Goal: Task Accomplishment & Management: Use online tool/utility

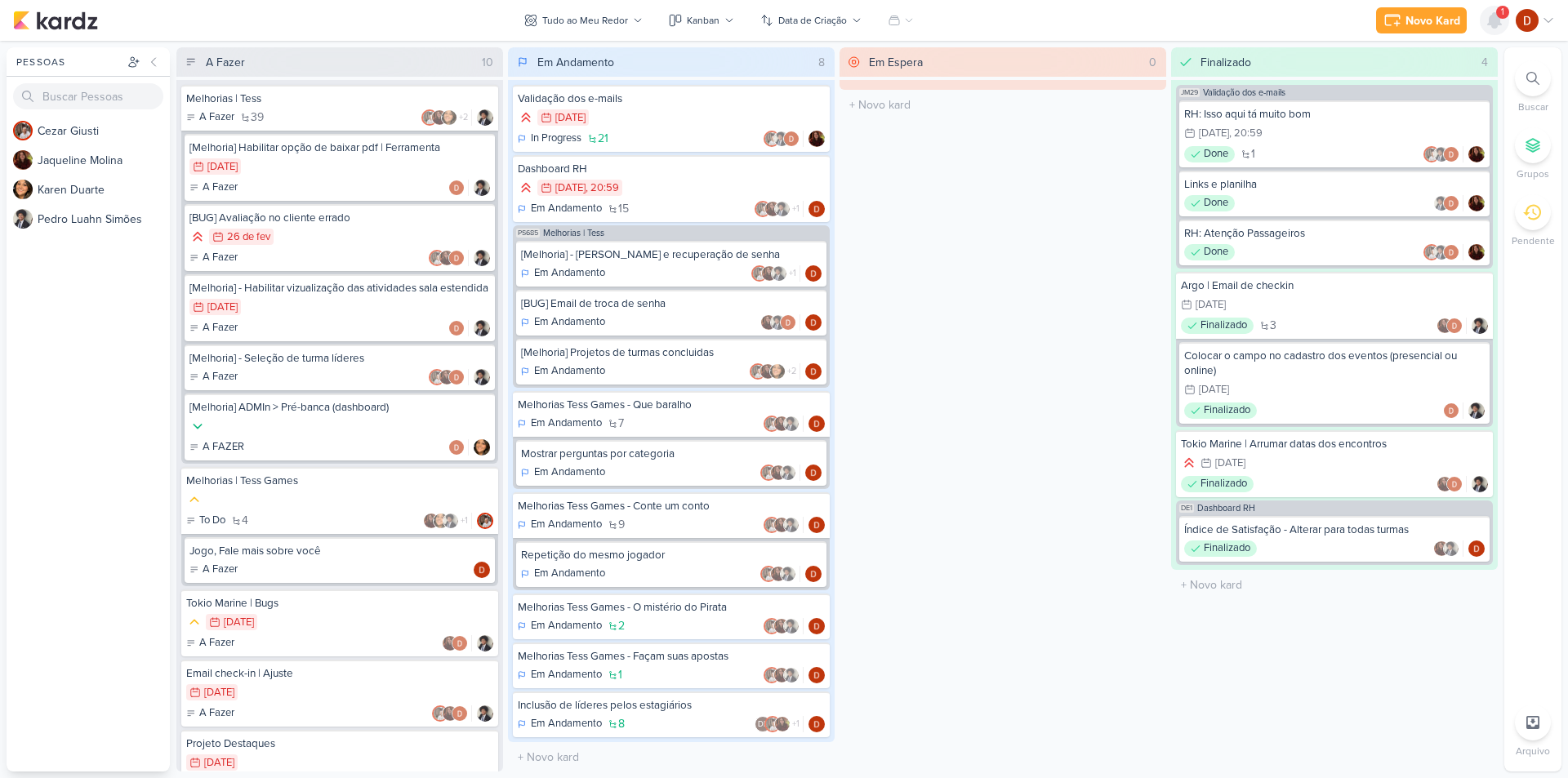
click at [1499, 19] on icon at bounding box center [1493, 19] width 13 height 14
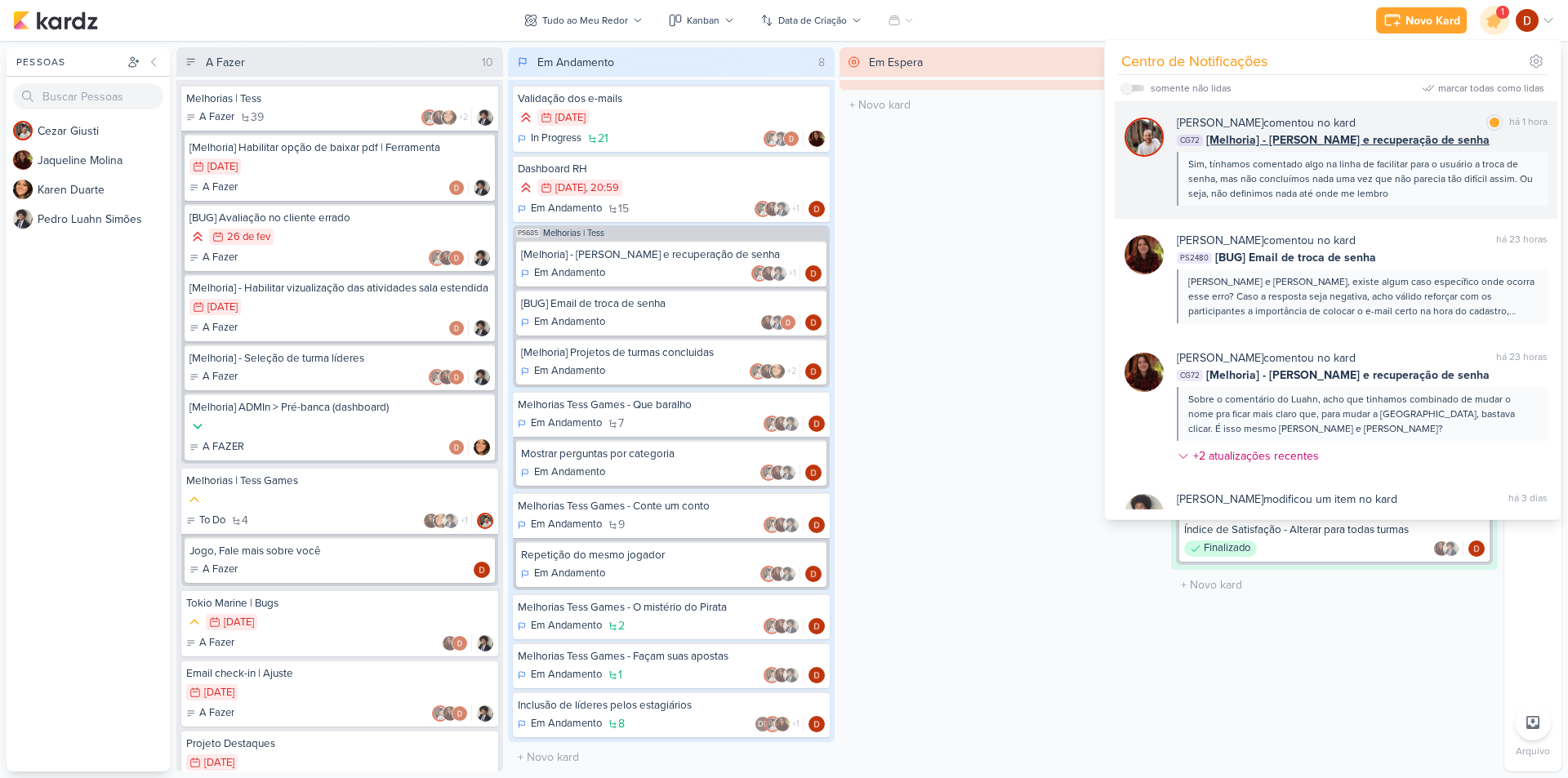
click at [1297, 165] on div "Sim, tínhamos comentado algo na linha de facilitar para o usuário a troca de se…" at bounding box center [1361, 179] width 346 height 44
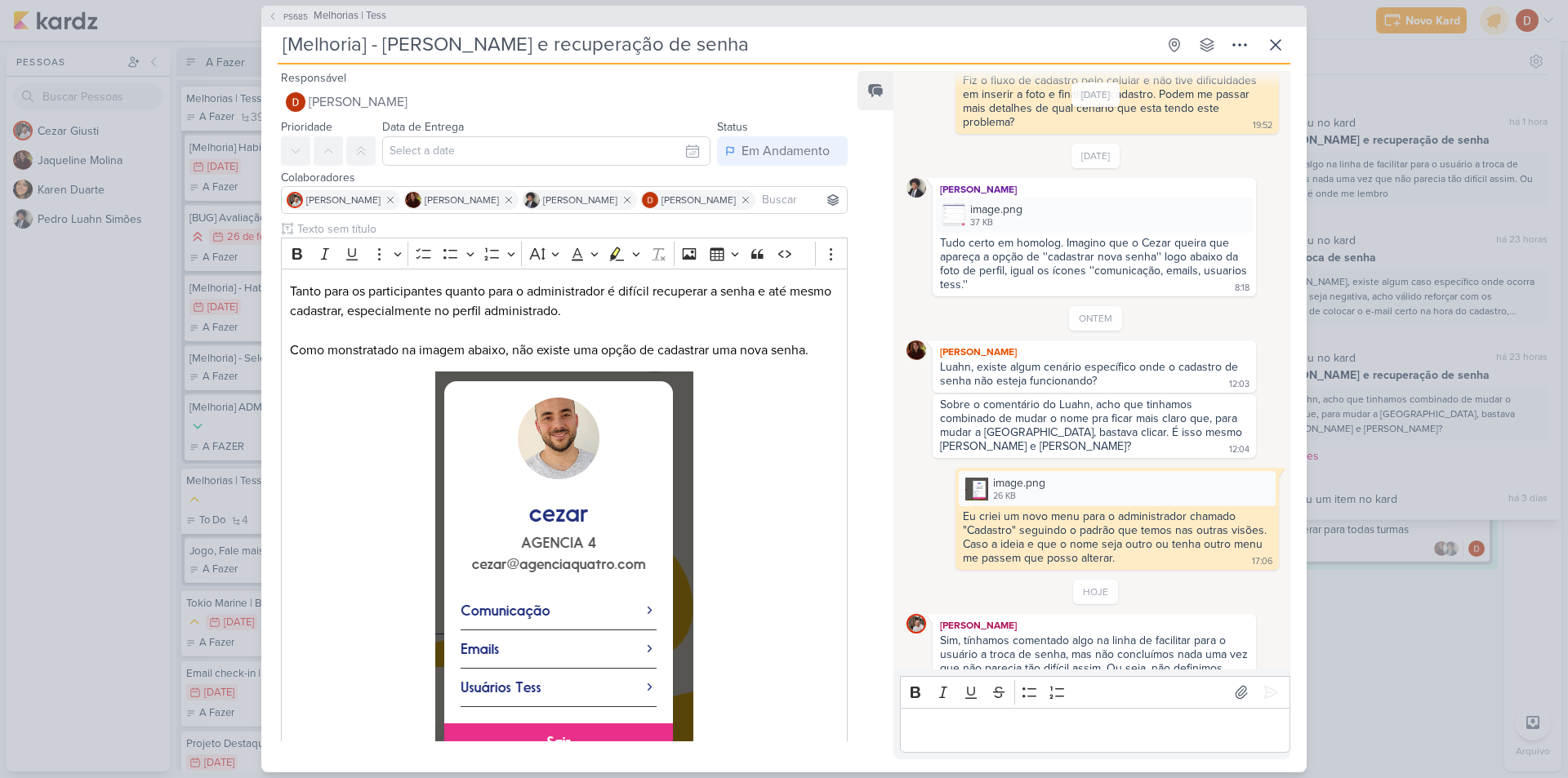
scroll to position [275, 0]
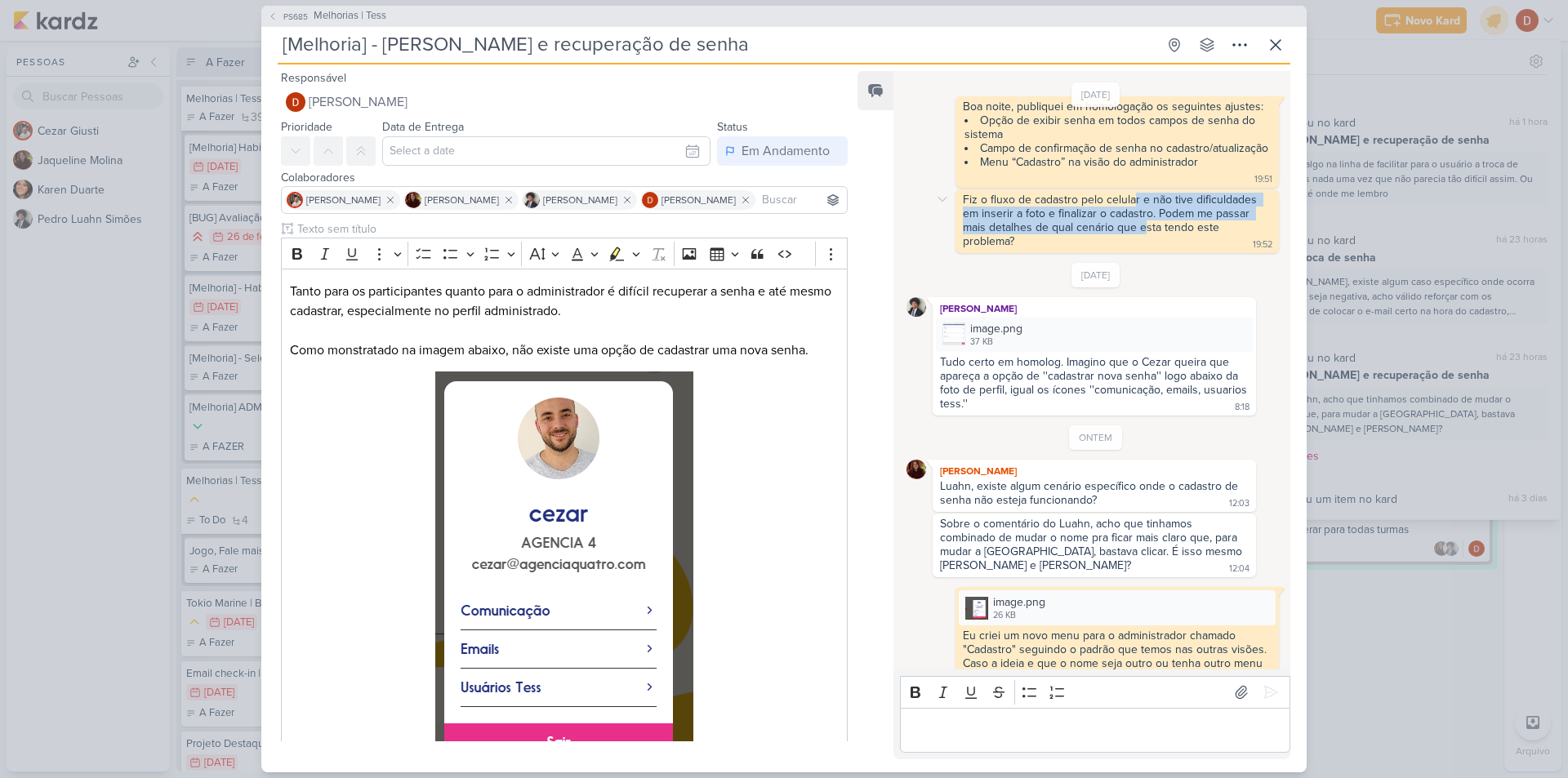
drag, startPoint x: 1133, startPoint y: 217, endPoint x: 1143, endPoint y: 247, distance: 31.6
click at [1143, 247] on div "Fiz o fluxo de cadastro pelo celular e não tive dificuldades em inserir a foto …" at bounding box center [1111, 220] width 297 height 56
click at [1282, 57] on button at bounding box center [1275, 45] width 30 height 30
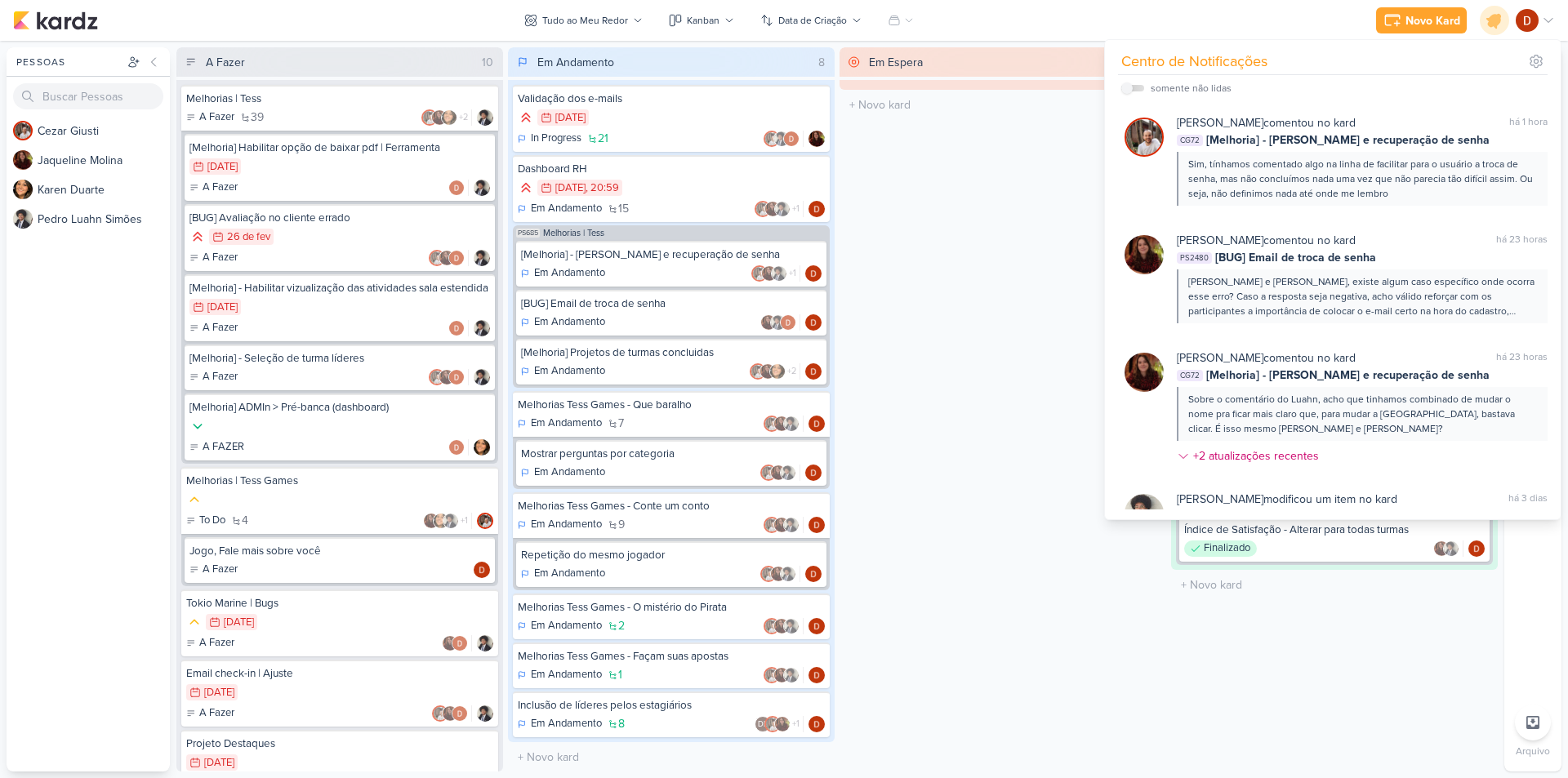
click at [1131, 14] on div "Novo Kard Ctrl + k Centro de Notificações somente não lidas" at bounding box center [783, 20] width 1542 height 41
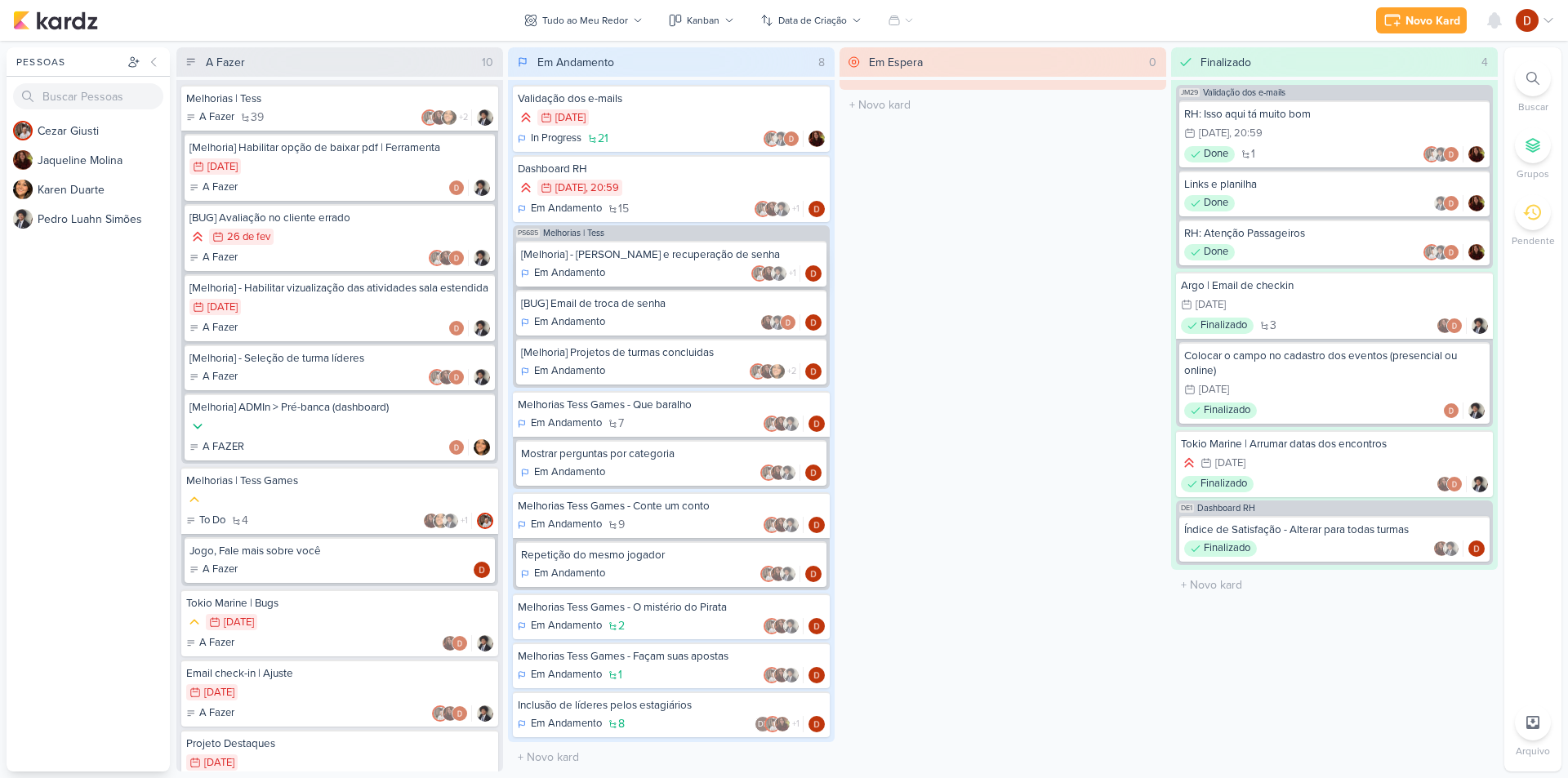
click at [681, 265] on div "Em Andamento +1" at bounding box center [671, 273] width 301 height 16
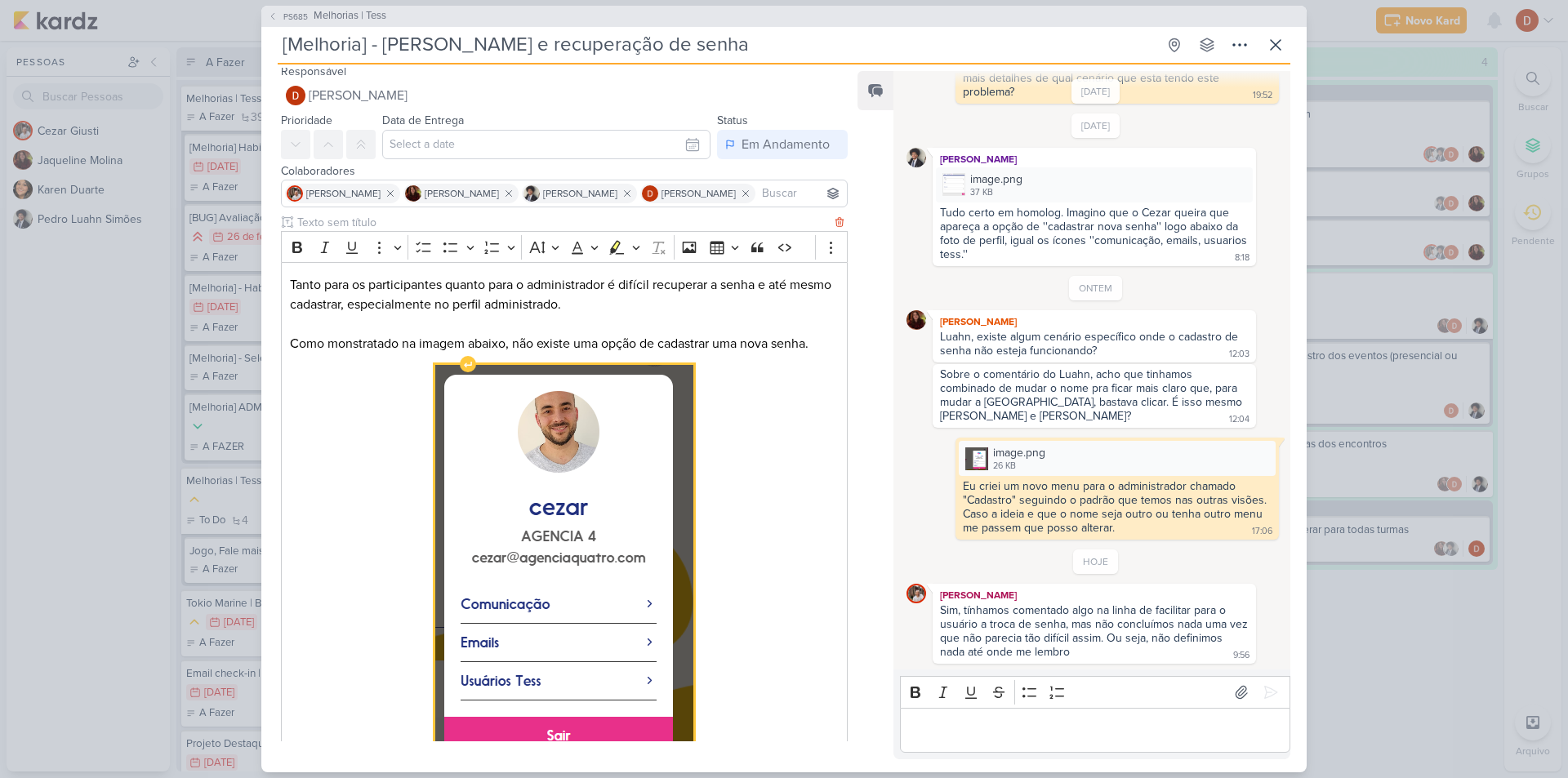
scroll to position [0, 0]
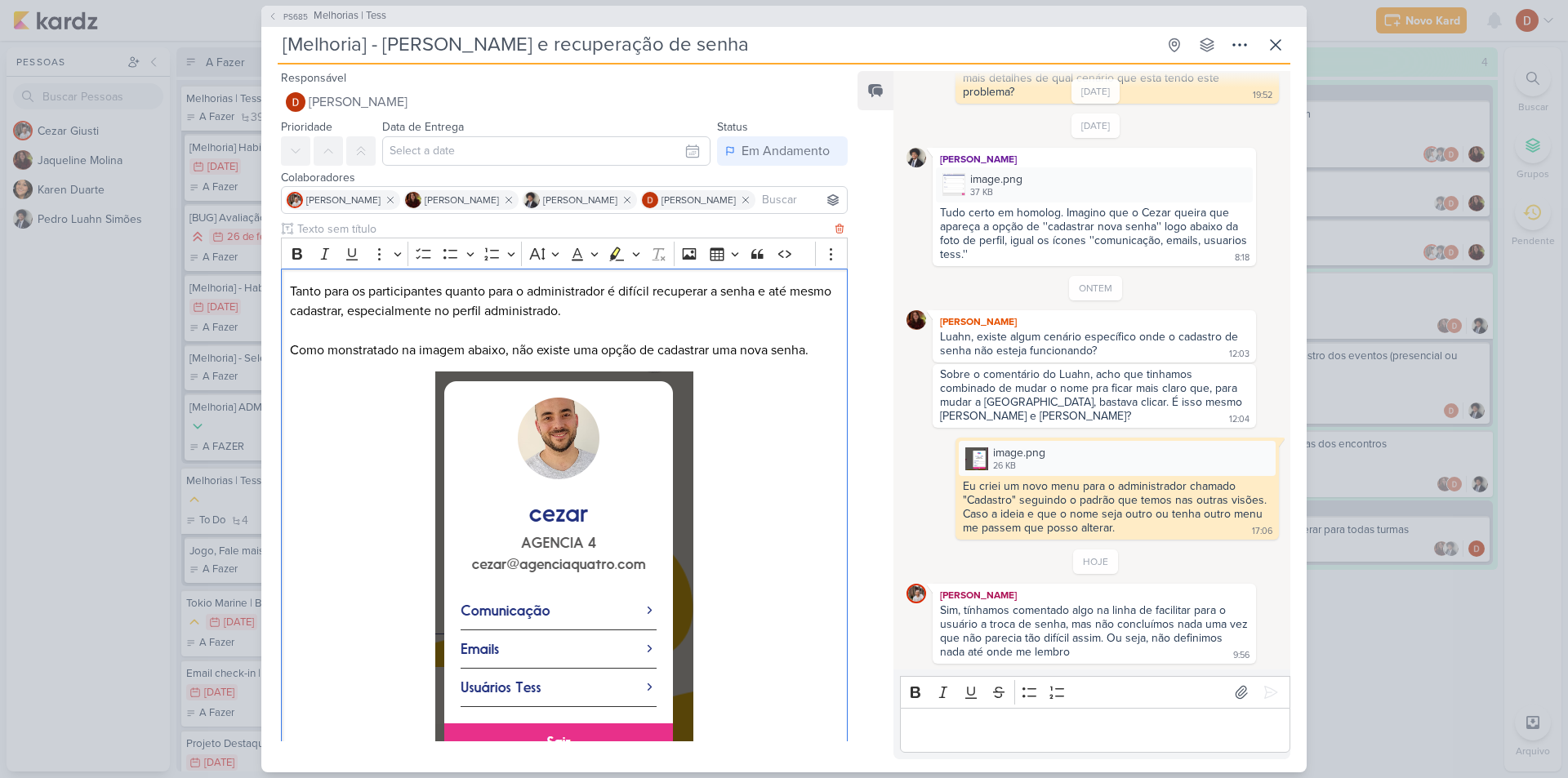
click at [287, 288] on div "Tanto para os participantes quanto para o administrador é difícil recuperar a s…" at bounding box center [564, 539] width 567 height 541
click at [278, 19] on button "PS685 Melhorias | Tess" at bounding box center [327, 16] width 119 height 16
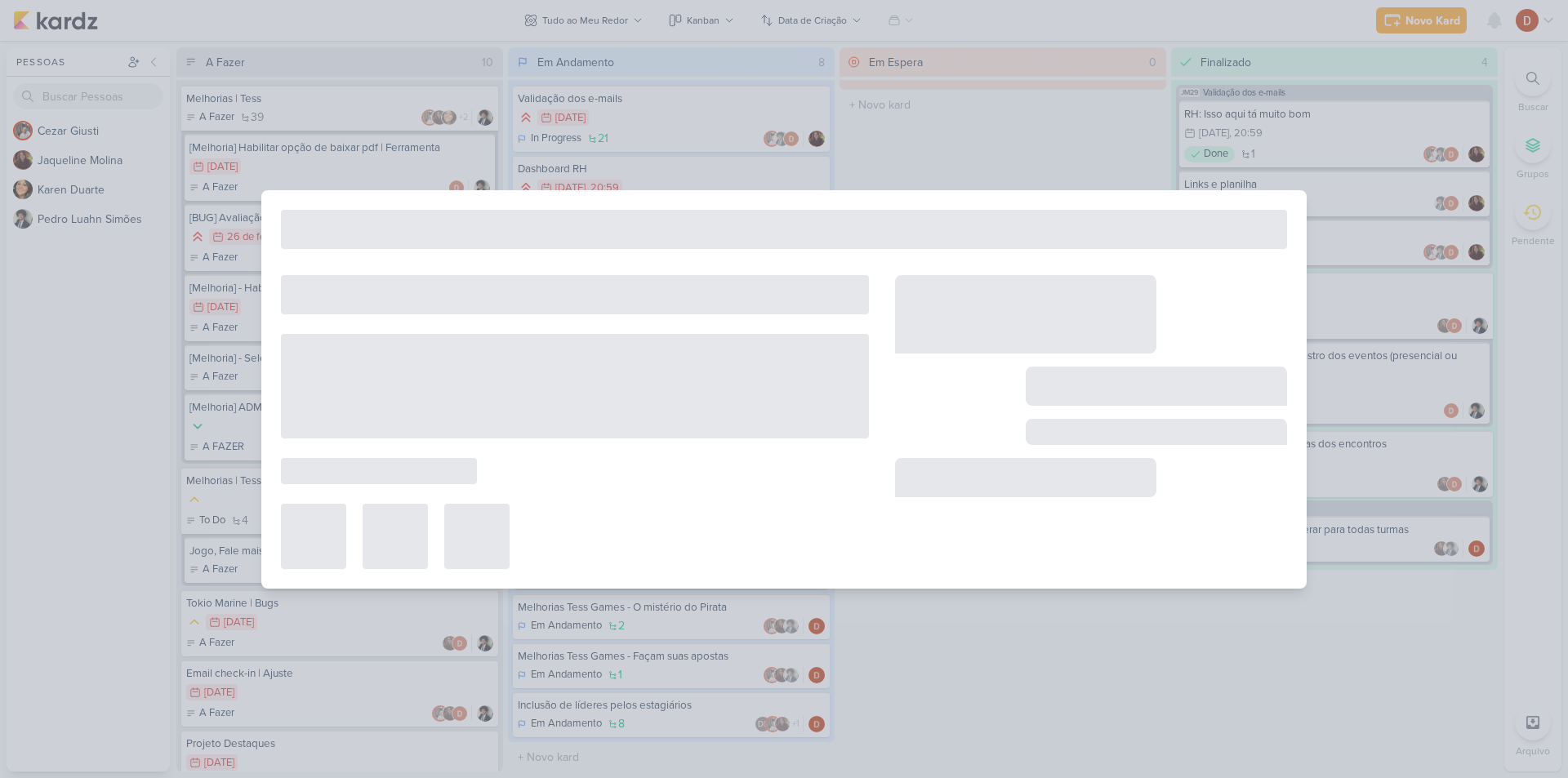
type input "Melhorias | Tess"
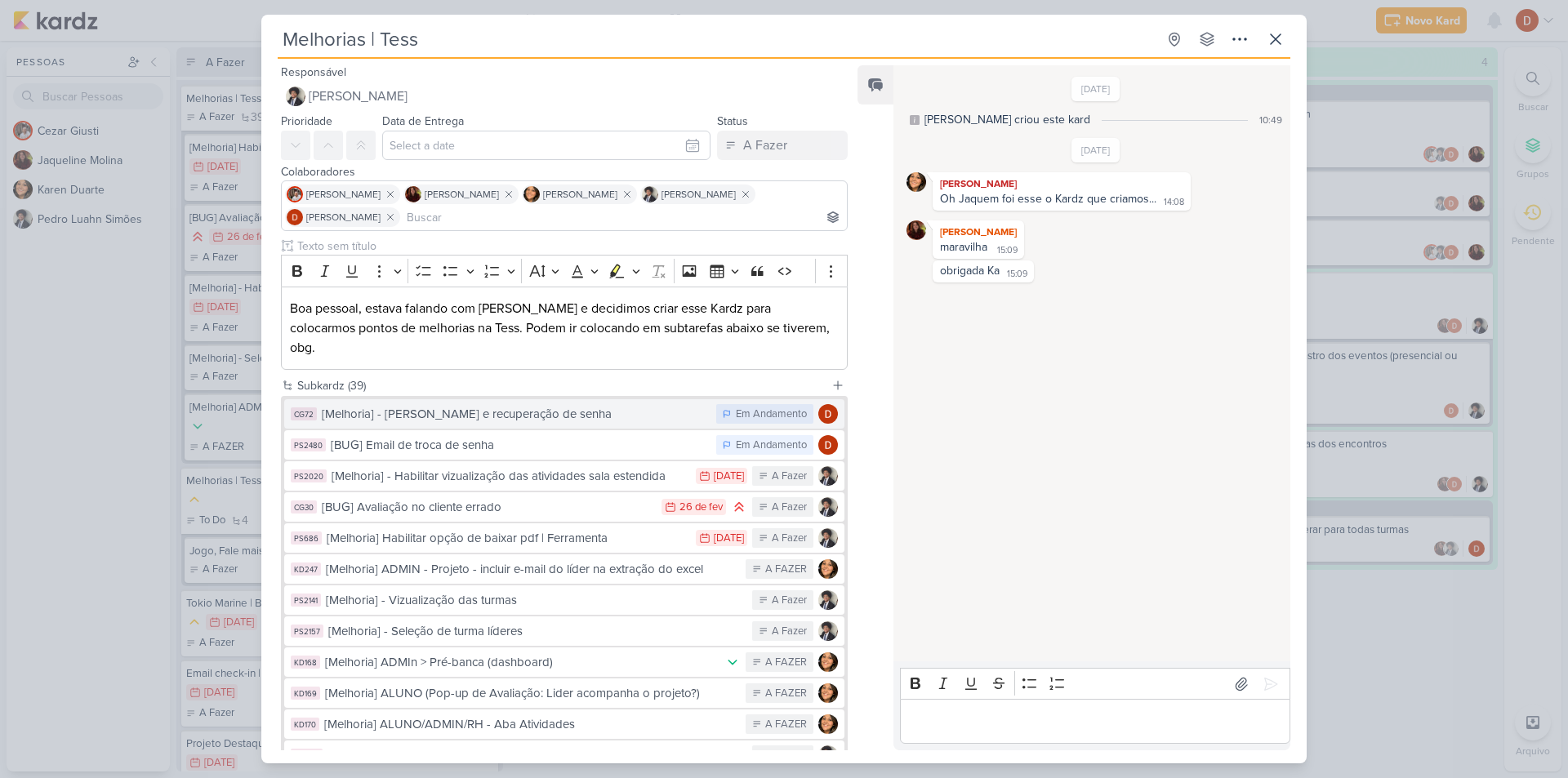
click at [511, 405] on div "[Melhoria] - [PERSON_NAME] e recuperação de senha" at bounding box center [515, 414] width 386 height 19
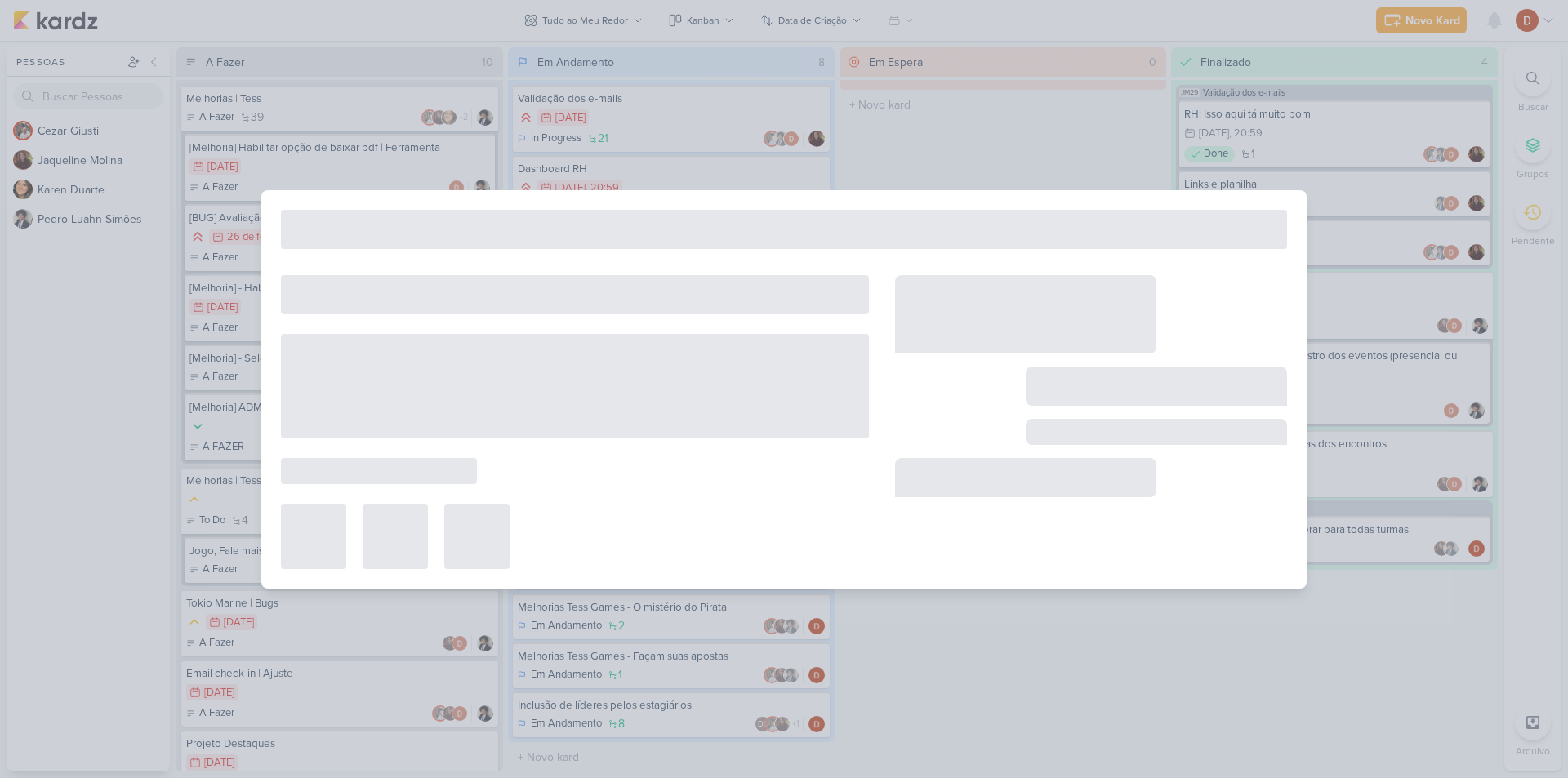
type input "[Melhoria] - [PERSON_NAME] e recuperação de senha"
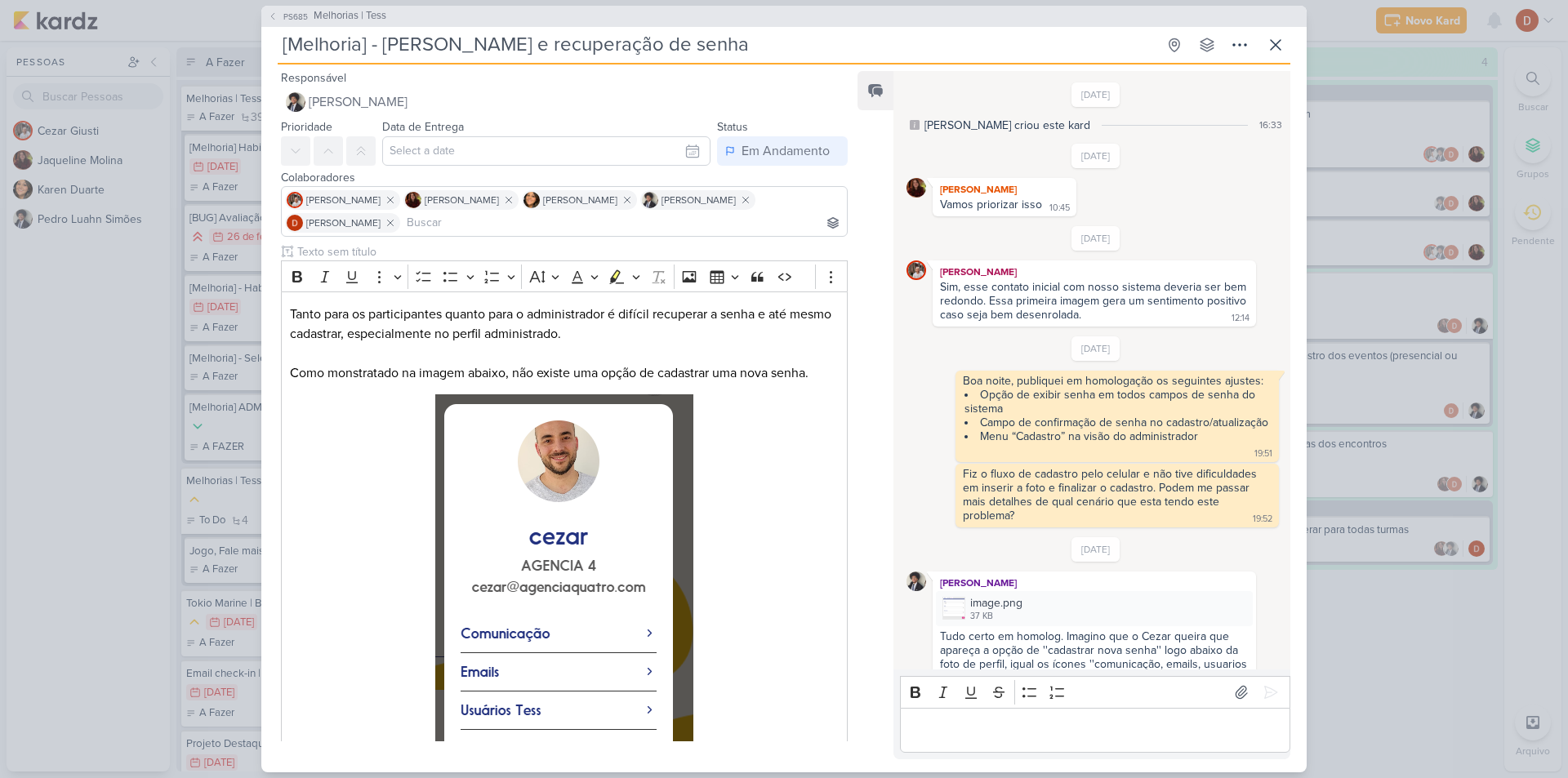
scroll to position [437, 0]
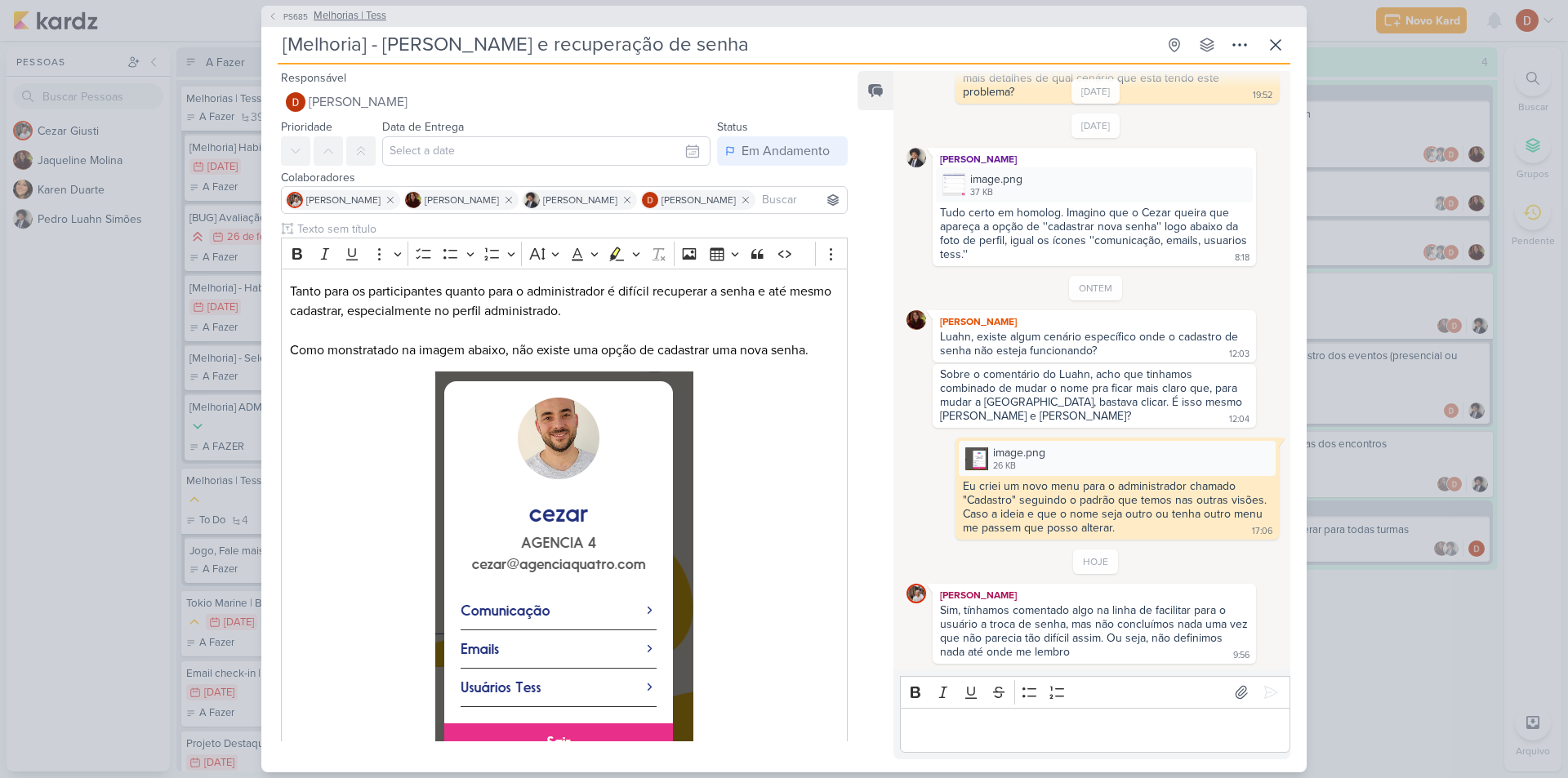
click at [287, 8] on button "PS685 Melhorias | Tess" at bounding box center [327, 16] width 119 height 16
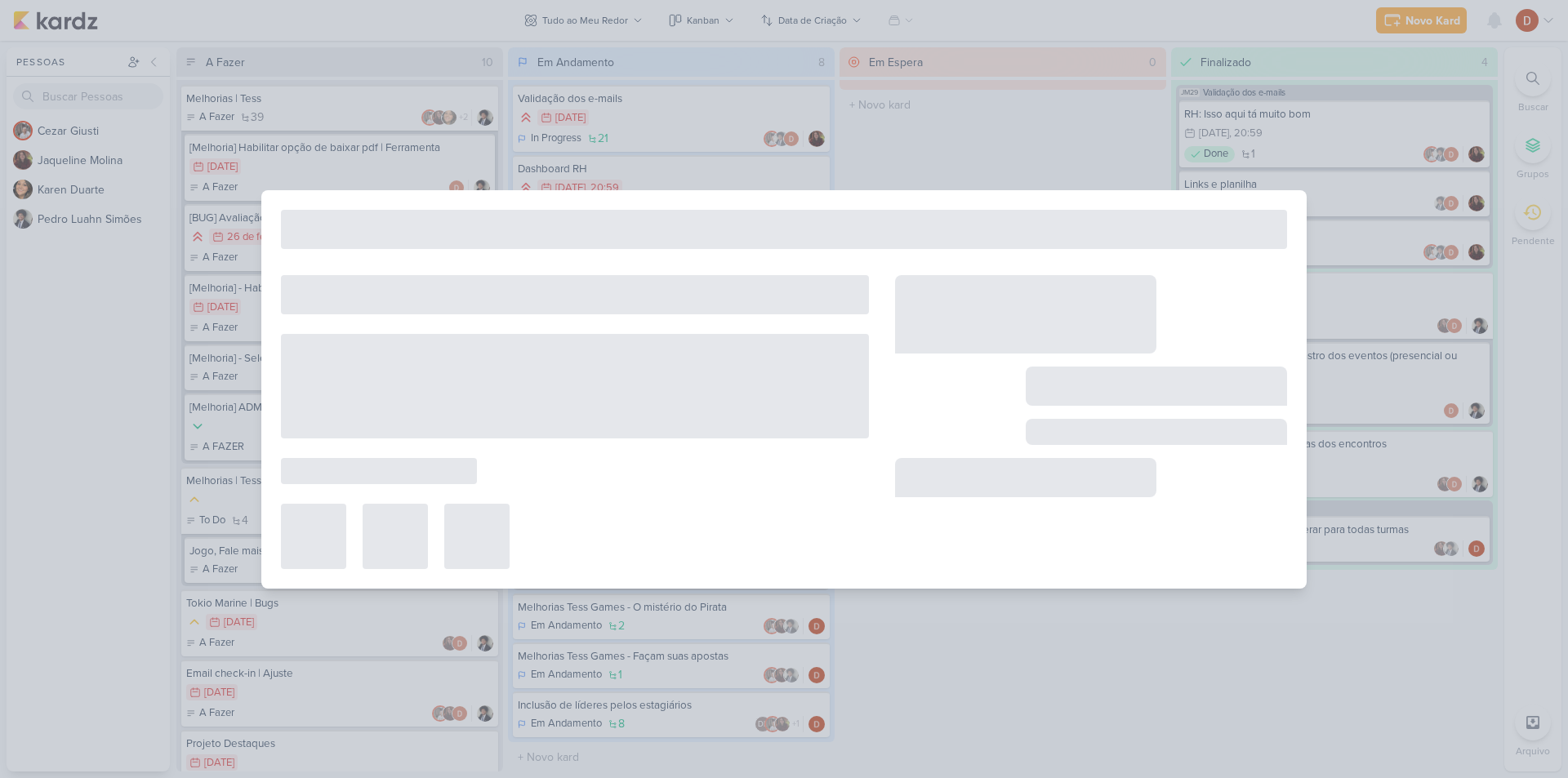
type input "Melhorias | Tess"
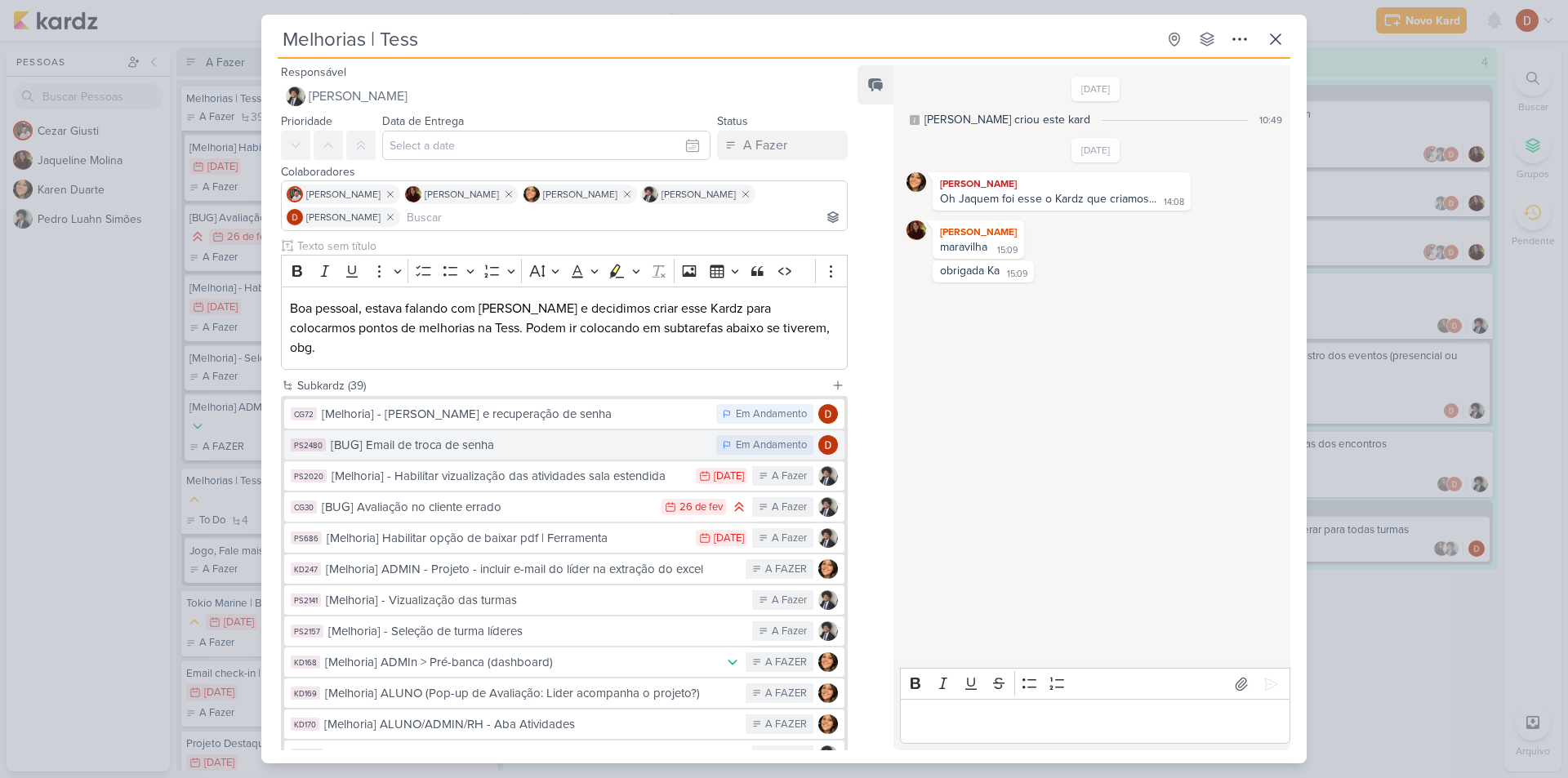
click at [436, 436] on div "[BUG] Email de troca de senha" at bounding box center [519, 445] width 377 height 19
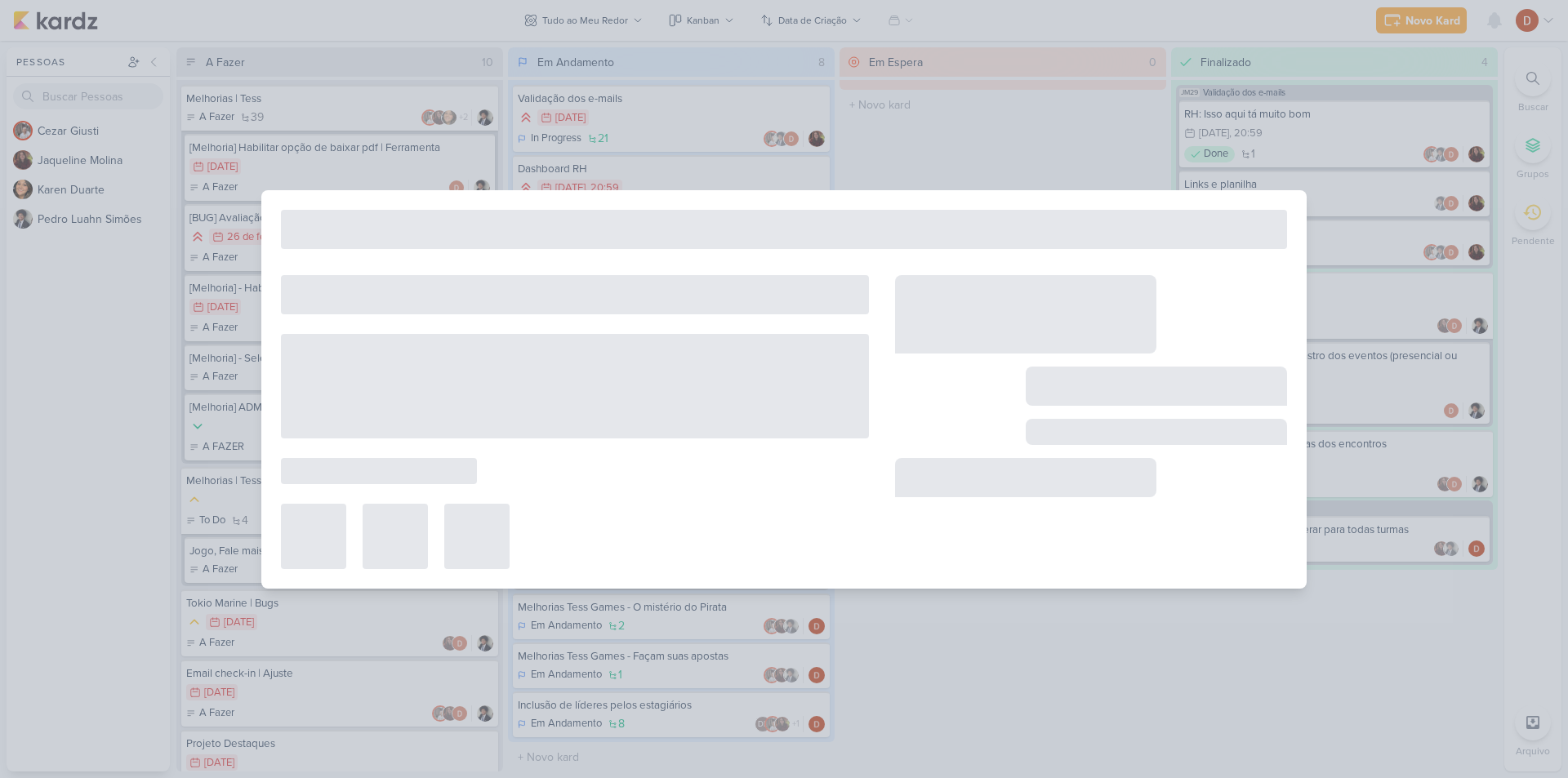
type input "[BUG] Email de troca de senha"
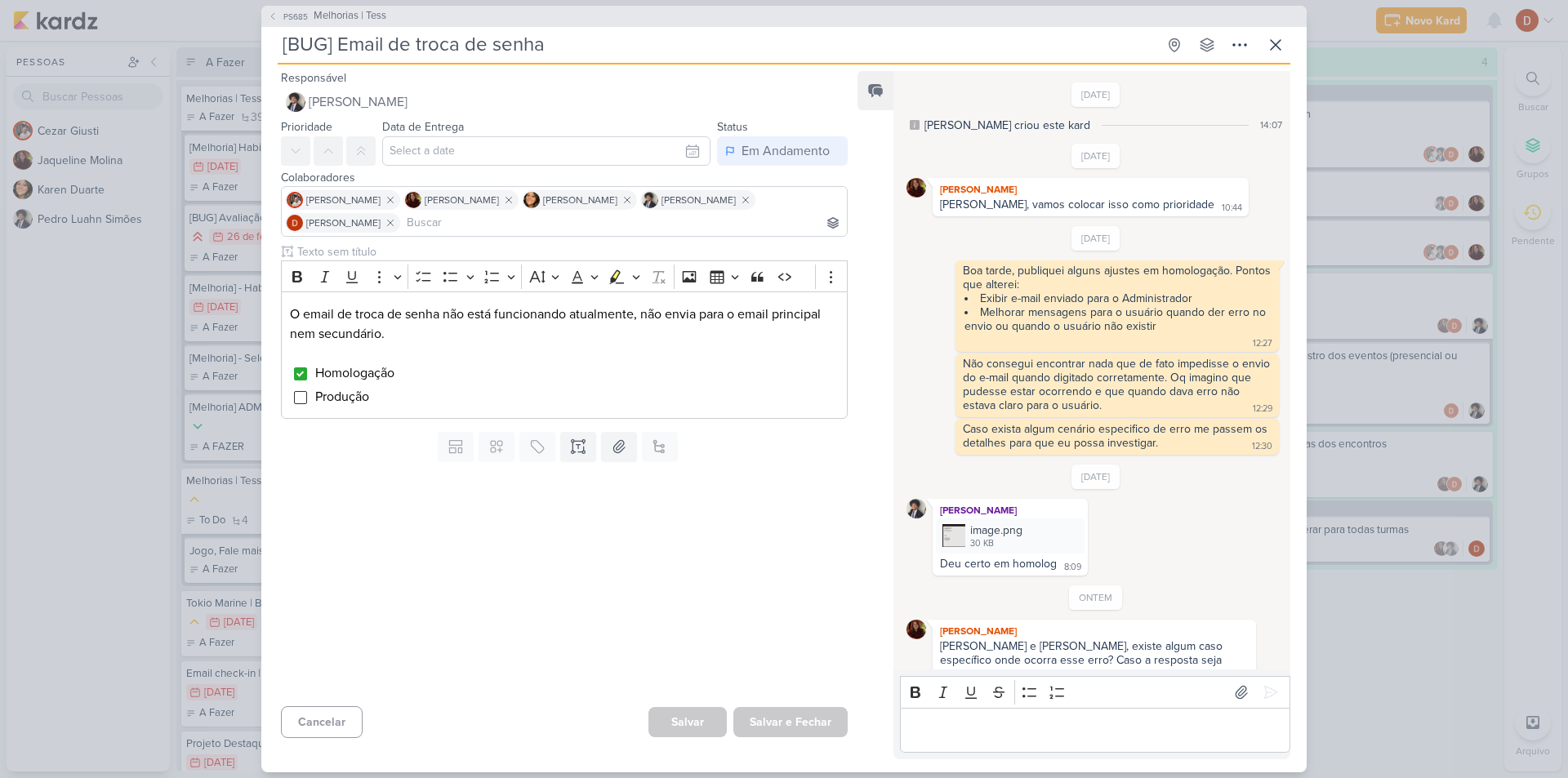
scroll to position [50, 0]
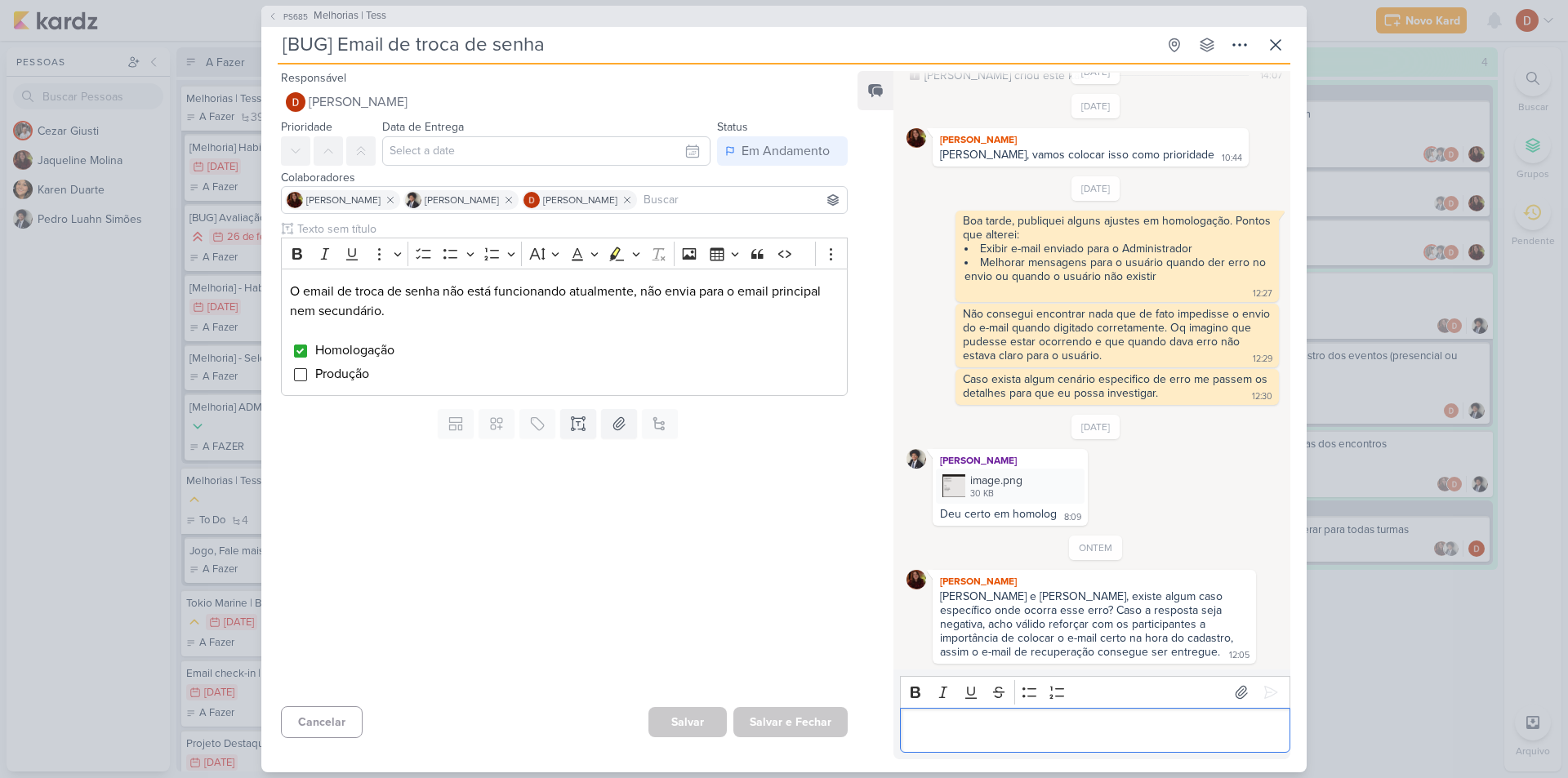
click at [1004, 719] on div "Editor editing area: main" at bounding box center [1095, 730] width 390 height 45
click at [276, 14] on icon at bounding box center [273, 16] width 10 height 10
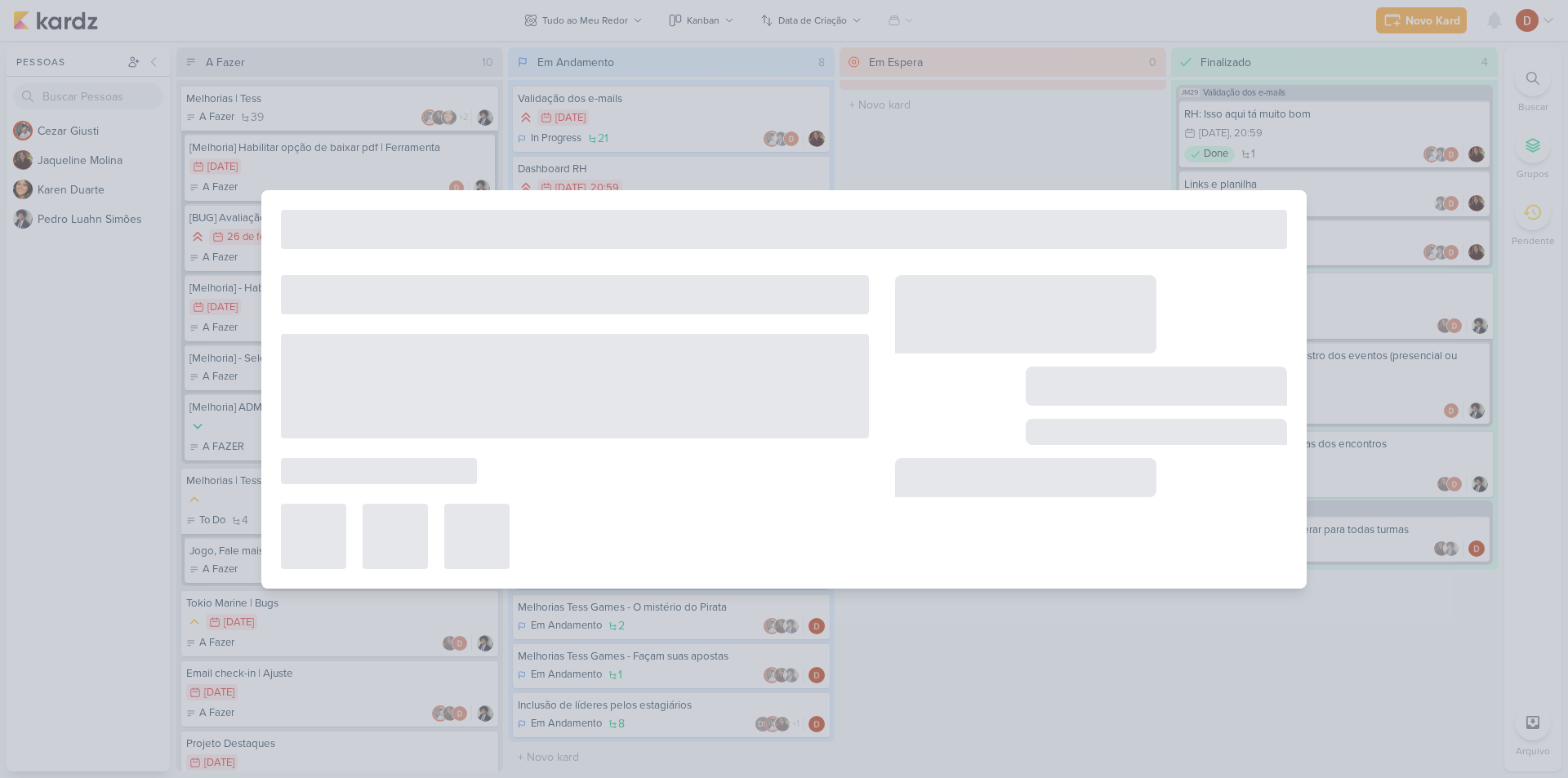
type input "Melhorias | Tess"
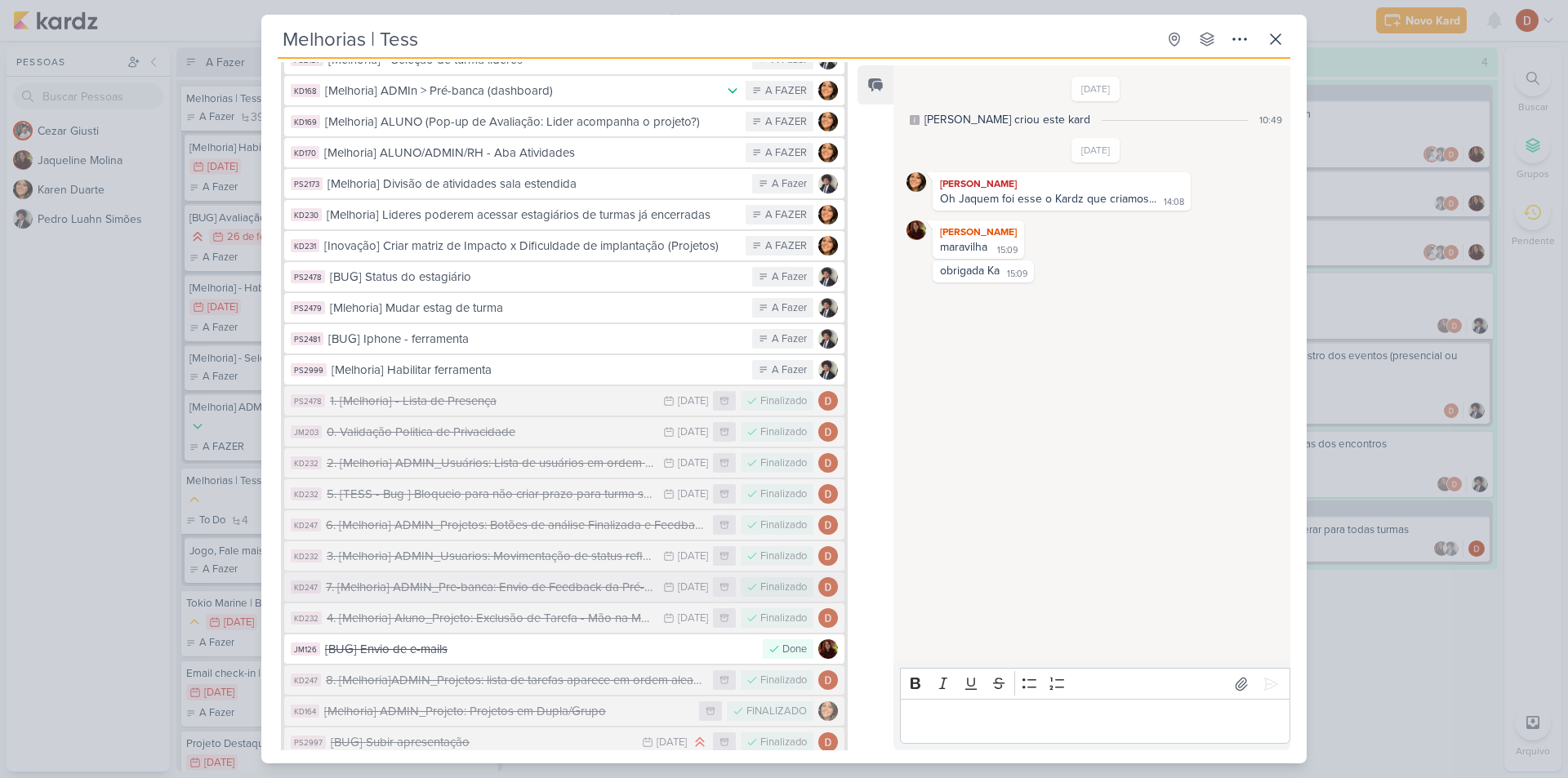
scroll to position [931, 0]
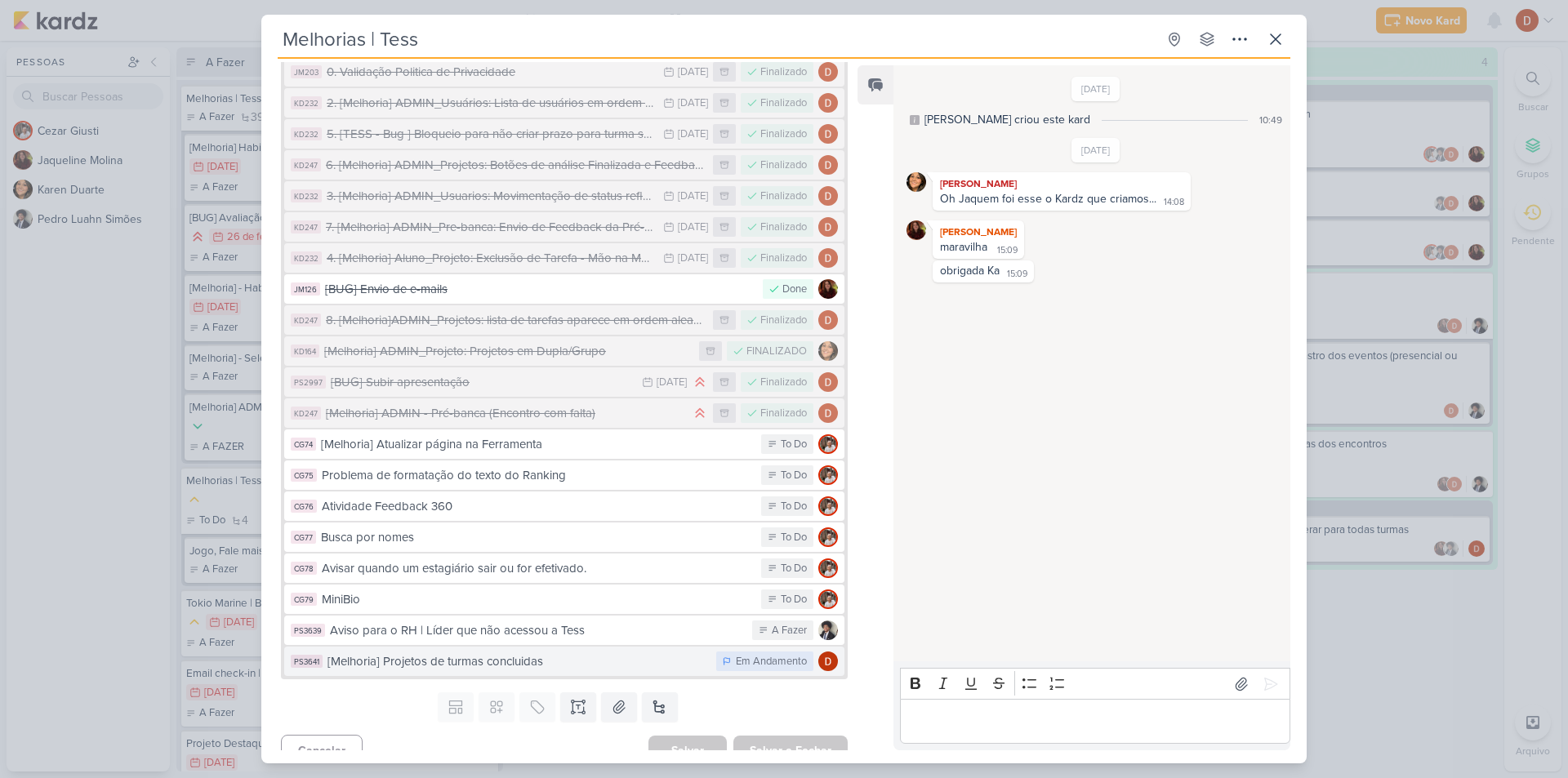
click at [591, 653] on div "[Melhoria] Projetos de turmas concluidas" at bounding box center [517, 662] width 381 height 19
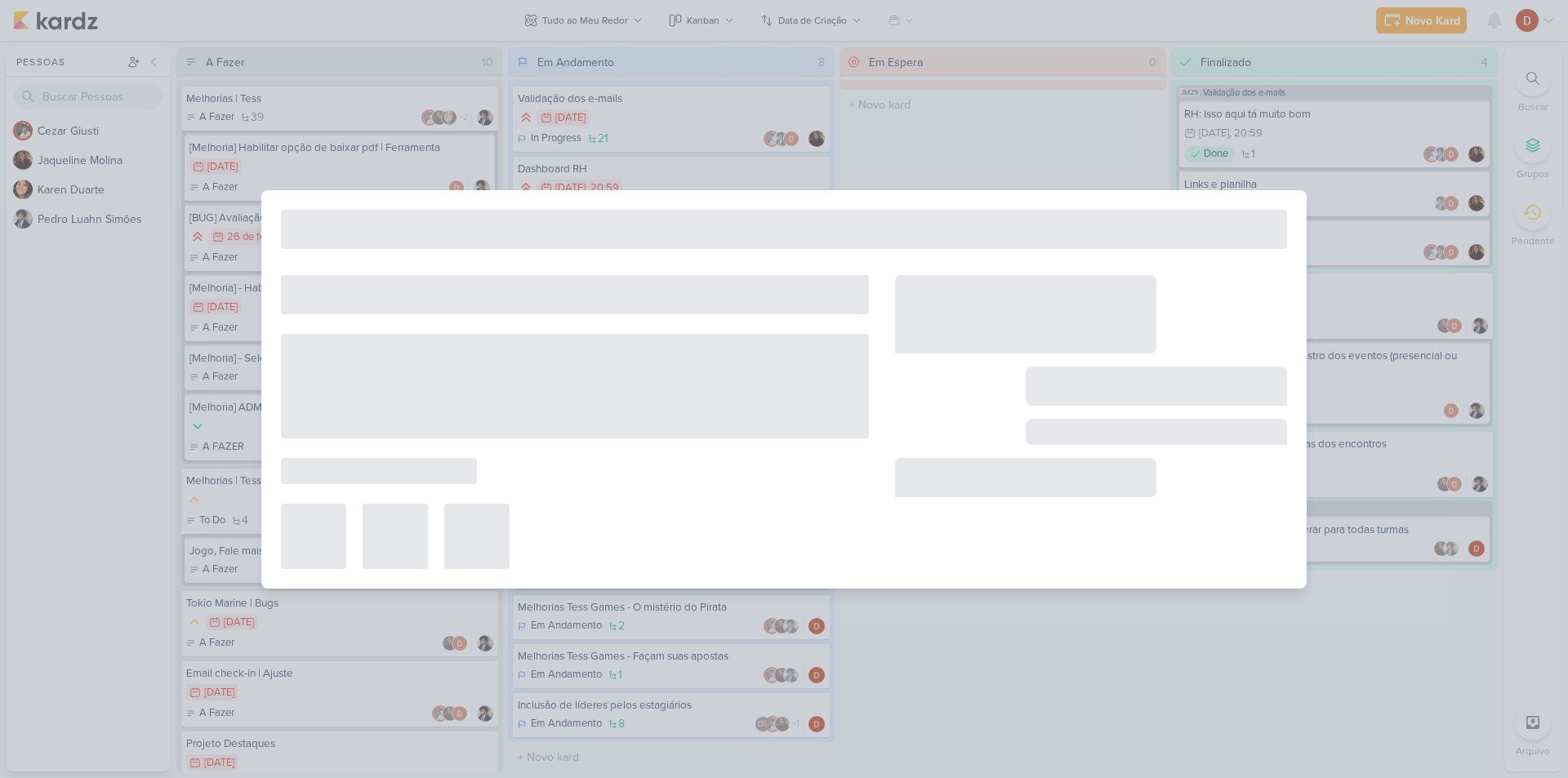
type input "[Melhoria] Projetos de turmas concluidas"
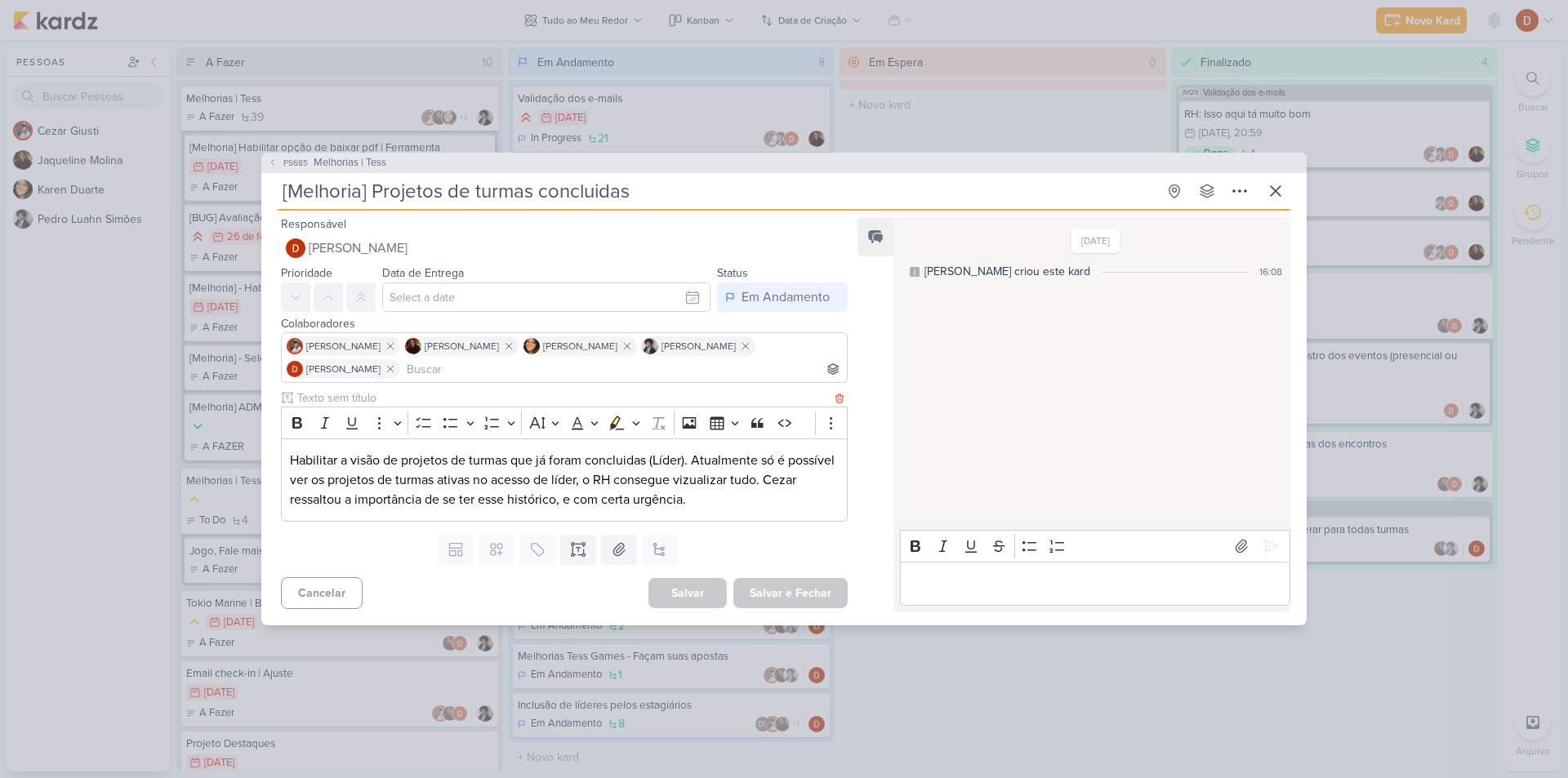
click at [286, 455] on div "Habilitar a visão de projetos de turmas que já foram concluidas (Líder). Atualm…" at bounding box center [564, 480] width 567 height 84
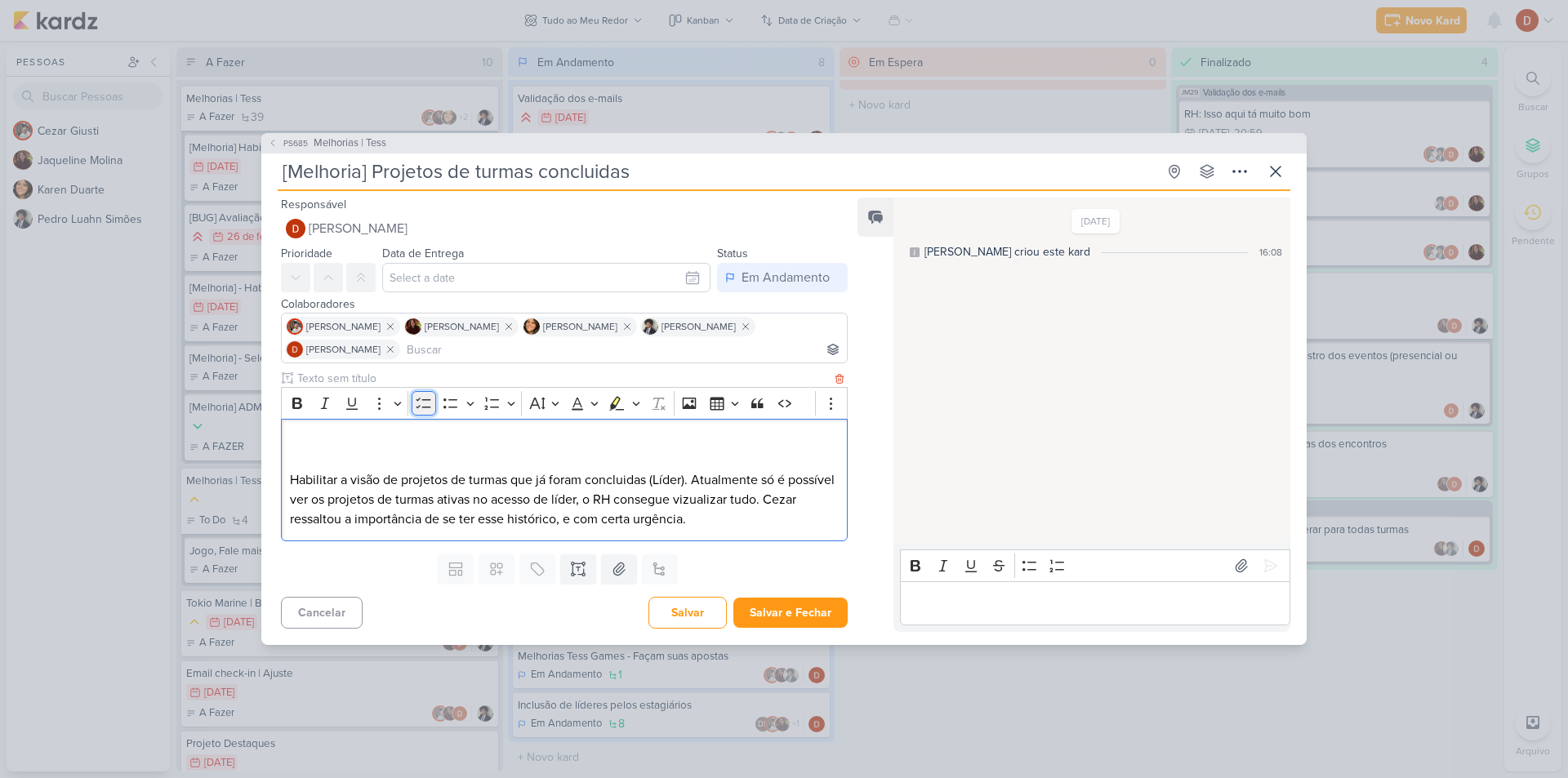
click at [420, 392] on button "To-do List" at bounding box center [424, 403] width 25 height 25
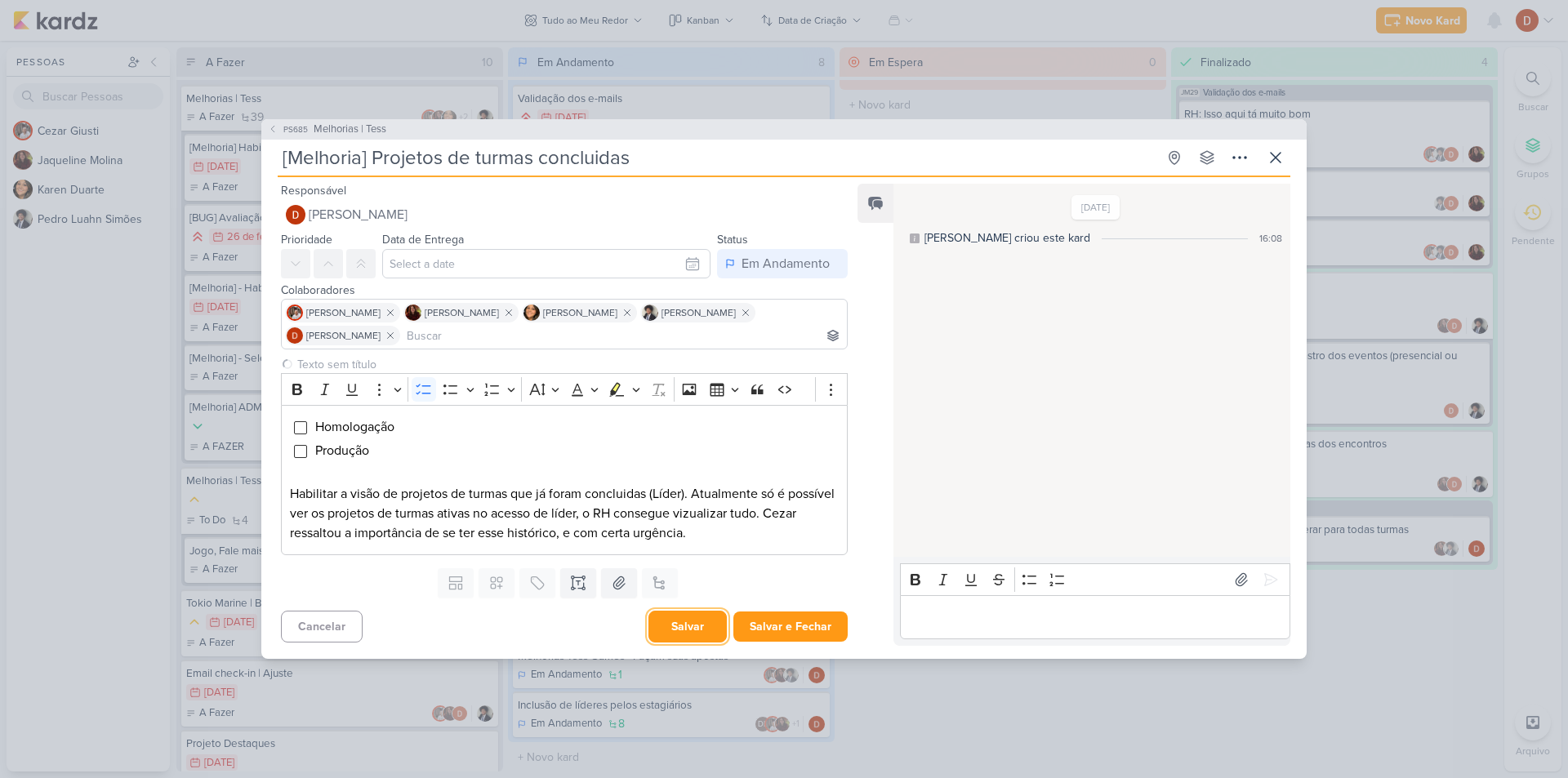
click at [710, 620] on button "Salvar" at bounding box center [687, 627] width 78 height 32
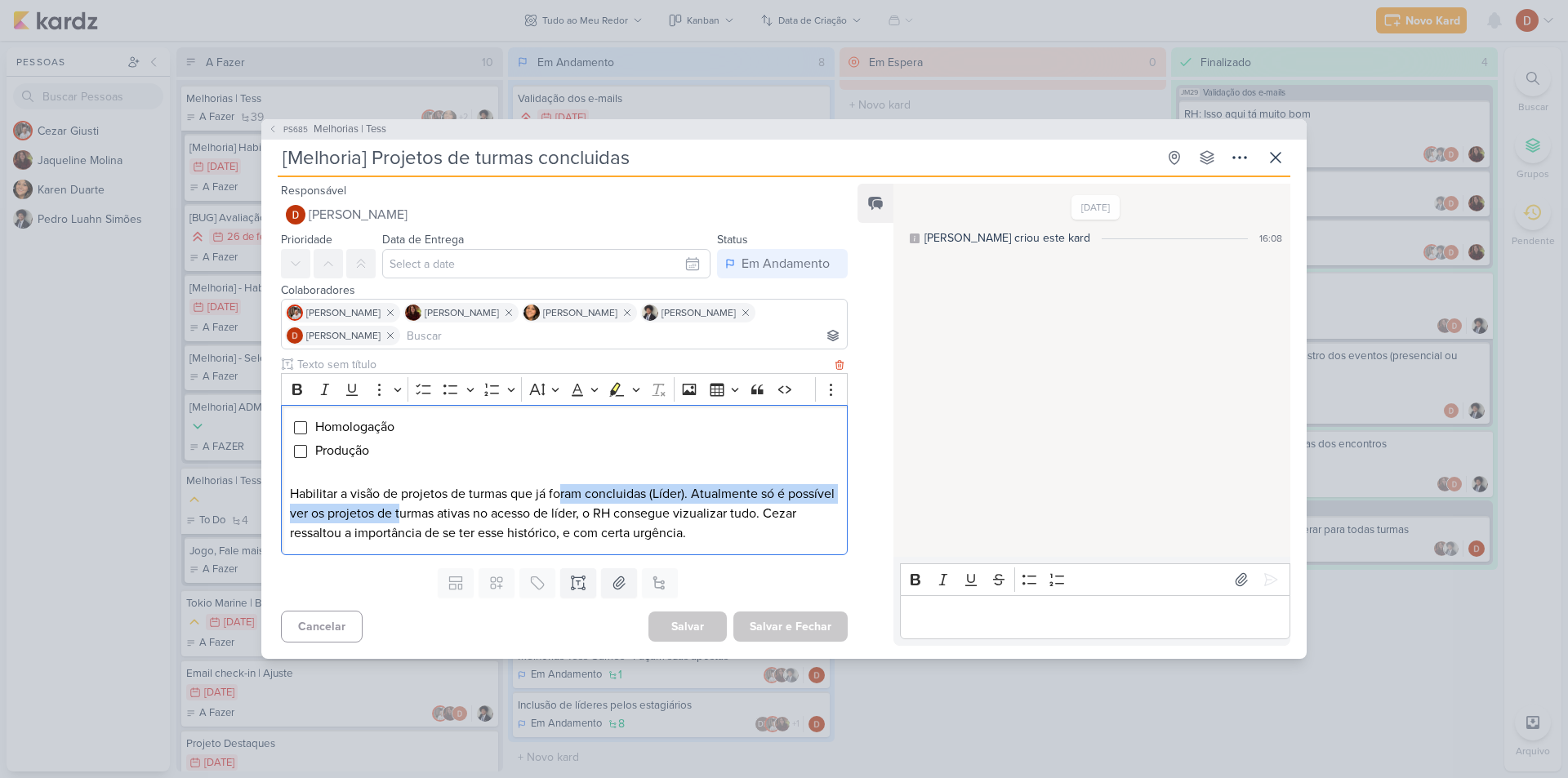
drag, startPoint x: 450, startPoint y: 512, endPoint x: 569, endPoint y: 507, distance: 119.1
click at [565, 503] on p "Habilitar a visão de projetos de turmas que já foram concluidas (Líder). Atualm…" at bounding box center [564, 513] width 548 height 58
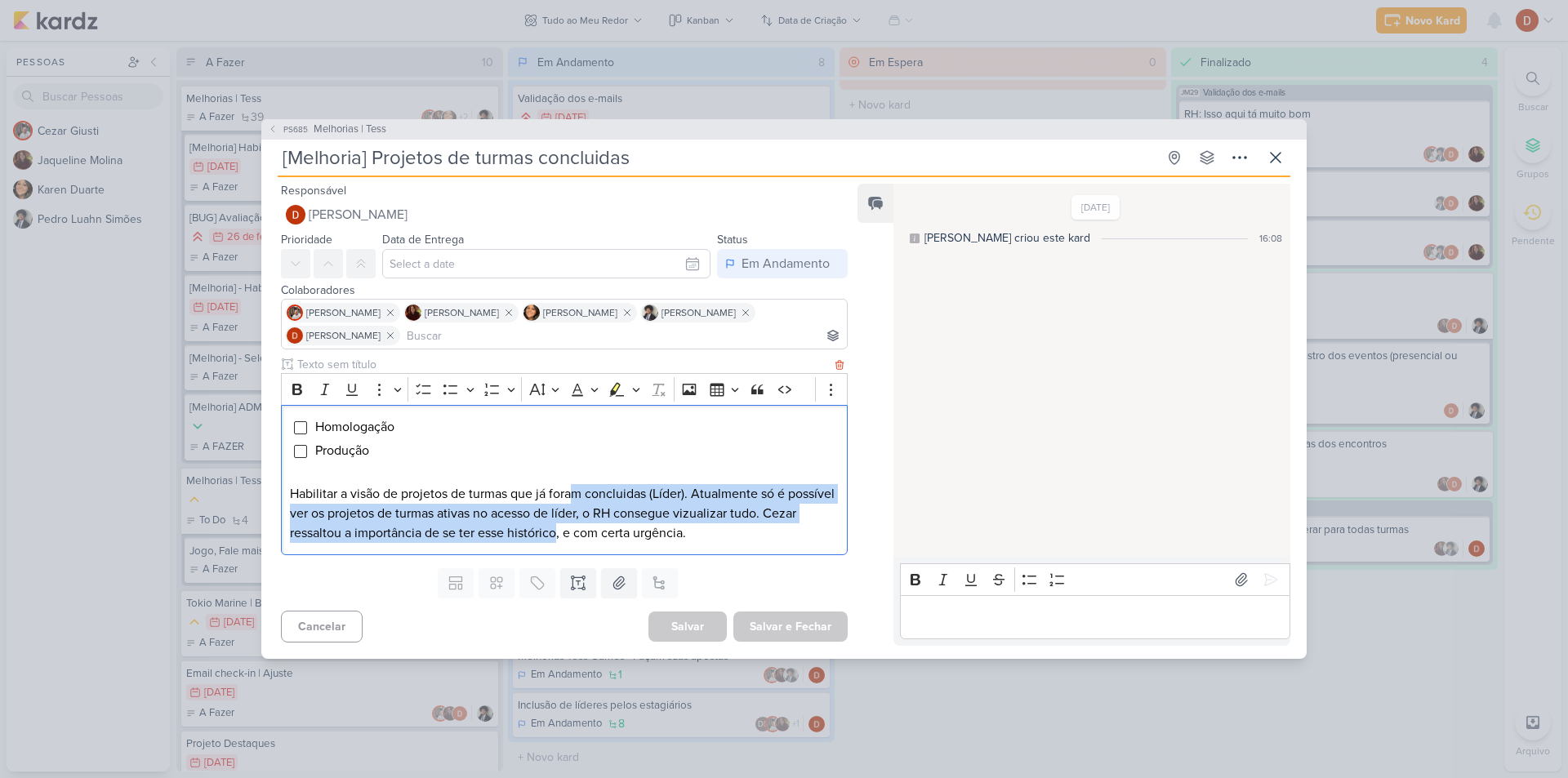
drag, startPoint x: 593, startPoint y: 528, endPoint x: 572, endPoint y: 490, distance: 43.4
click at [572, 490] on p "Habilitar a visão de projetos de turmas que já foram concluidas (Líder). Atualm…" at bounding box center [564, 513] width 548 height 58
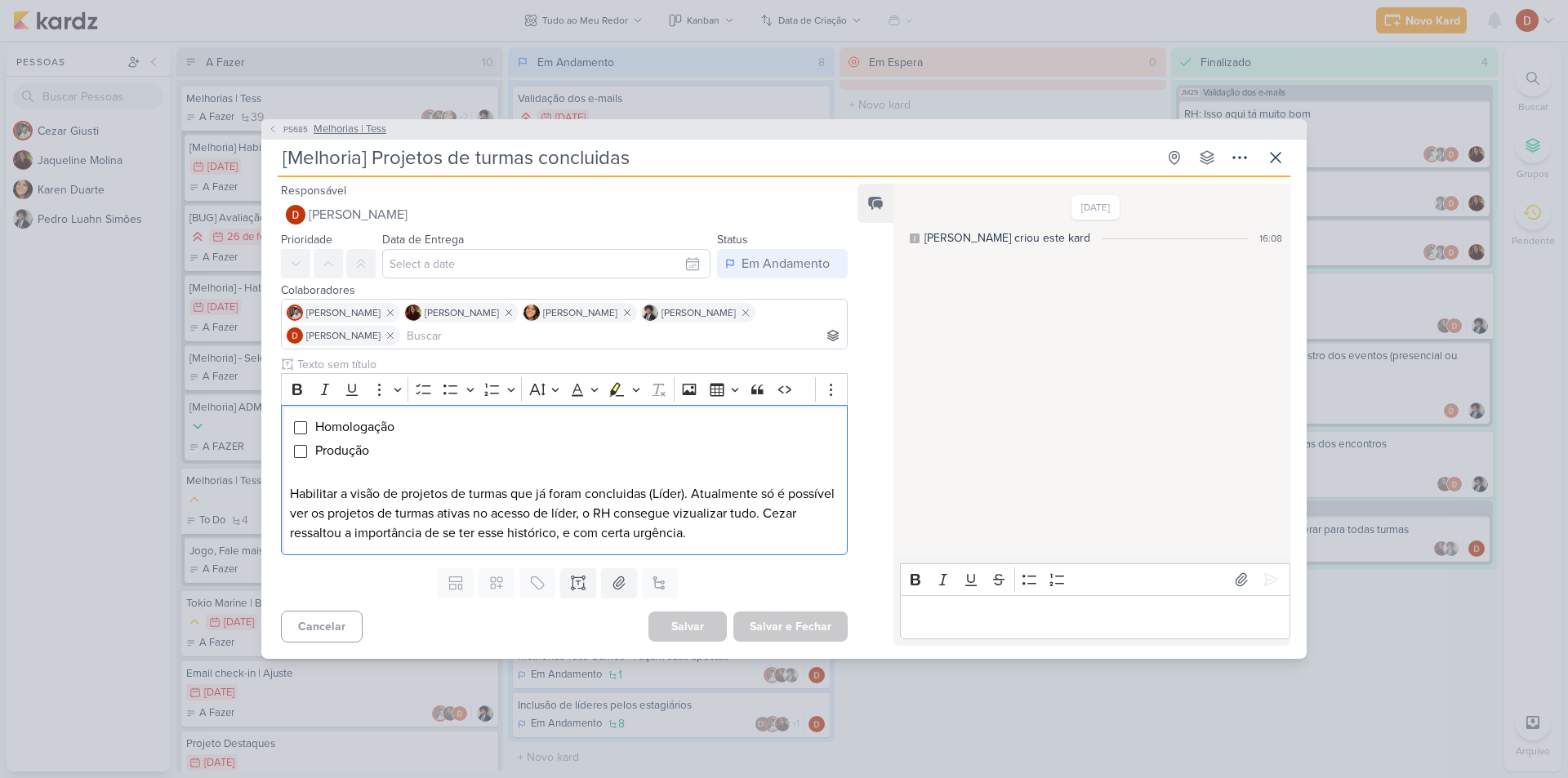
click at [301, 122] on button "PS685 Melhorias | Tess" at bounding box center [327, 130] width 119 height 16
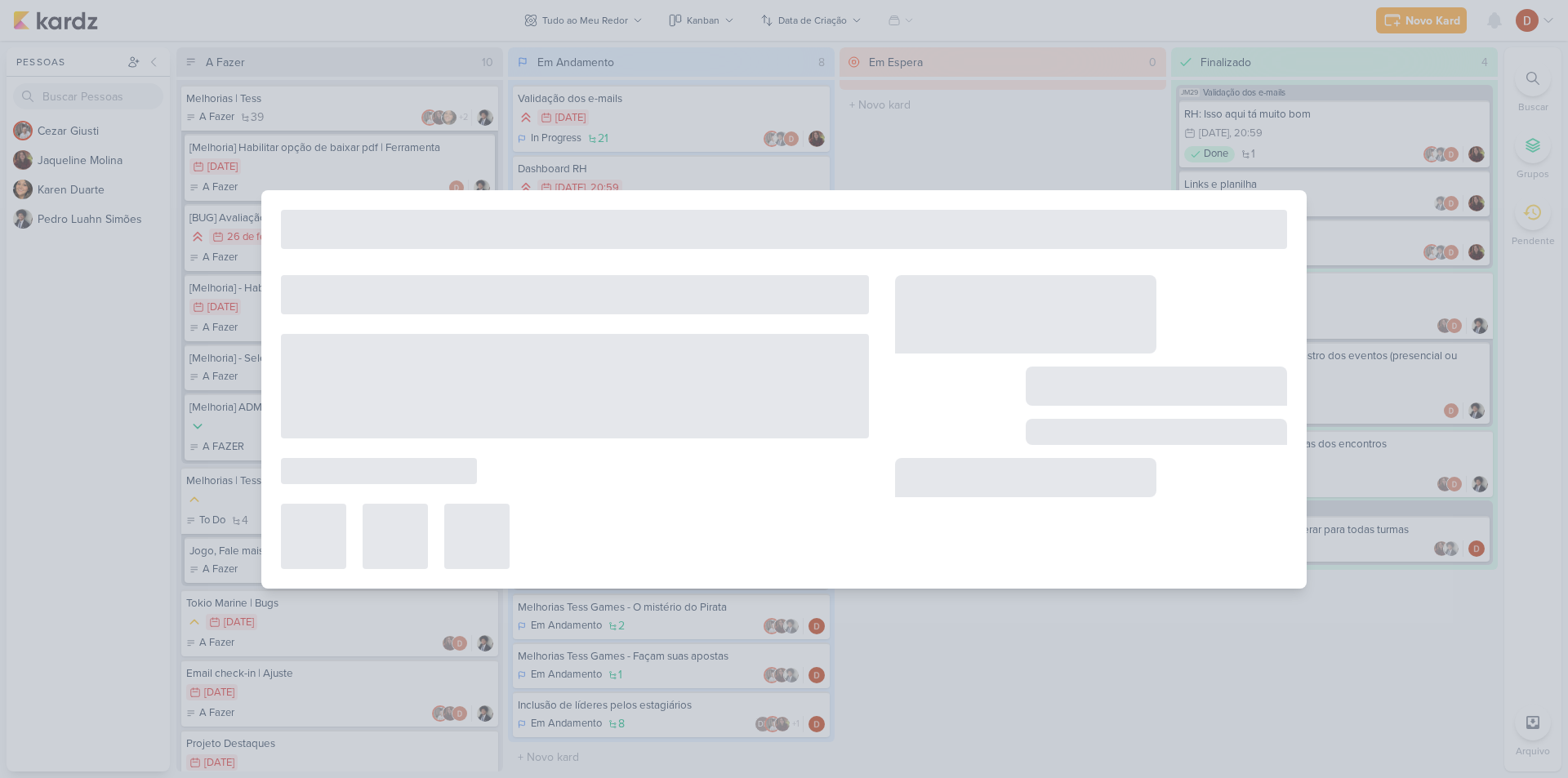
type input "Melhorias | Tess"
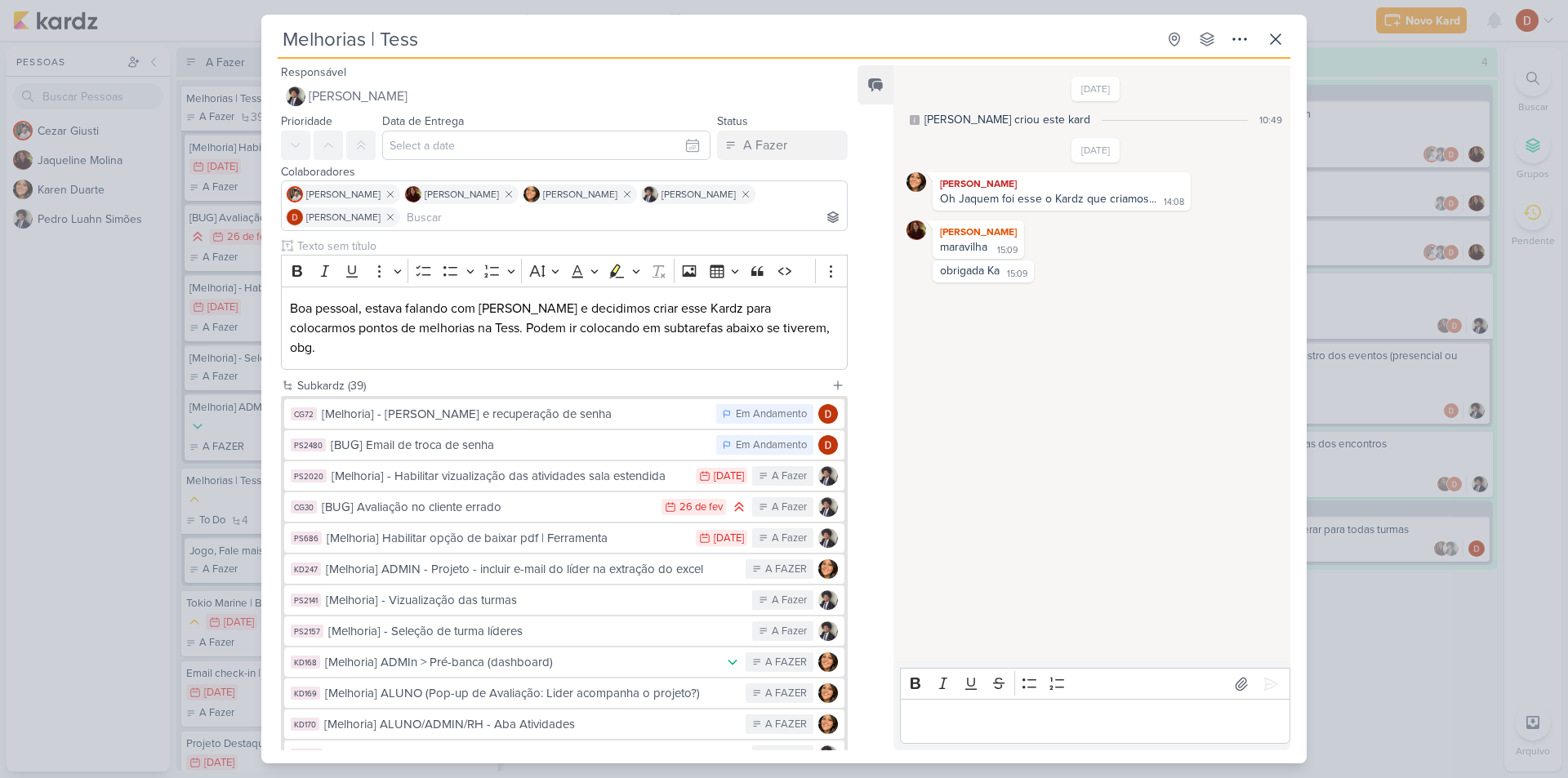
click at [993, 434] on div "[DATE] [PERSON_NAME] criou este kard 10:49 [DATE] [PERSON_NAME] 14:08" at bounding box center [1091, 364] width 395 height 594
click at [592, 436] on div "[BUG] Email de troca de senha" at bounding box center [519, 445] width 377 height 19
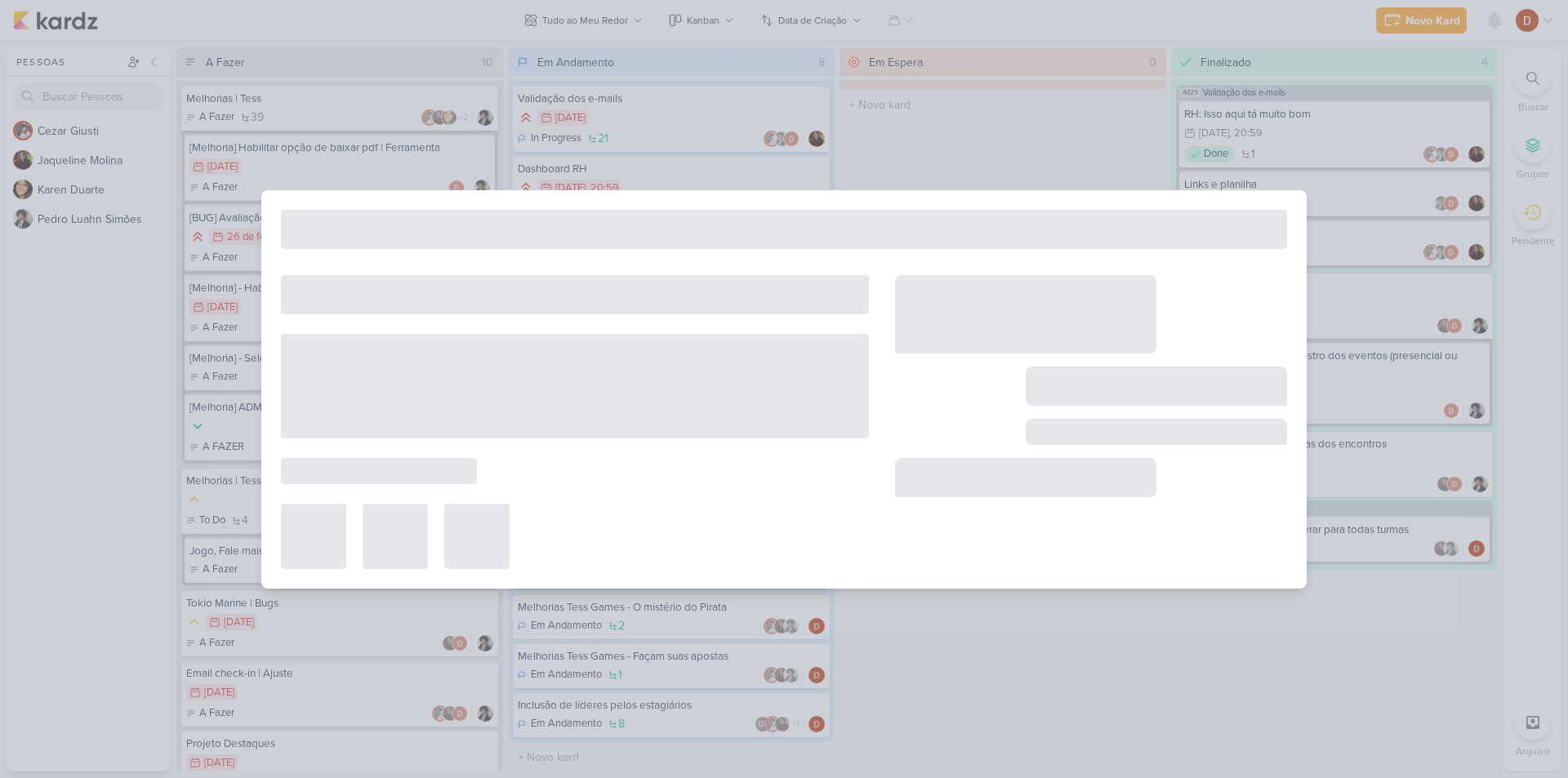
type input "[BUG] Email de troca de senha"
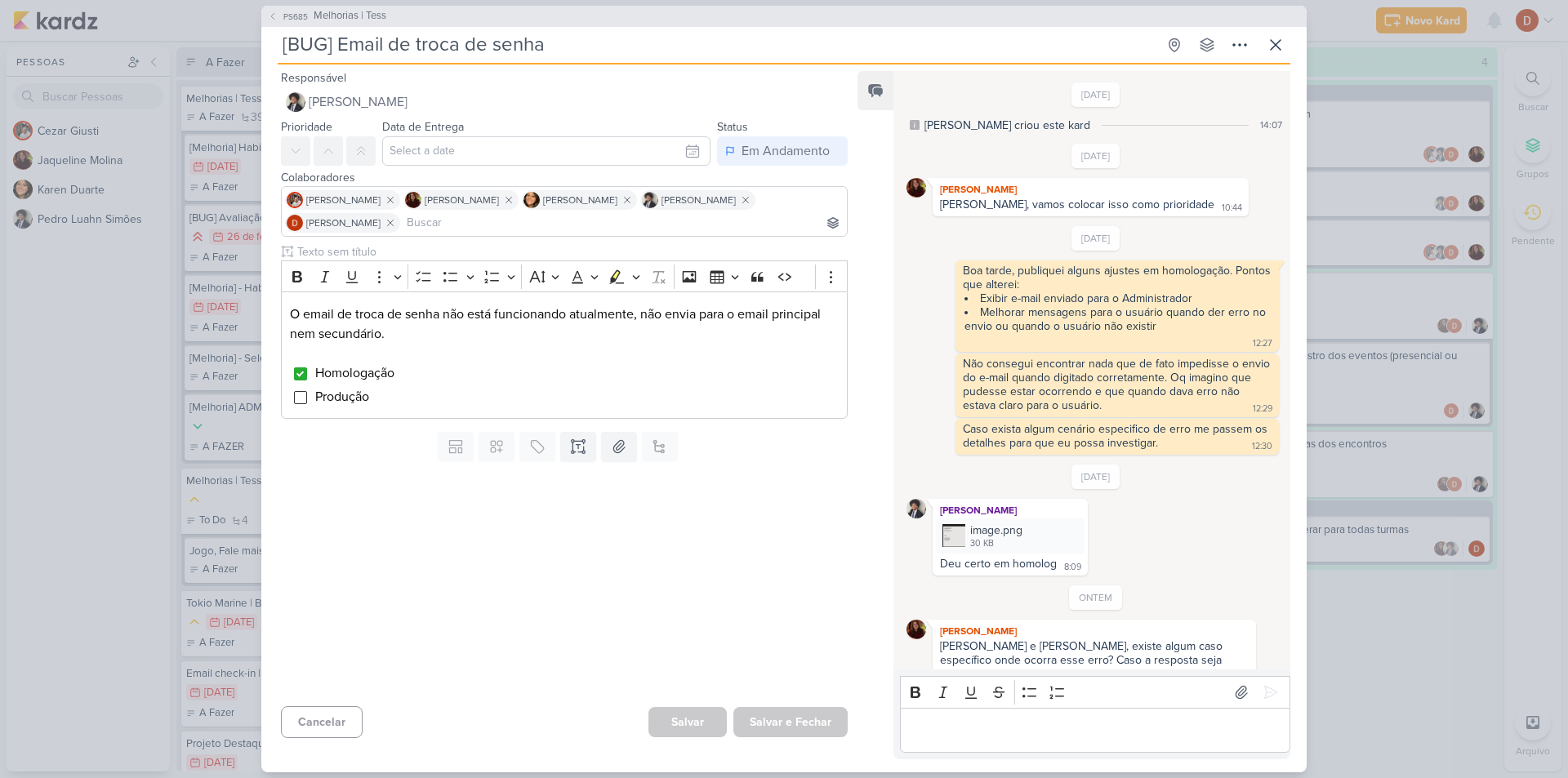
scroll to position [50, 0]
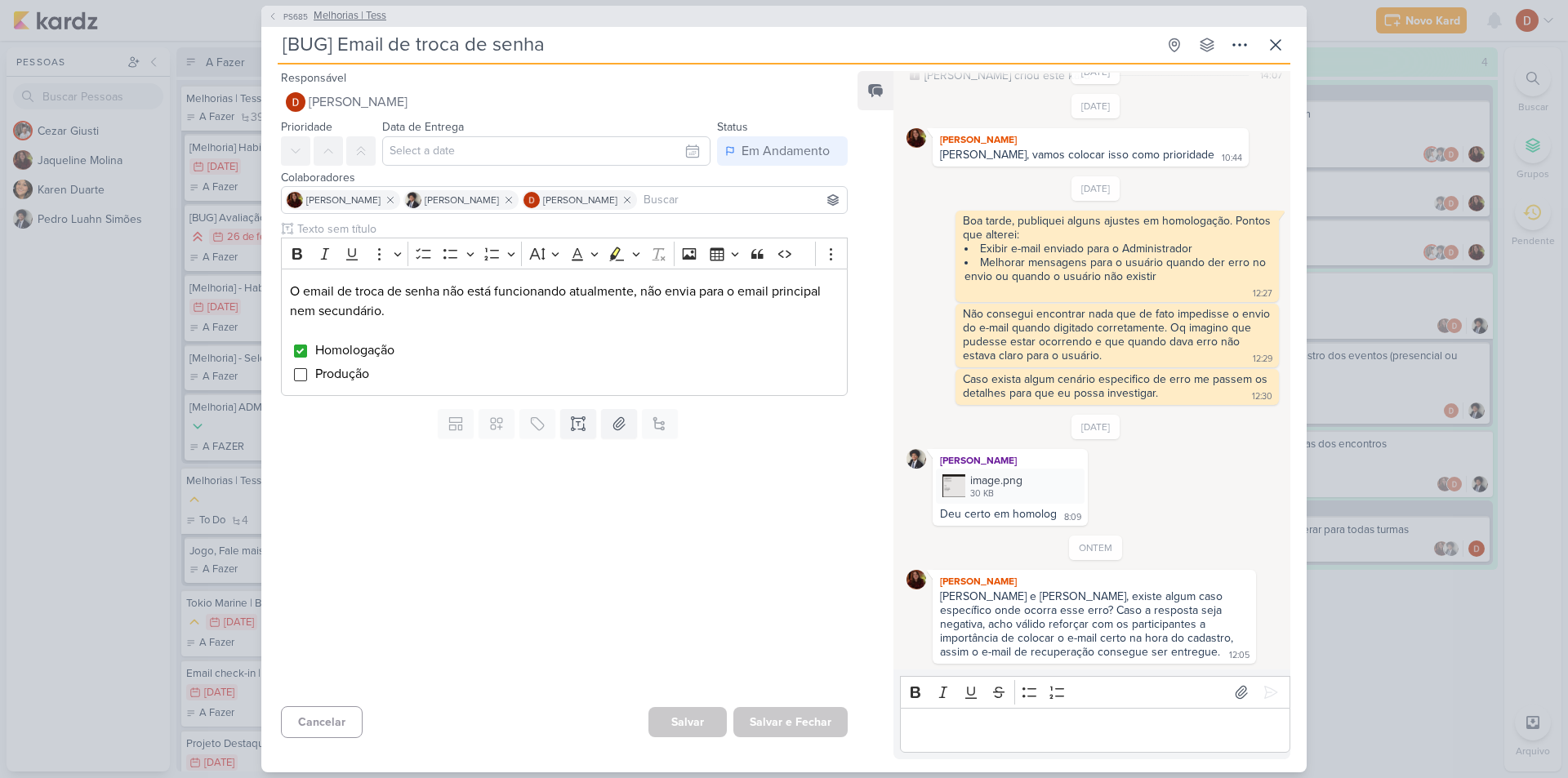
click at [280, 14] on button "PS685 Melhorias | Tess" at bounding box center [327, 16] width 119 height 16
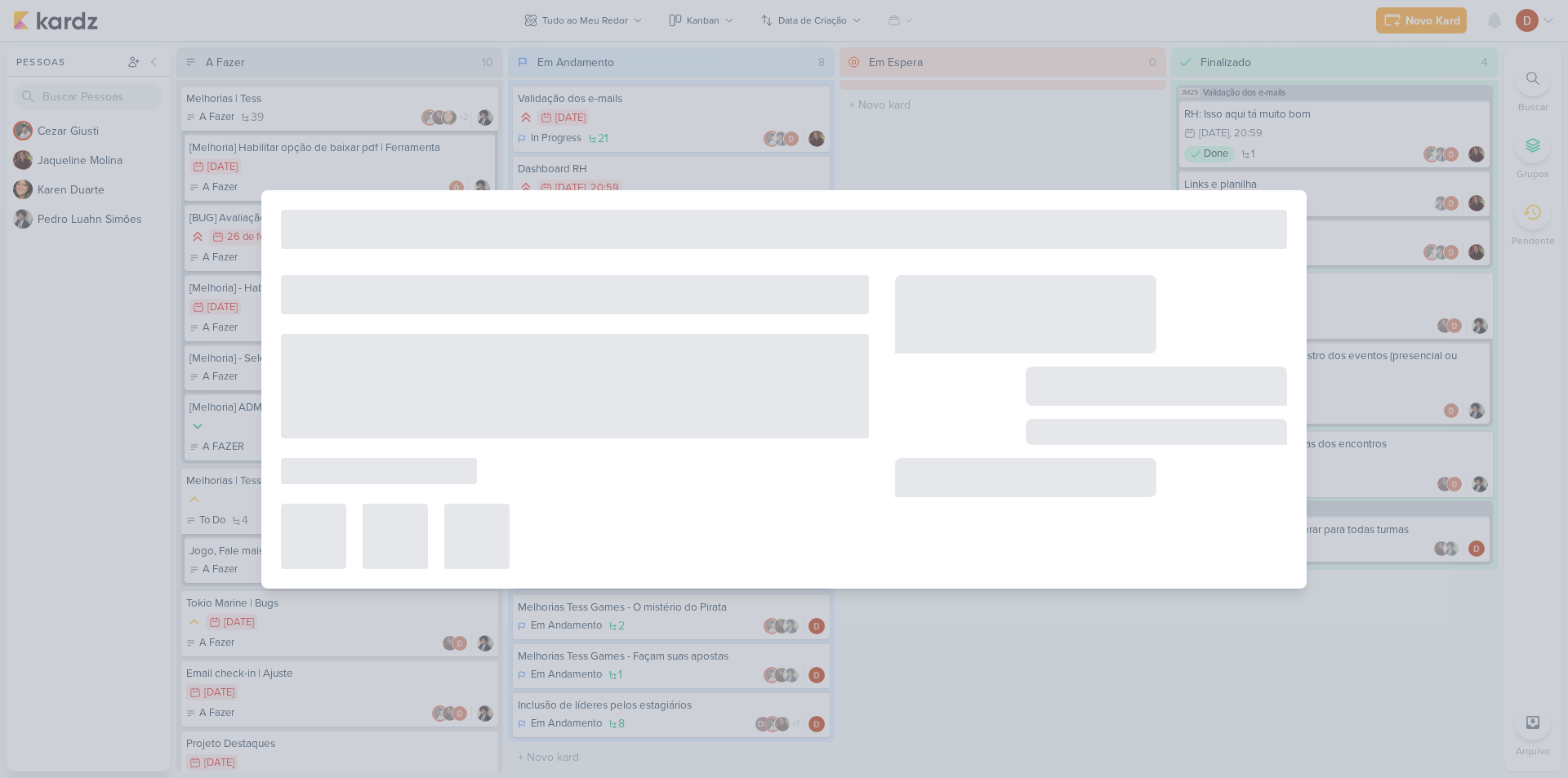
type input "Melhorias | Tess"
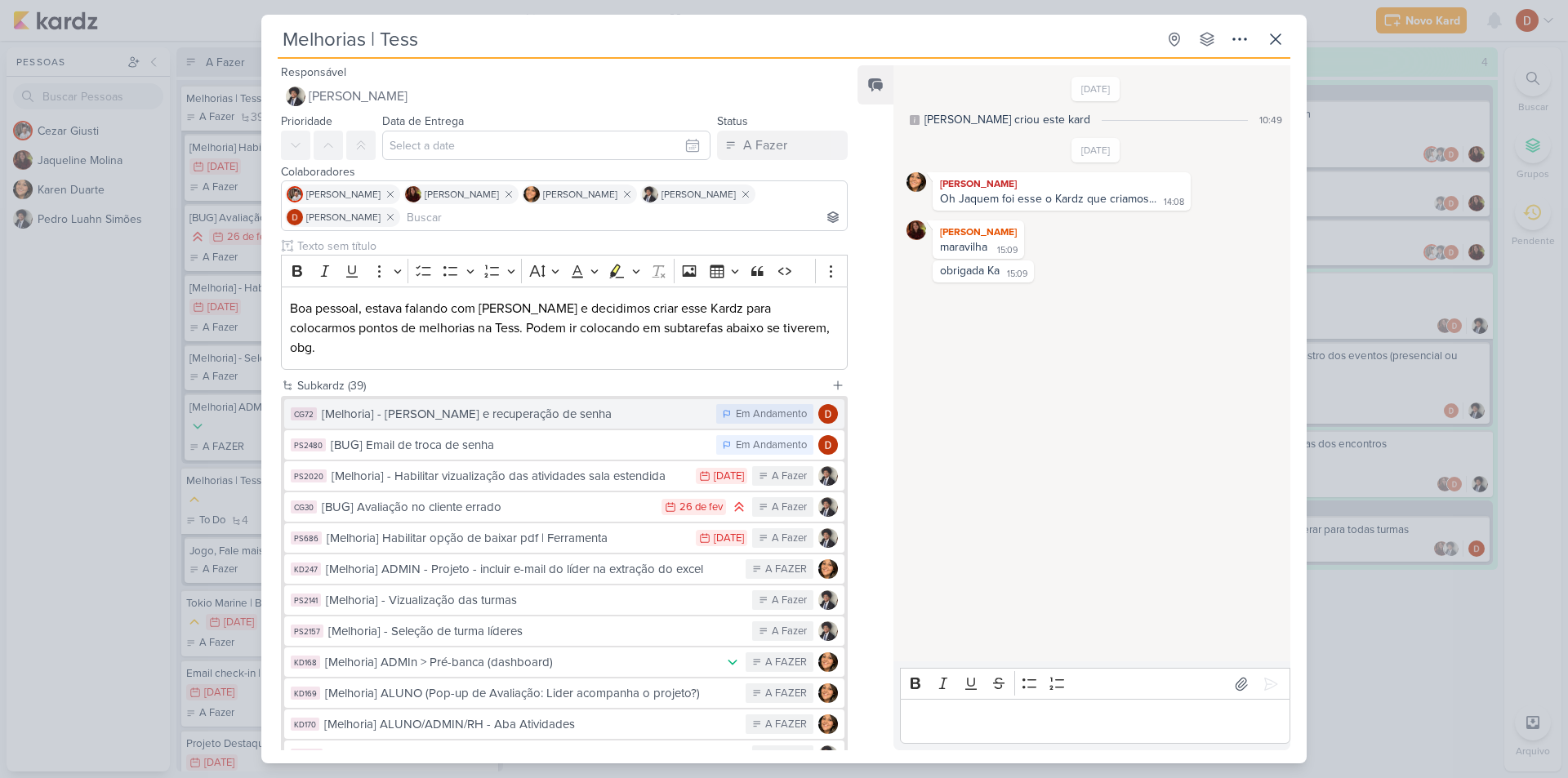
click at [469, 405] on div "[Melhoria] - [PERSON_NAME] e recuperação de senha" at bounding box center [515, 414] width 386 height 19
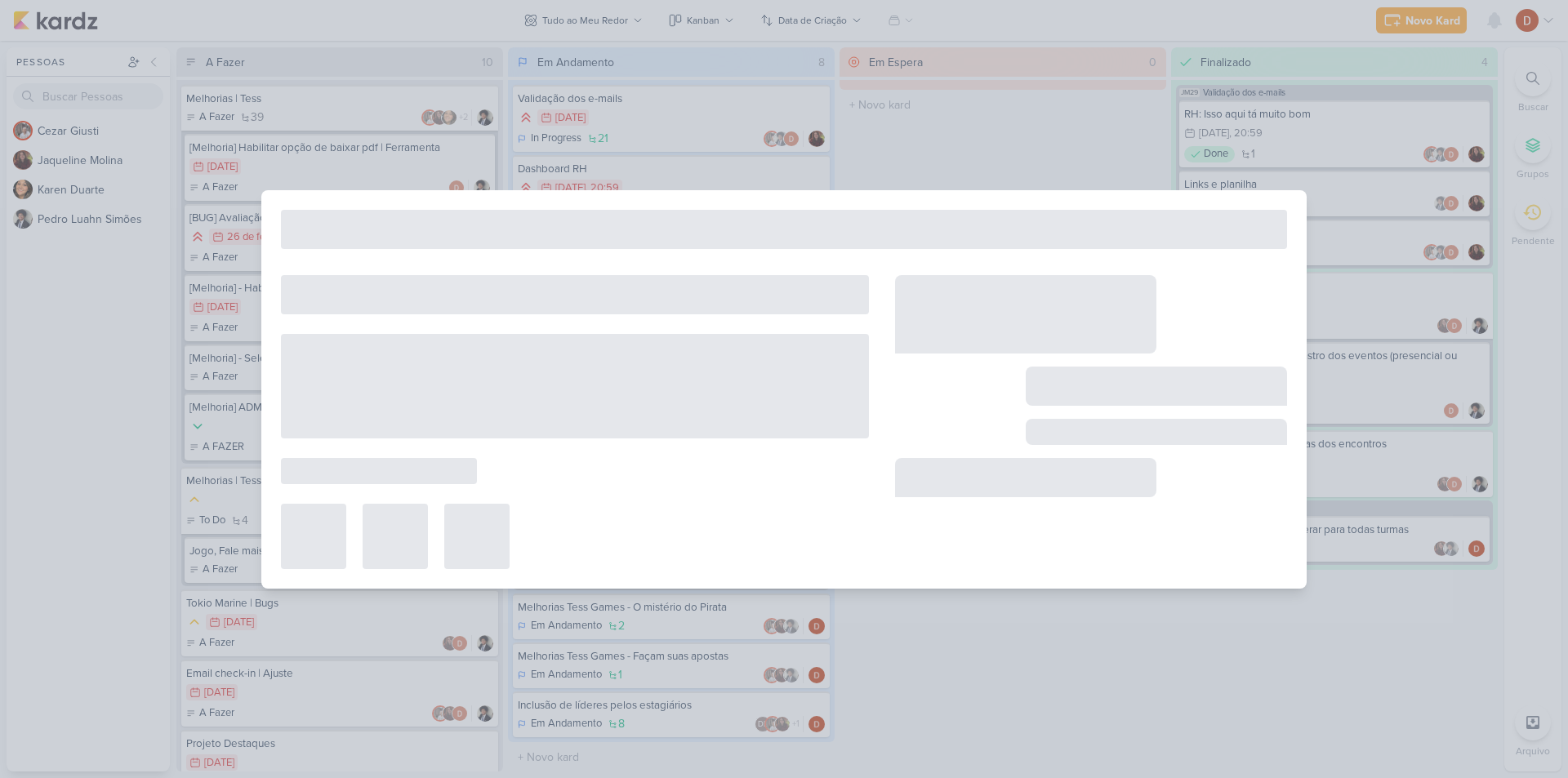
type input "[Melhoria] - [PERSON_NAME] e recuperação de senha"
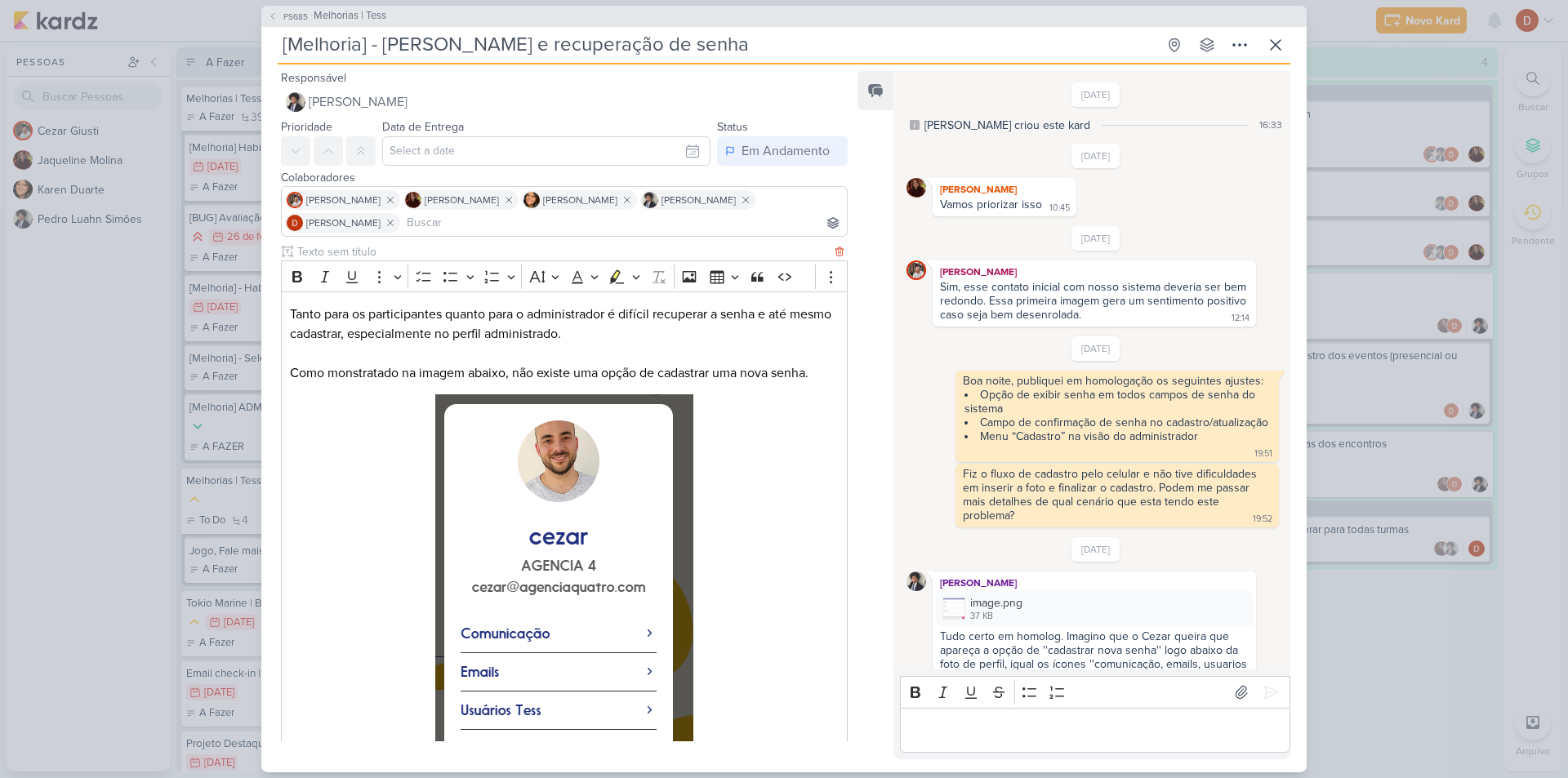
scroll to position [437, 0]
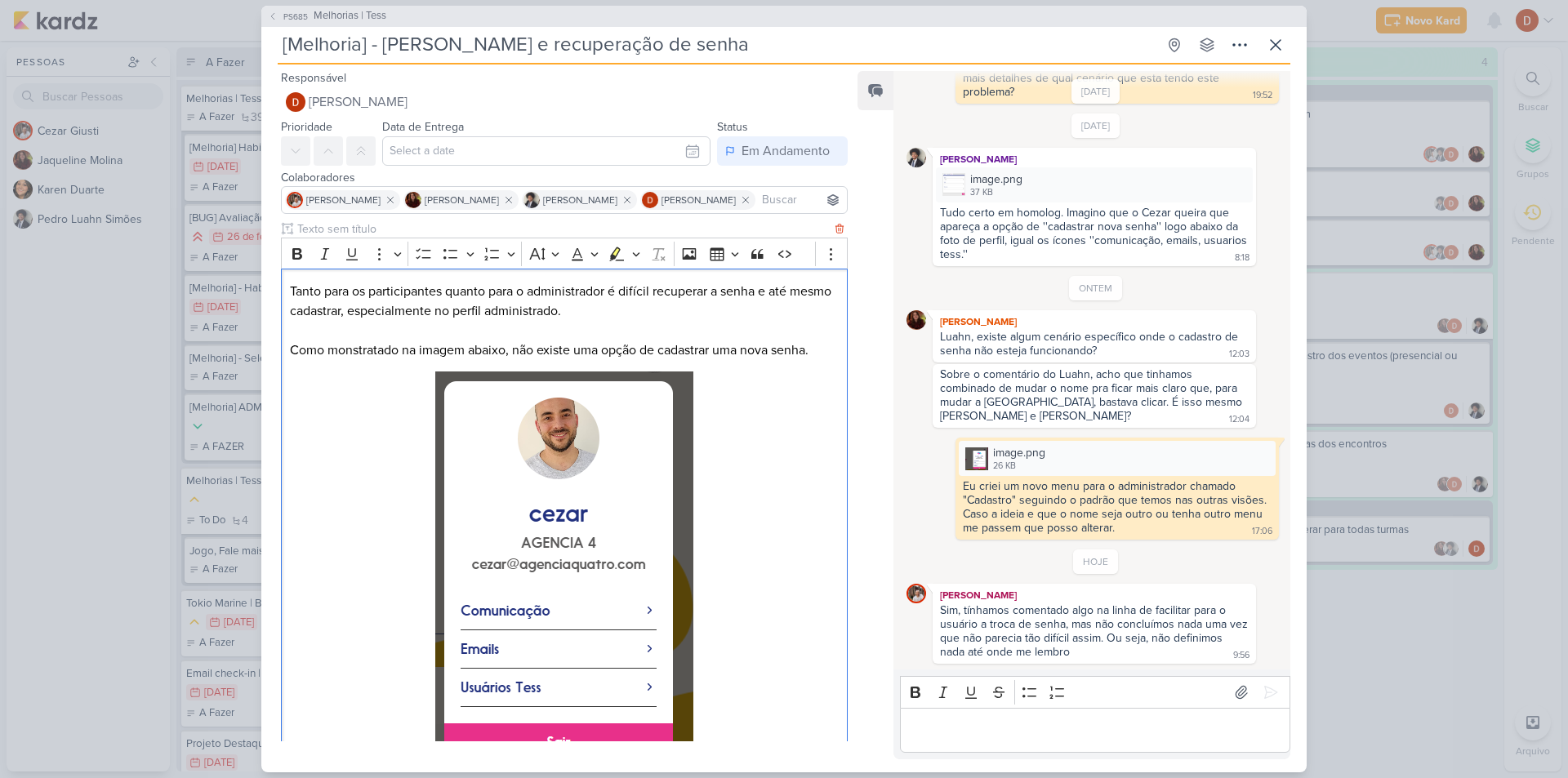
click at [288, 308] on div "Tanto para os participantes quanto para o administrador é difícil recuperar a s…" at bounding box center [564, 539] width 567 height 541
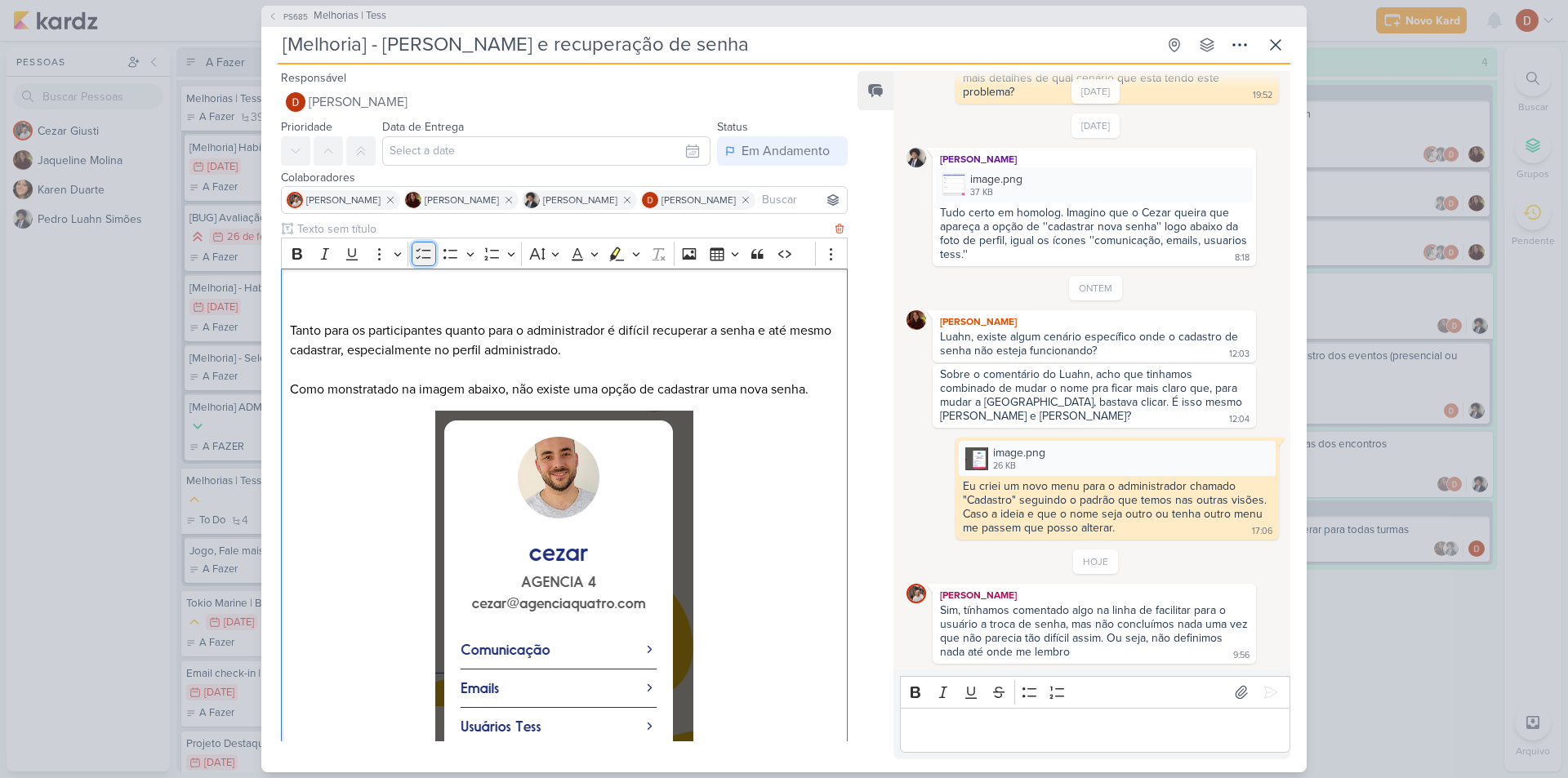
click at [422, 261] on icon "Editor toolbar" at bounding box center [423, 253] width 16 height 16
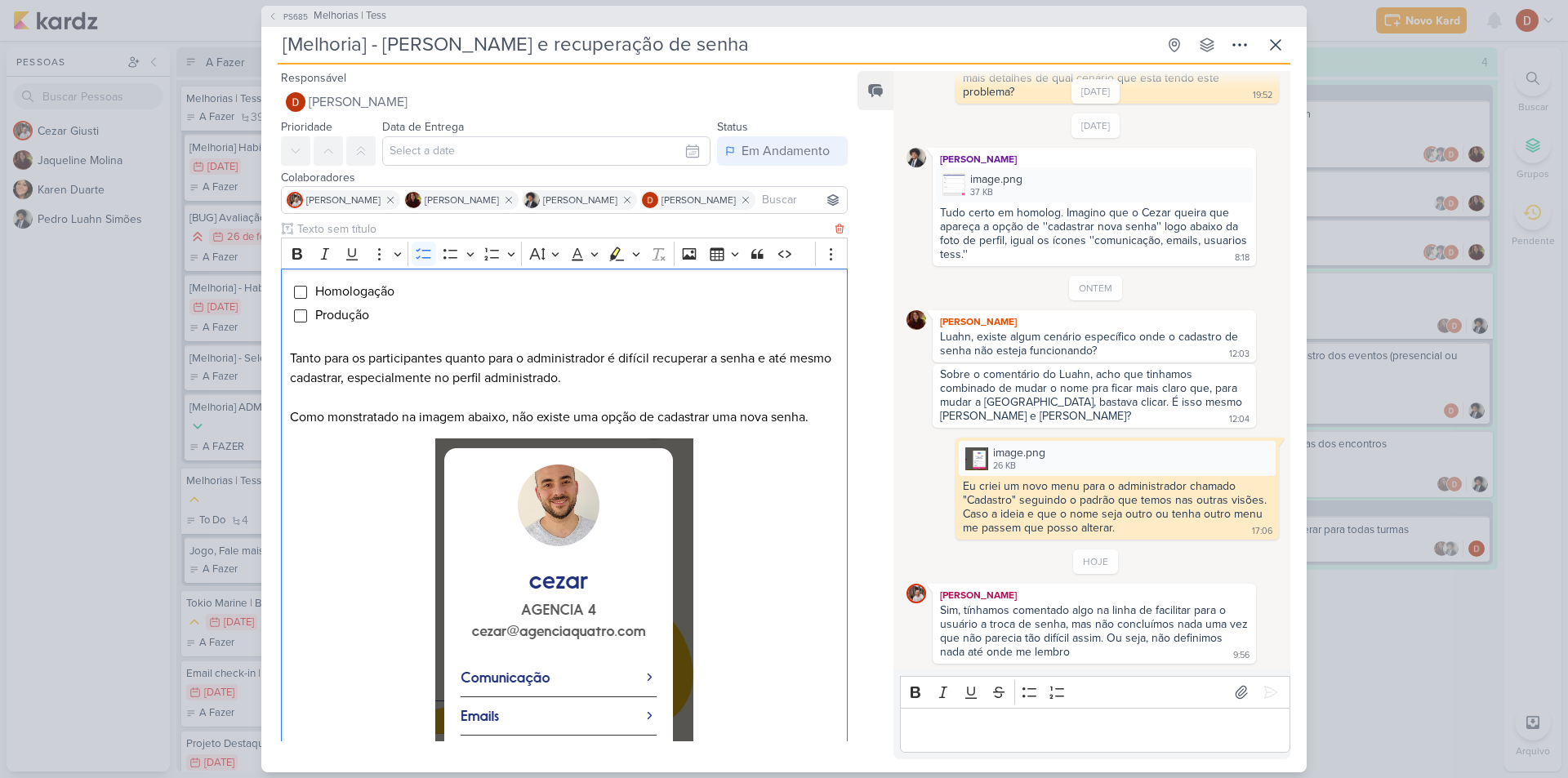
click at [390, 314] on li "Produção" at bounding box center [576, 314] width 524 height 19
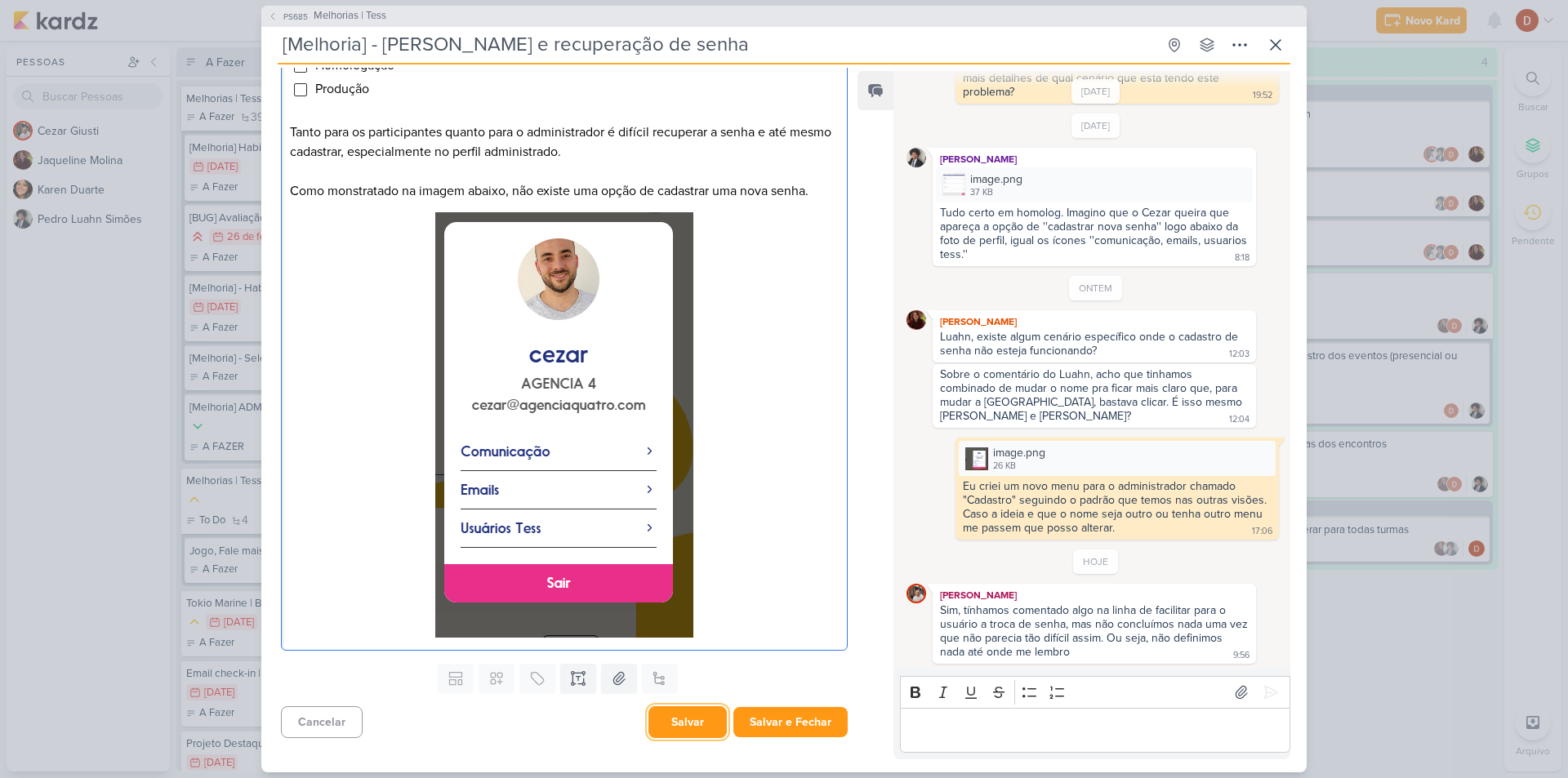
click at [706, 721] on button "Salvar" at bounding box center [687, 722] width 78 height 32
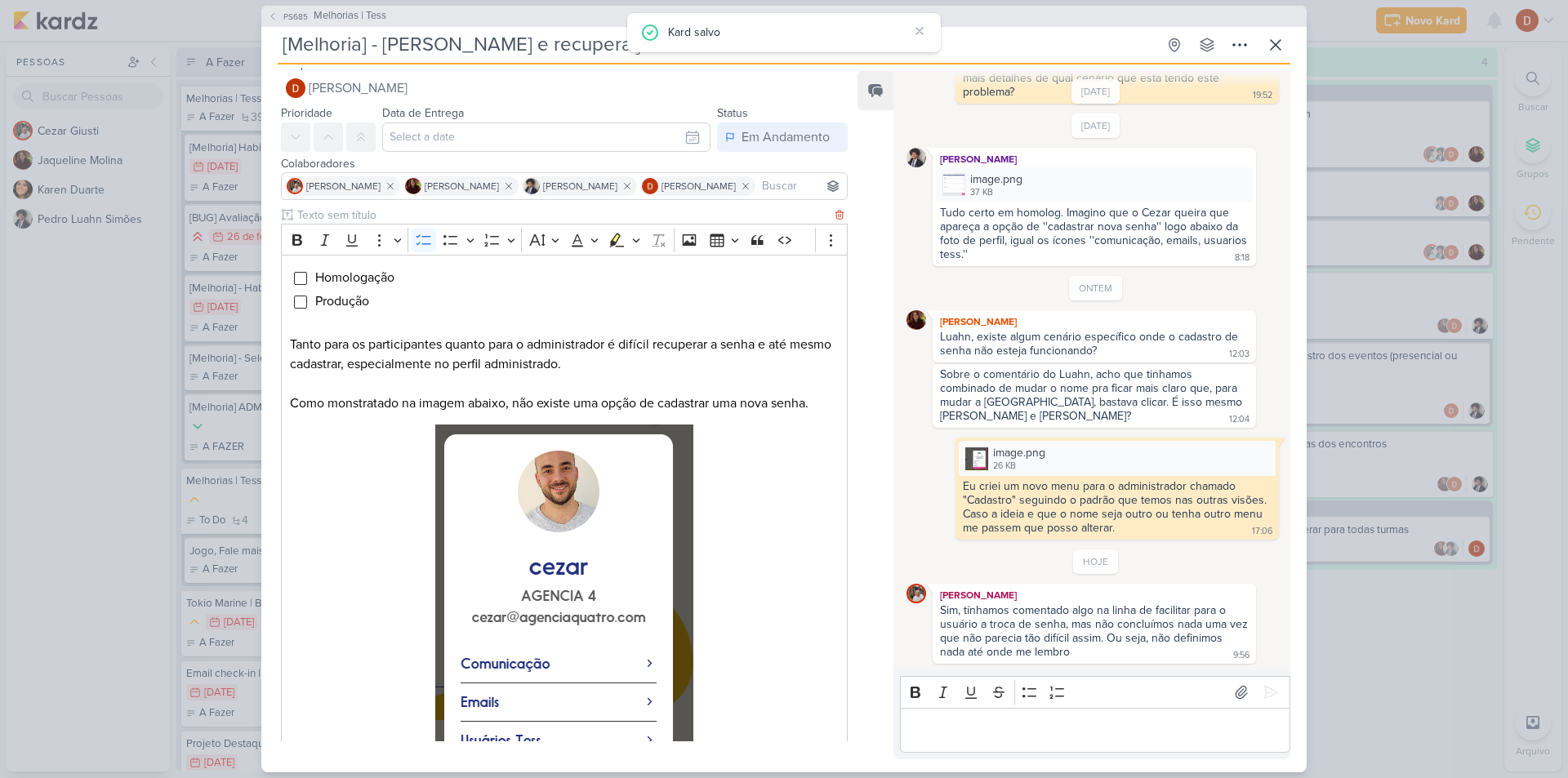
scroll to position [0, 0]
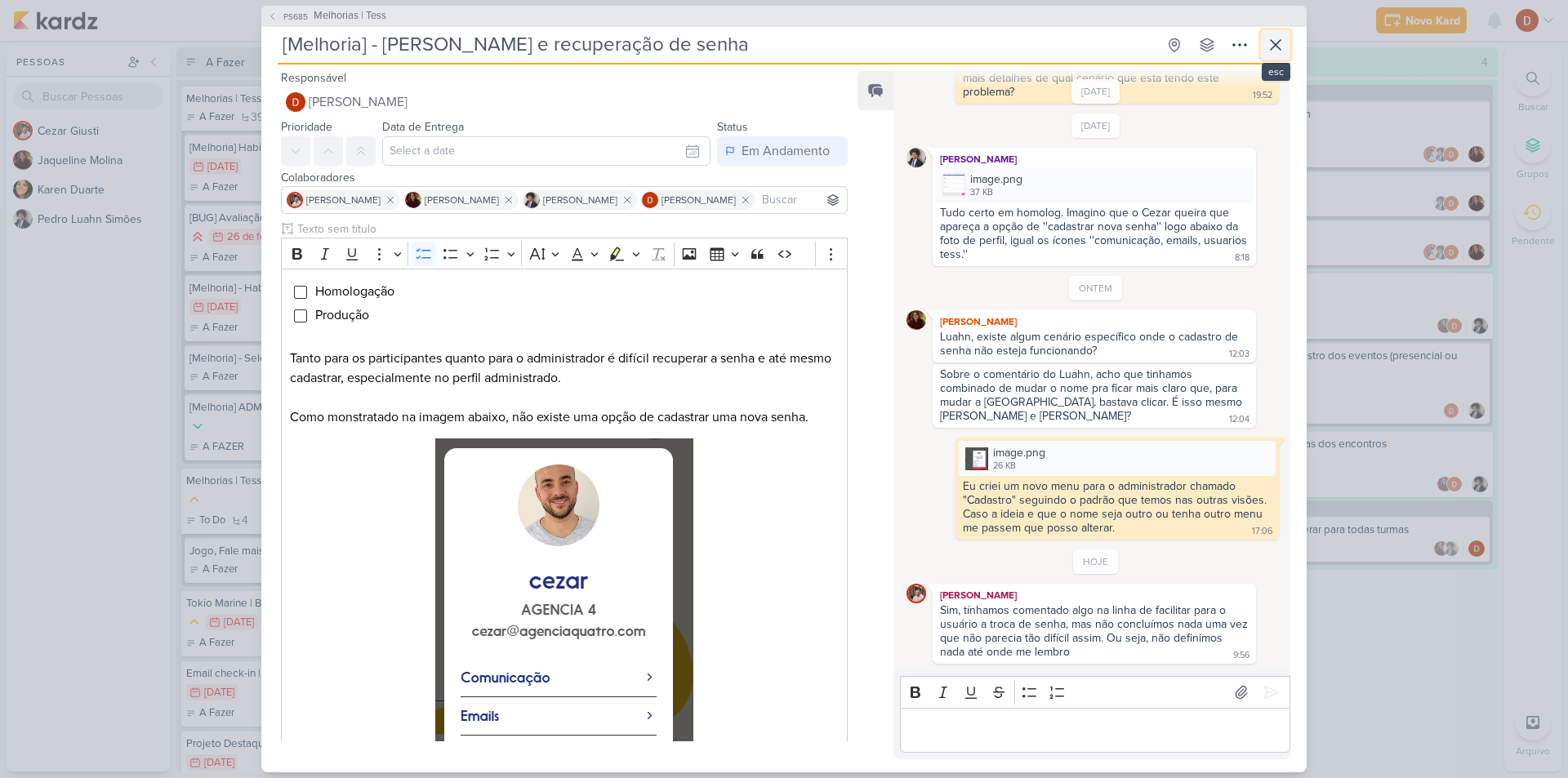
click at [1285, 53] on button at bounding box center [1275, 45] width 30 height 30
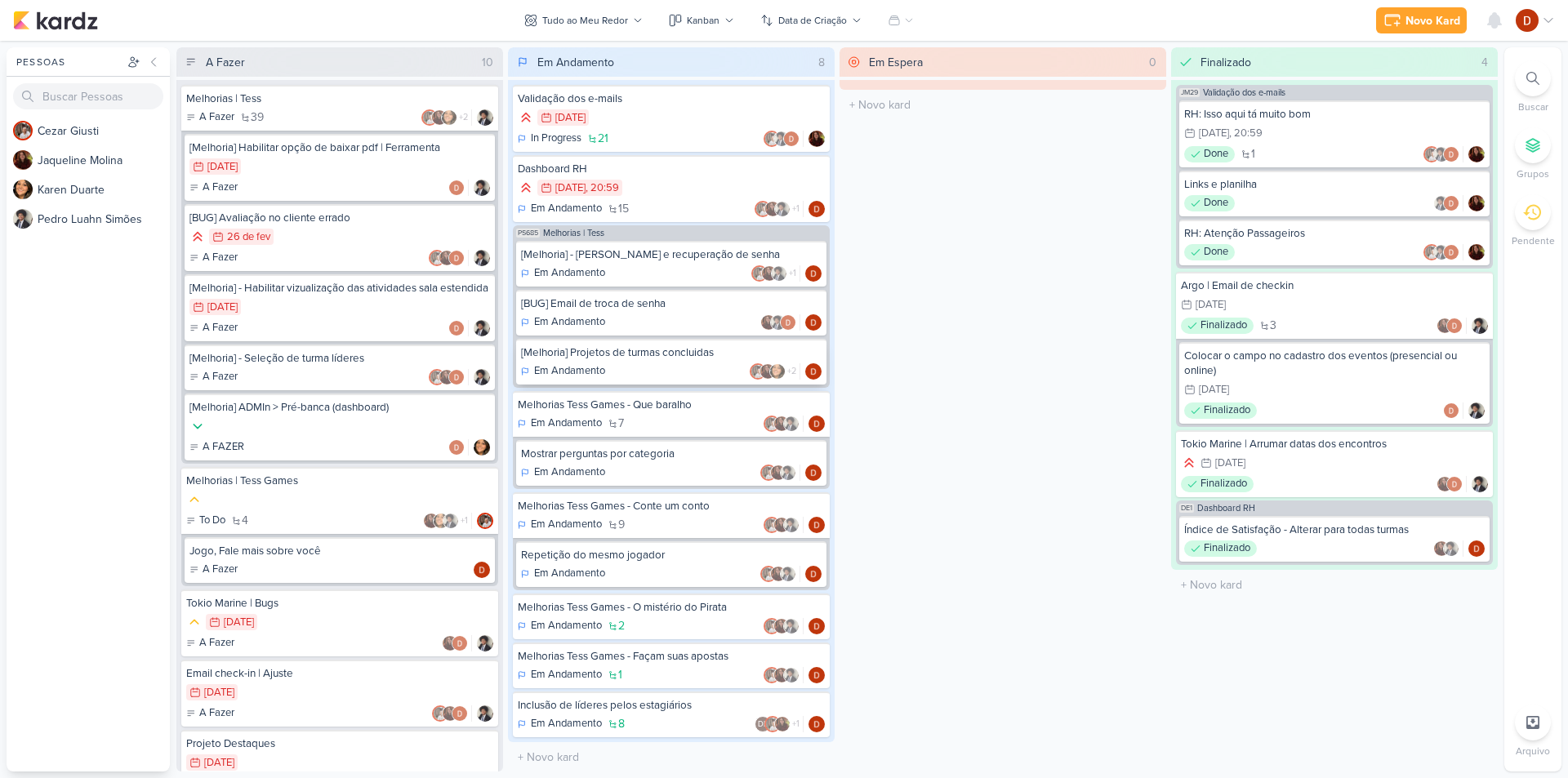
click at [627, 361] on div "[Melhoria] Projetos de turmas concluidas Em Andamento +2" at bounding box center [671, 362] width 310 height 46
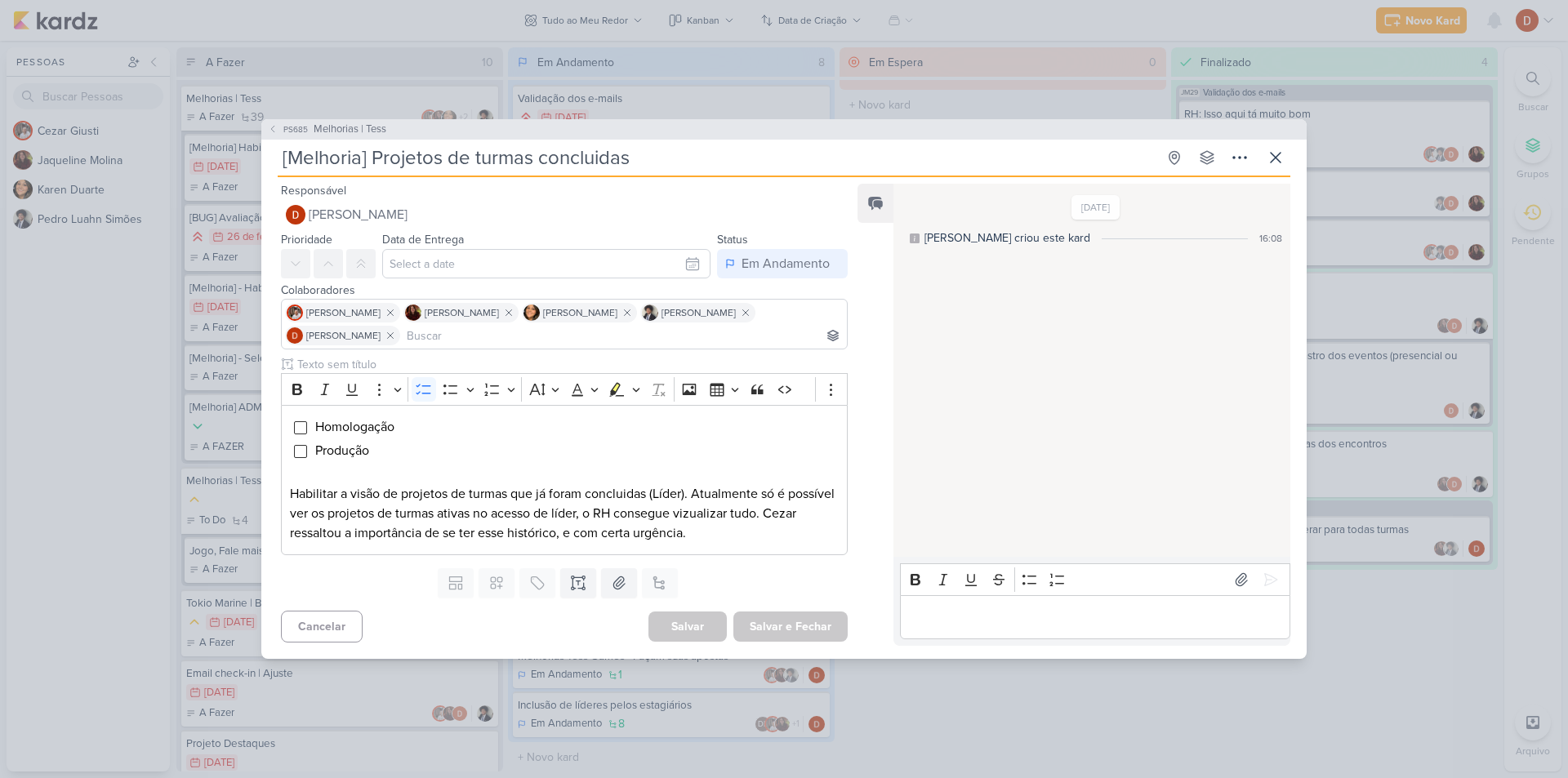
click at [963, 633] on div "Editor editing area: main" at bounding box center [1095, 617] width 390 height 45
drag, startPoint x: 1277, startPoint y: 592, endPoint x: 1272, endPoint y: 581, distance: 12.1
click at [1274, 584] on div "Rich Text Editor Bold Italic Underline Strikethrough Bulleted List Numbered Lis…" at bounding box center [1095, 602] width 390 height 76
click at [1269, 575] on icon at bounding box center [1270, 579] width 16 height 16
click at [1098, 346] on div "[DATE] [PERSON_NAME] criou este kard 16:08 HOJE 12:06" at bounding box center [1091, 371] width 395 height 371
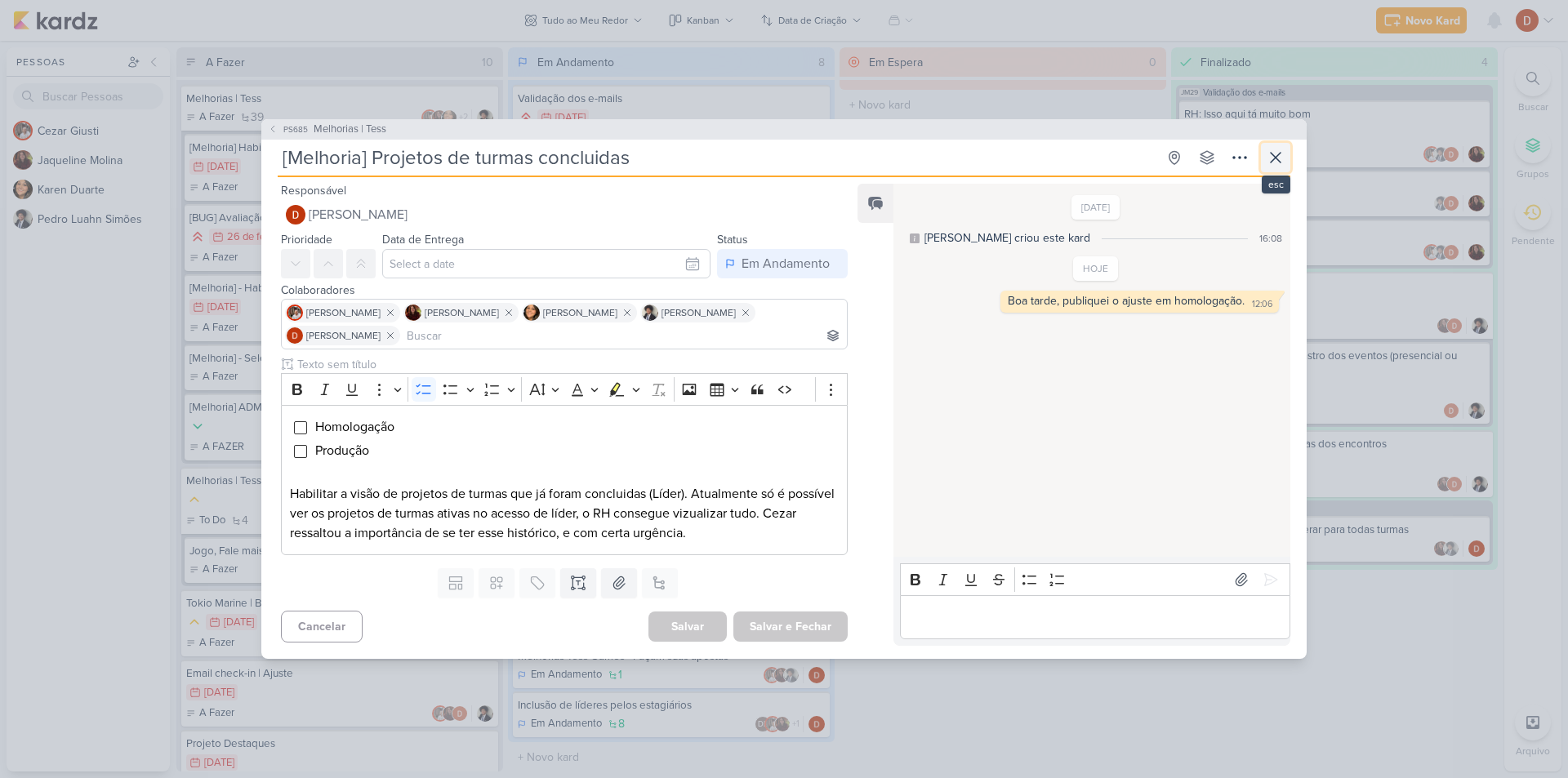
click at [1273, 144] on button at bounding box center [1275, 158] width 30 height 30
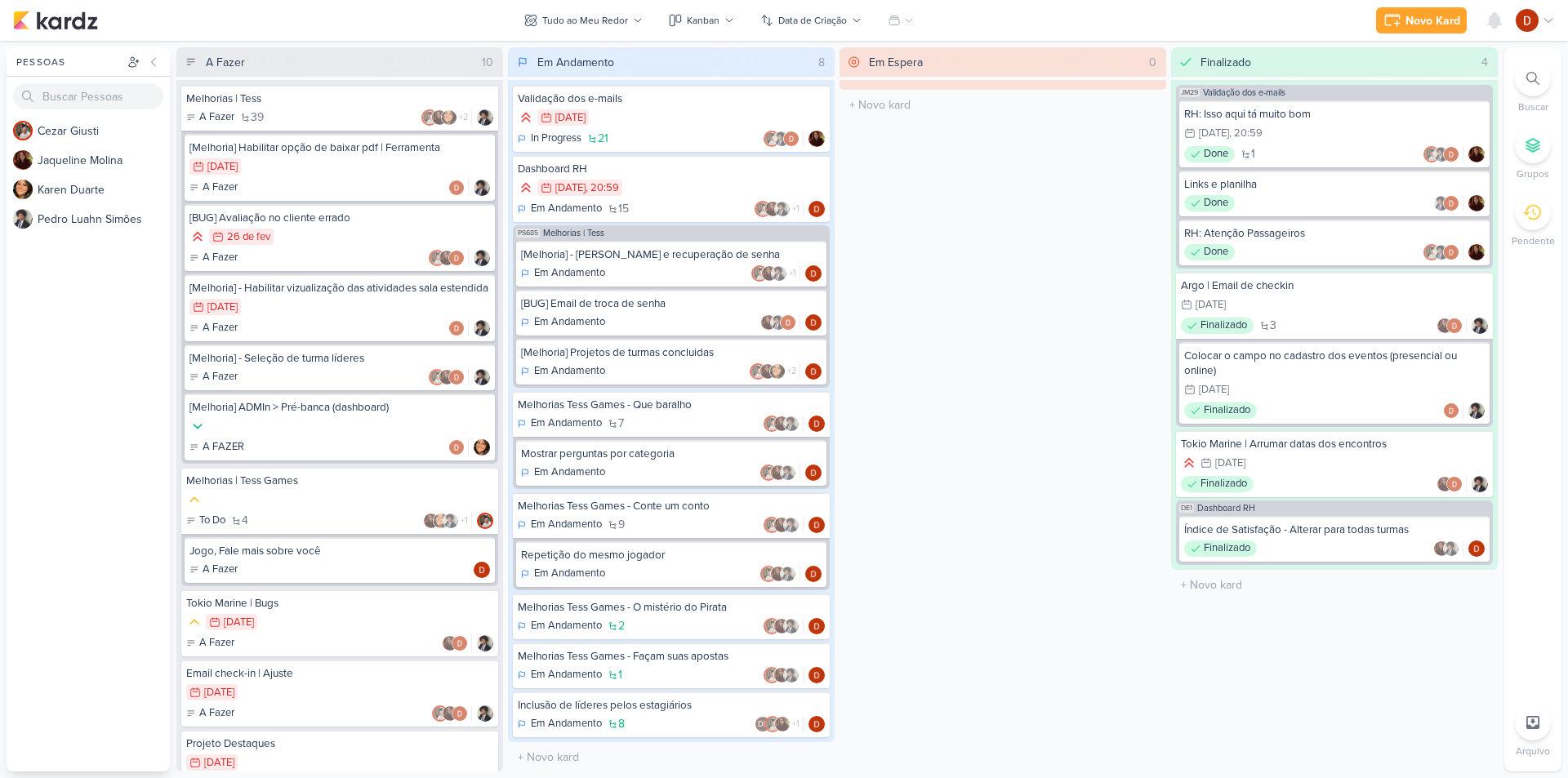
scroll to position [1, 0]
click at [677, 367] on div "Em Andamento +2" at bounding box center [671, 370] width 301 height 16
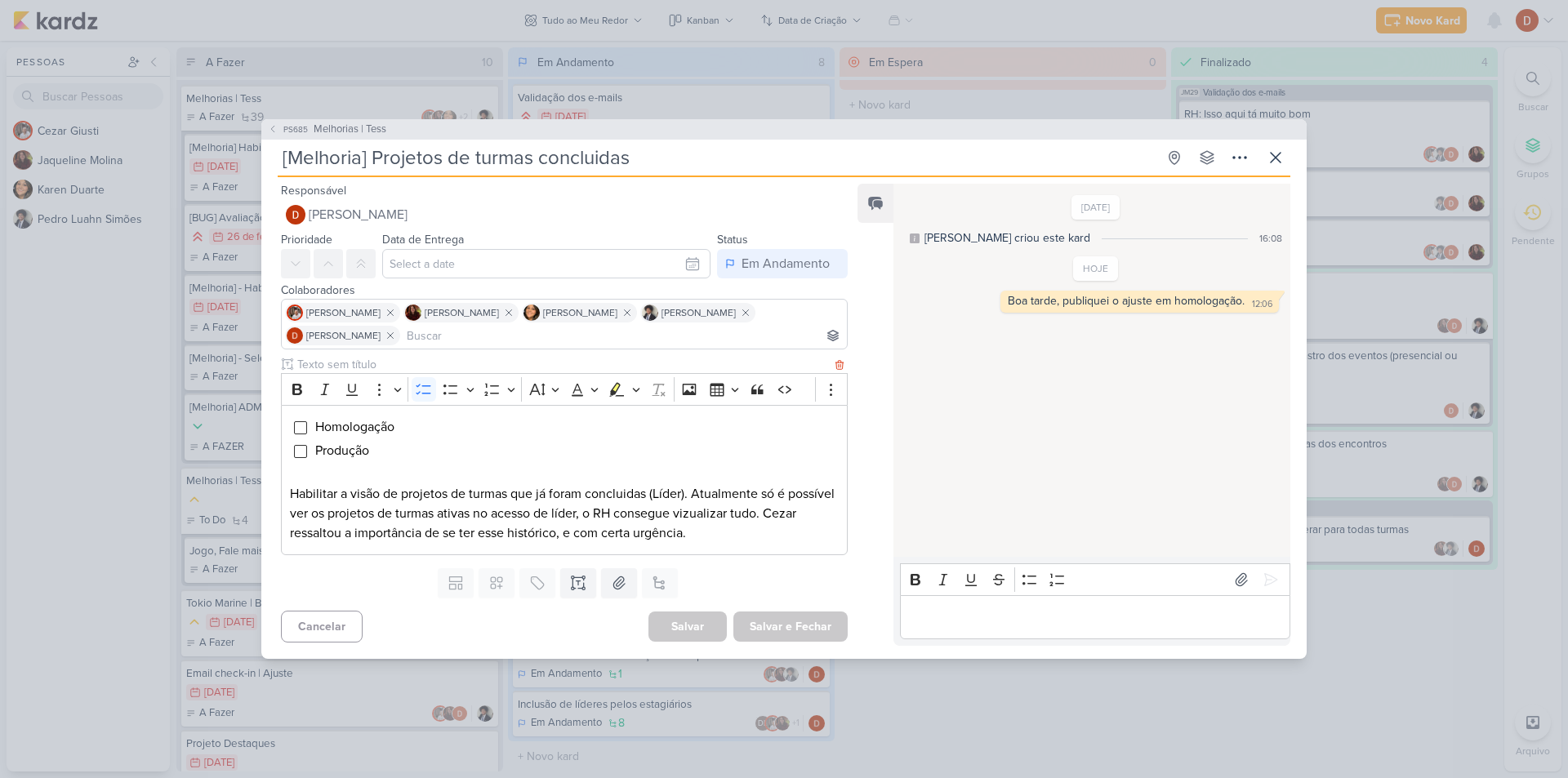
click at [558, 503] on p "Habilitar a visão de projetos de turmas que já foram concluidas (Líder). Atualm…" at bounding box center [564, 513] width 548 height 58
click at [440, 458] on li "Produção" at bounding box center [576, 450] width 524 height 19
click at [421, 475] on p "Editor editing area: main" at bounding box center [564, 474] width 548 height 19
click at [280, 132] on button "PS685 Melhorias | Tess" at bounding box center [327, 130] width 119 height 16
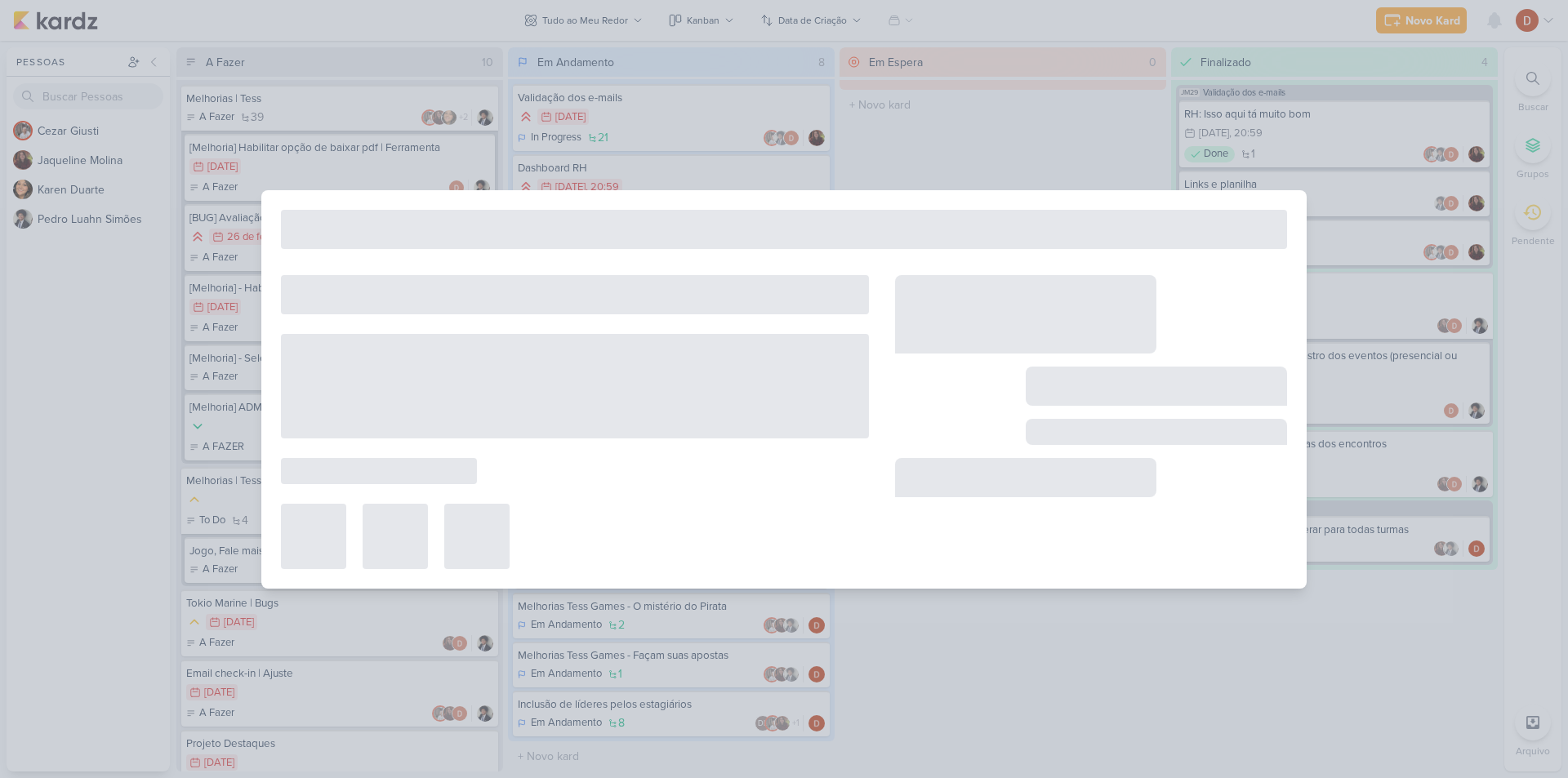
type input "Melhorias | Tess"
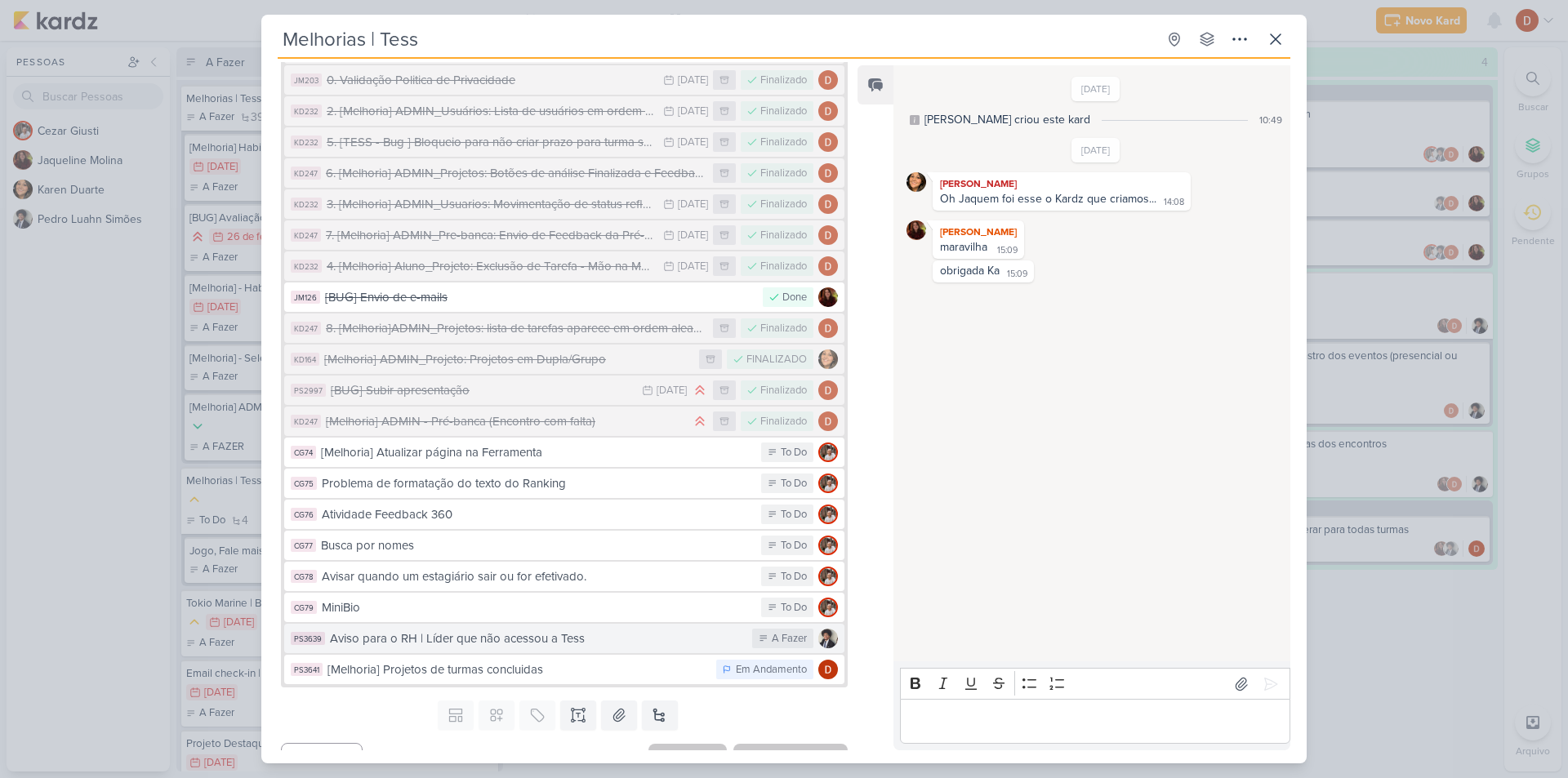
scroll to position [931, 0]
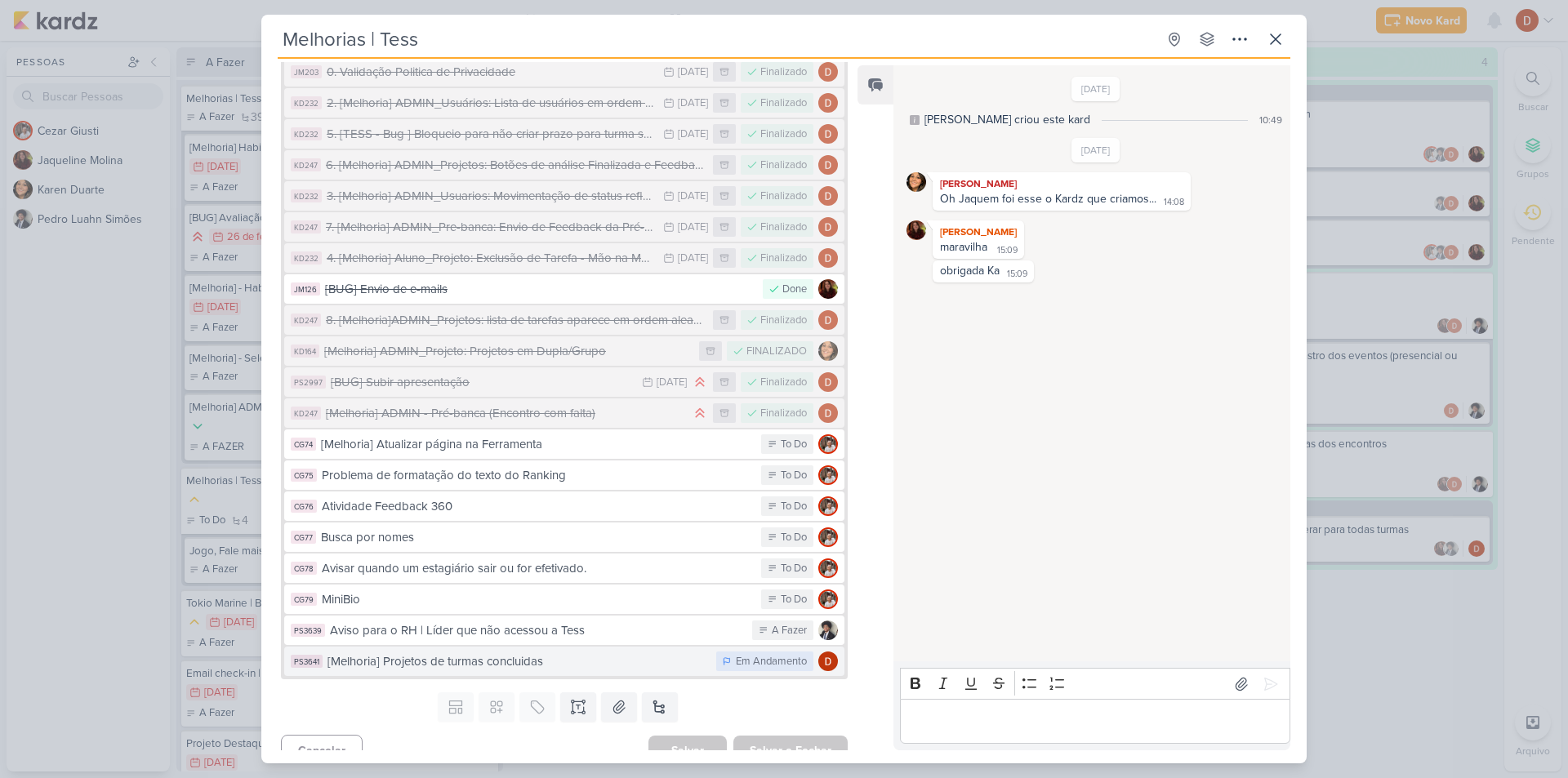
click at [514, 655] on button "PS3641 [Melhoria] Projetos de turmas concluidas Em Andamento" at bounding box center [564, 661] width 560 height 30
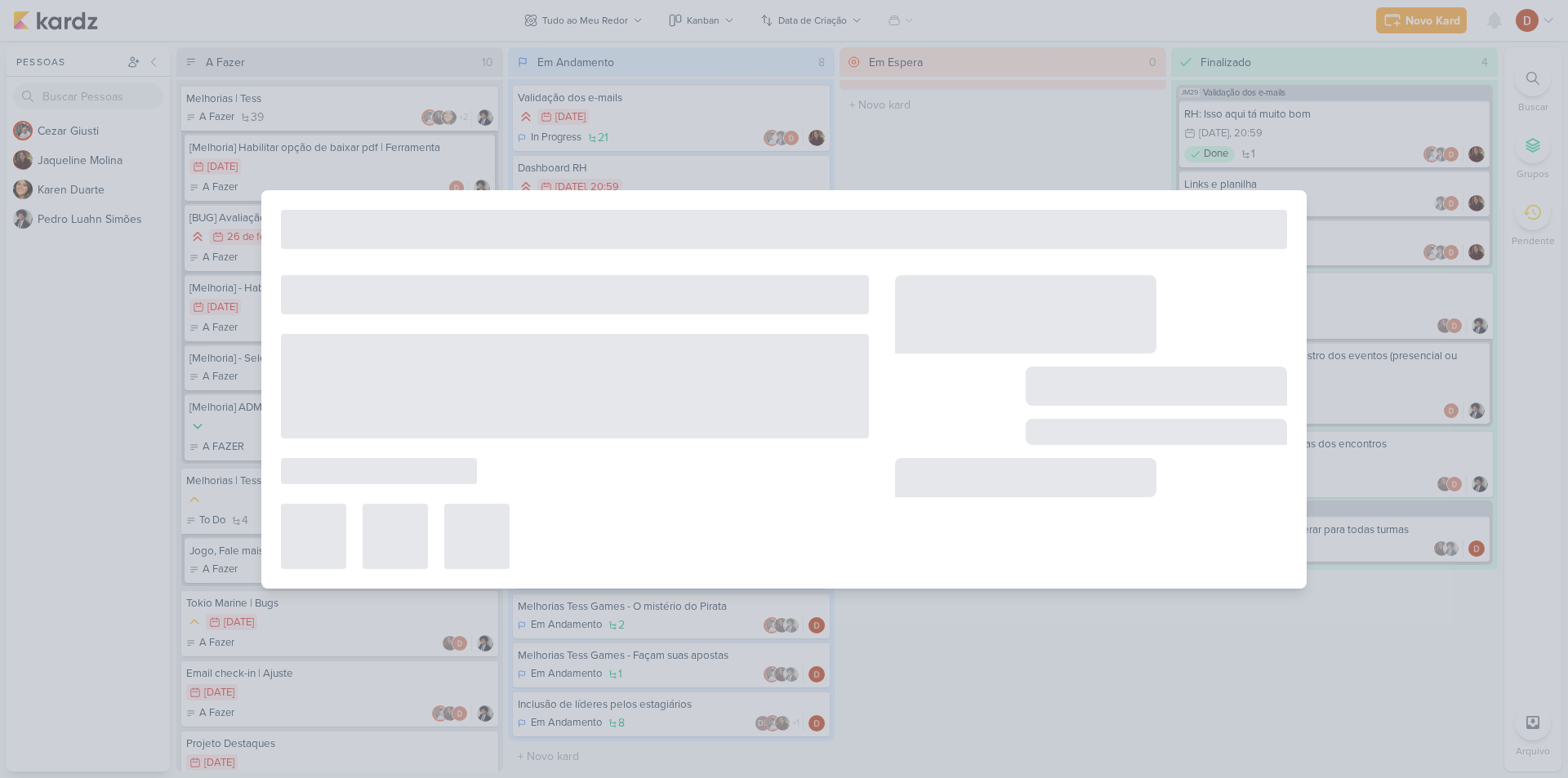
type input "[Melhoria] Projetos de turmas concluidas"
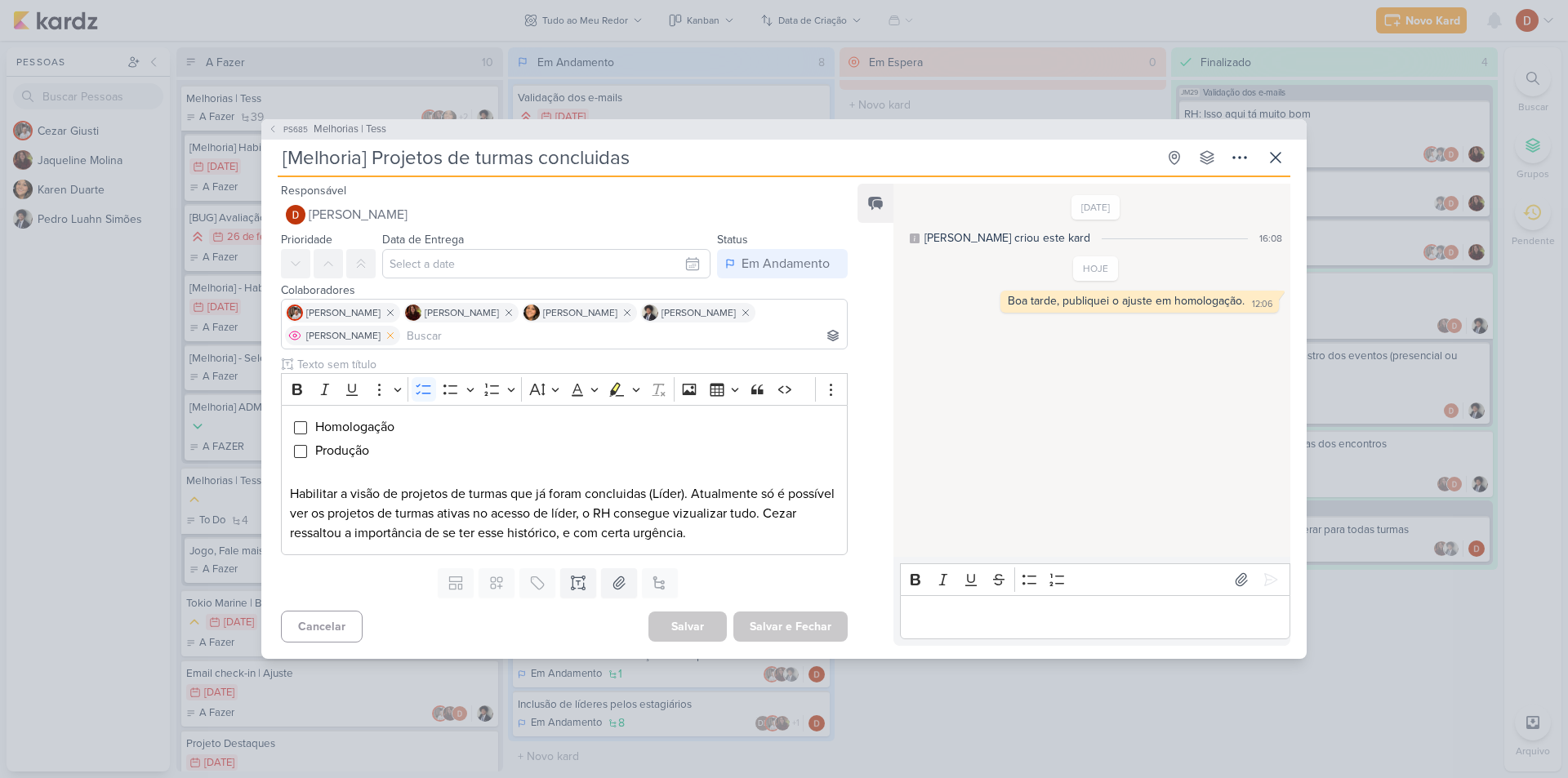
click at [393, 342] on button at bounding box center [390, 335] width 19 height 19
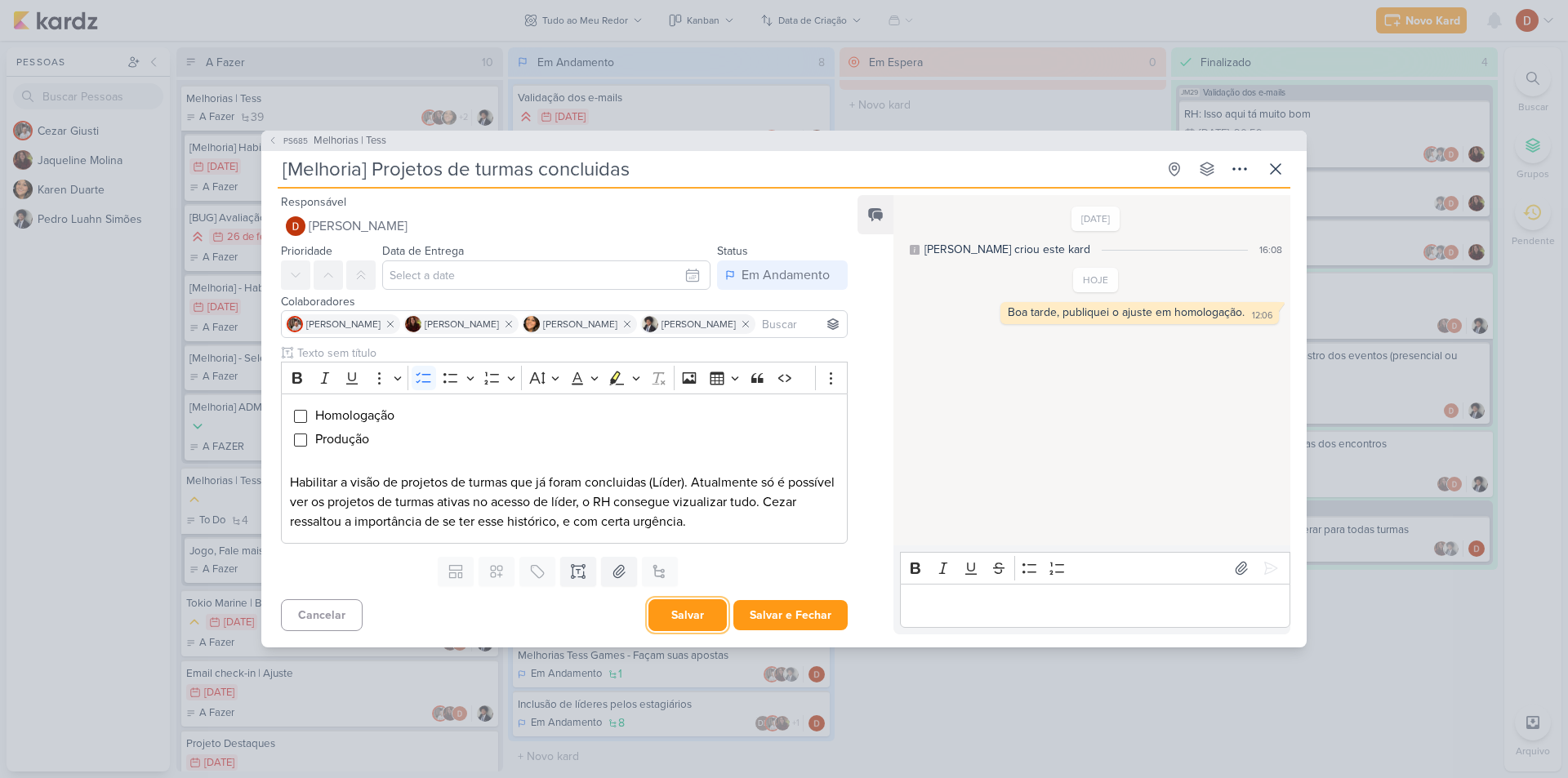
click at [702, 625] on button "Salvar" at bounding box center [687, 615] width 78 height 32
click at [284, 143] on span "PS685" at bounding box center [295, 141] width 30 height 12
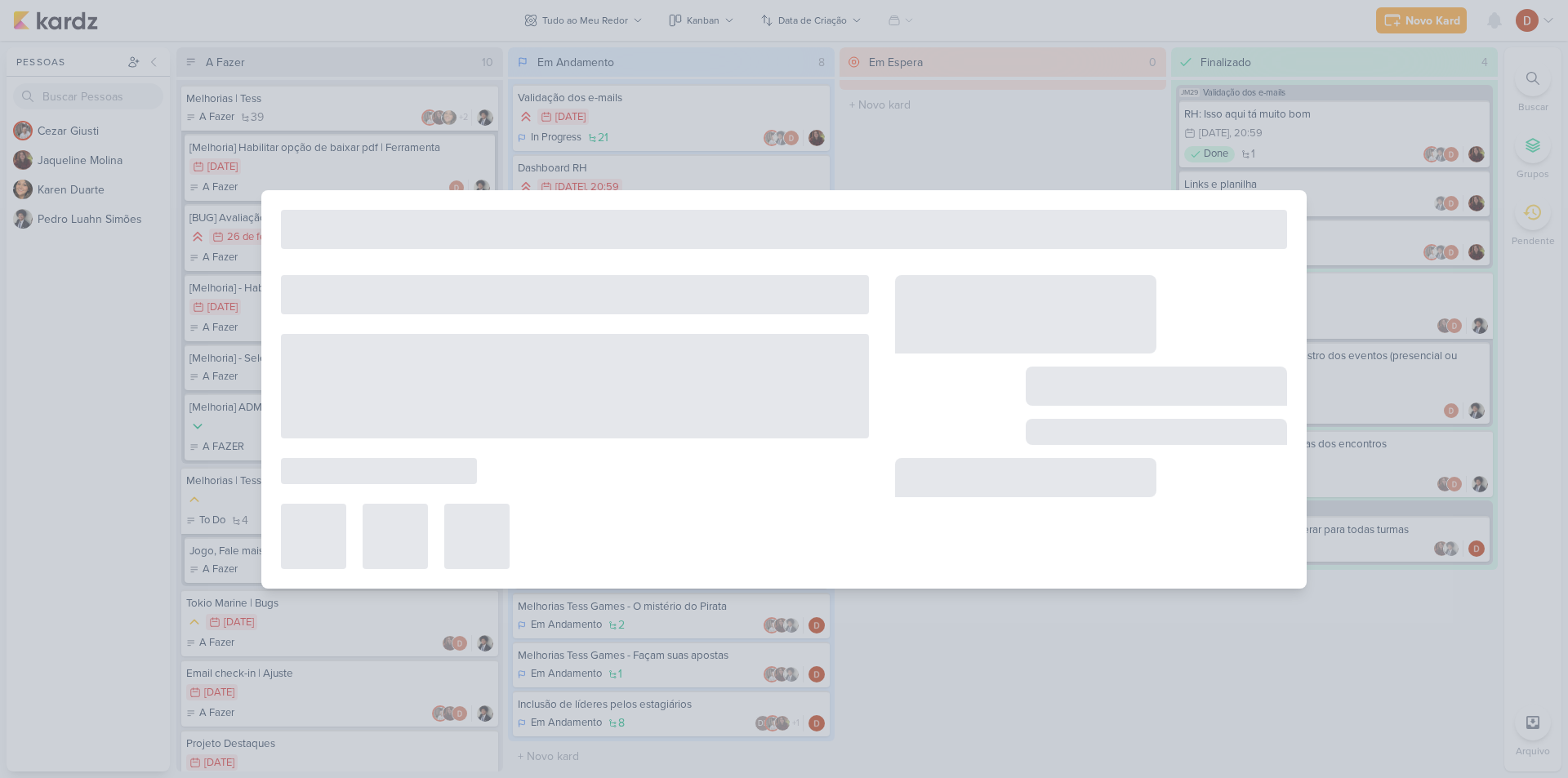
type input "Melhorias | Tess"
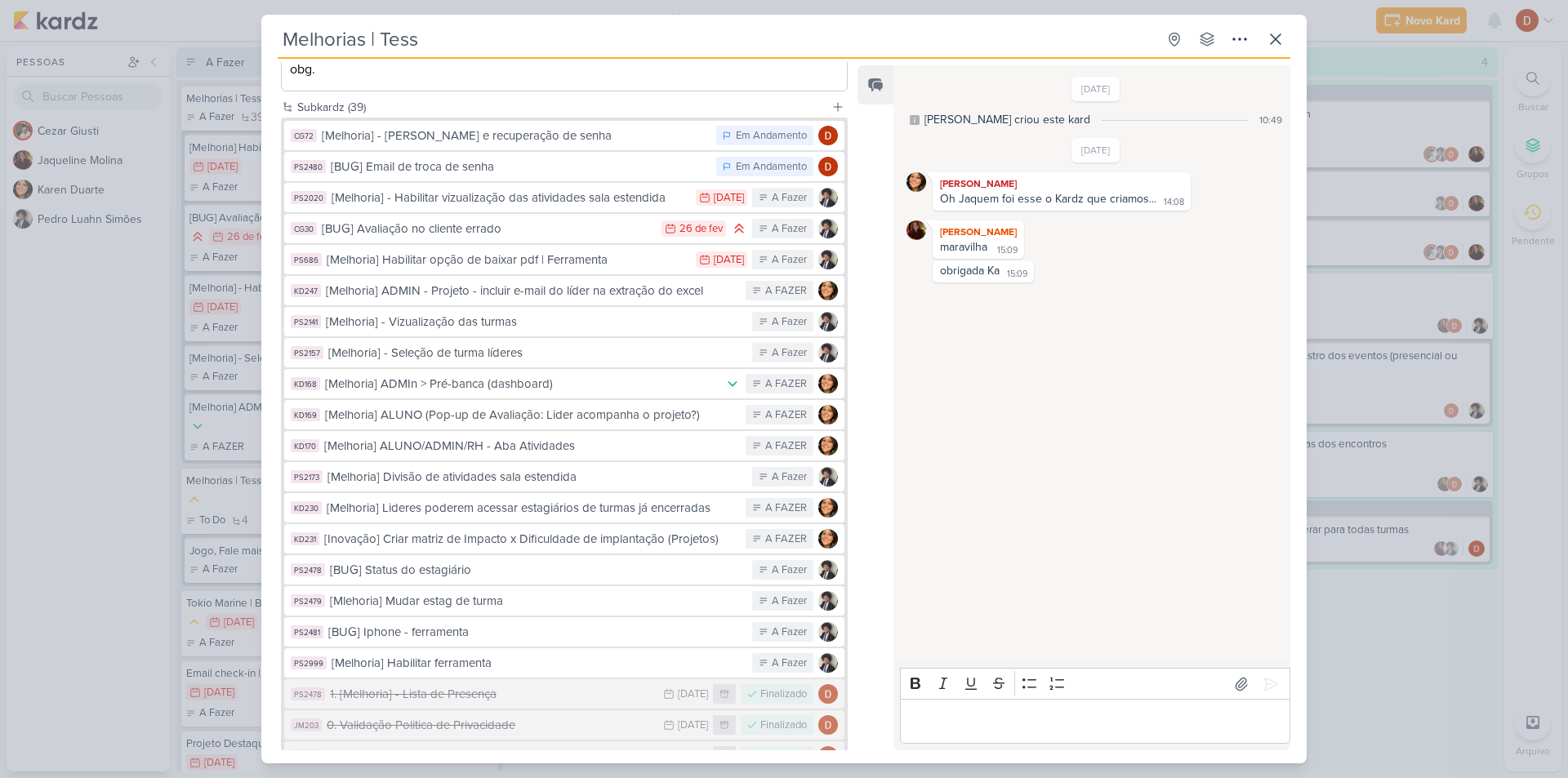
scroll to position [0, 0]
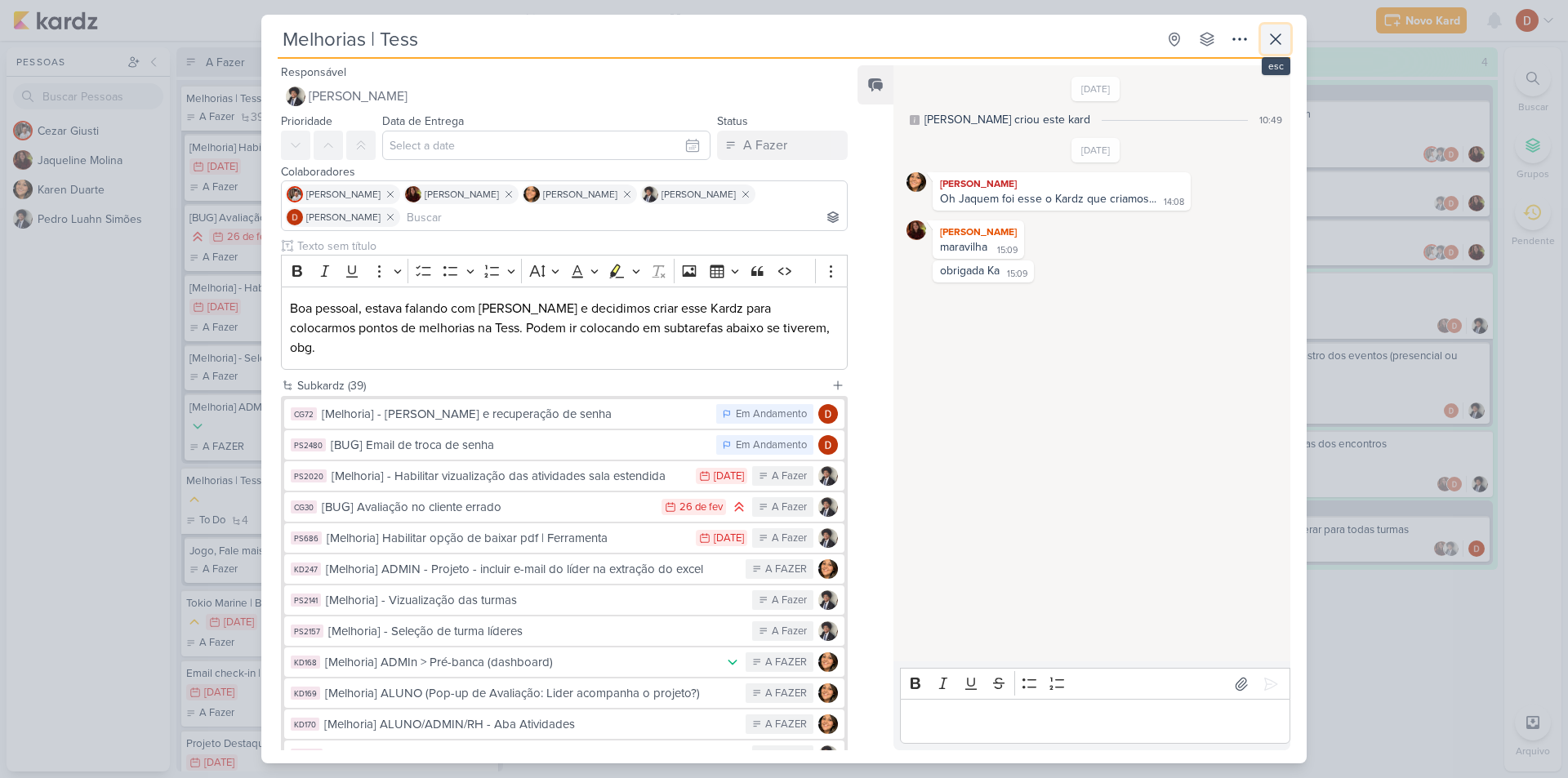
click at [1287, 33] on button at bounding box center [1275, 39] width 30 height 30
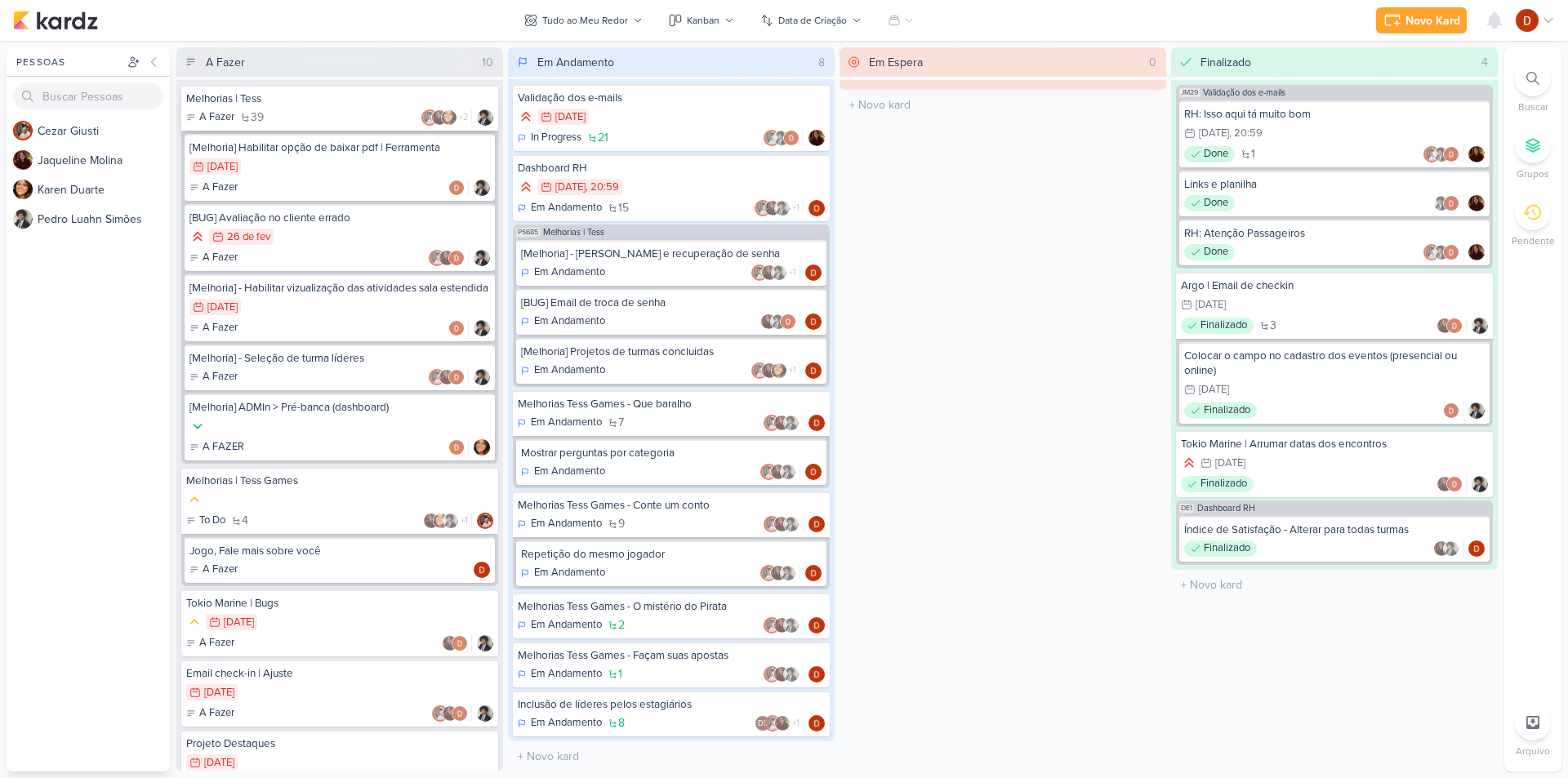
click at [355, 116] on div "A Fazer 39 +2" at bounding box center [340, 117] width 307 height 16
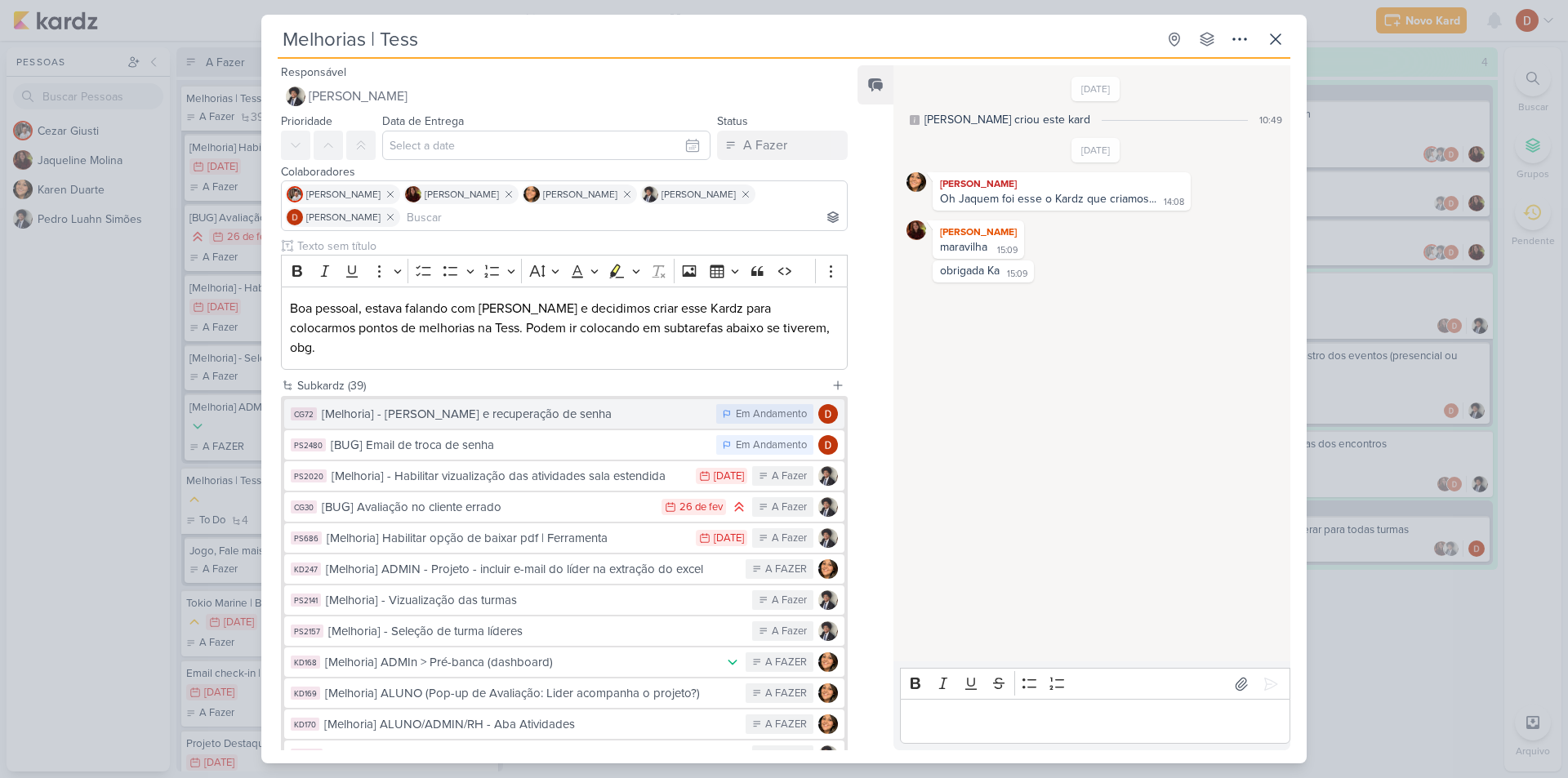
click at [547, 405] on button "CG72 [Melhoria] - [PERSON_NAME] e recuperação de senha Em Andamento" at bounding box center [564, 414] width 560 height 30
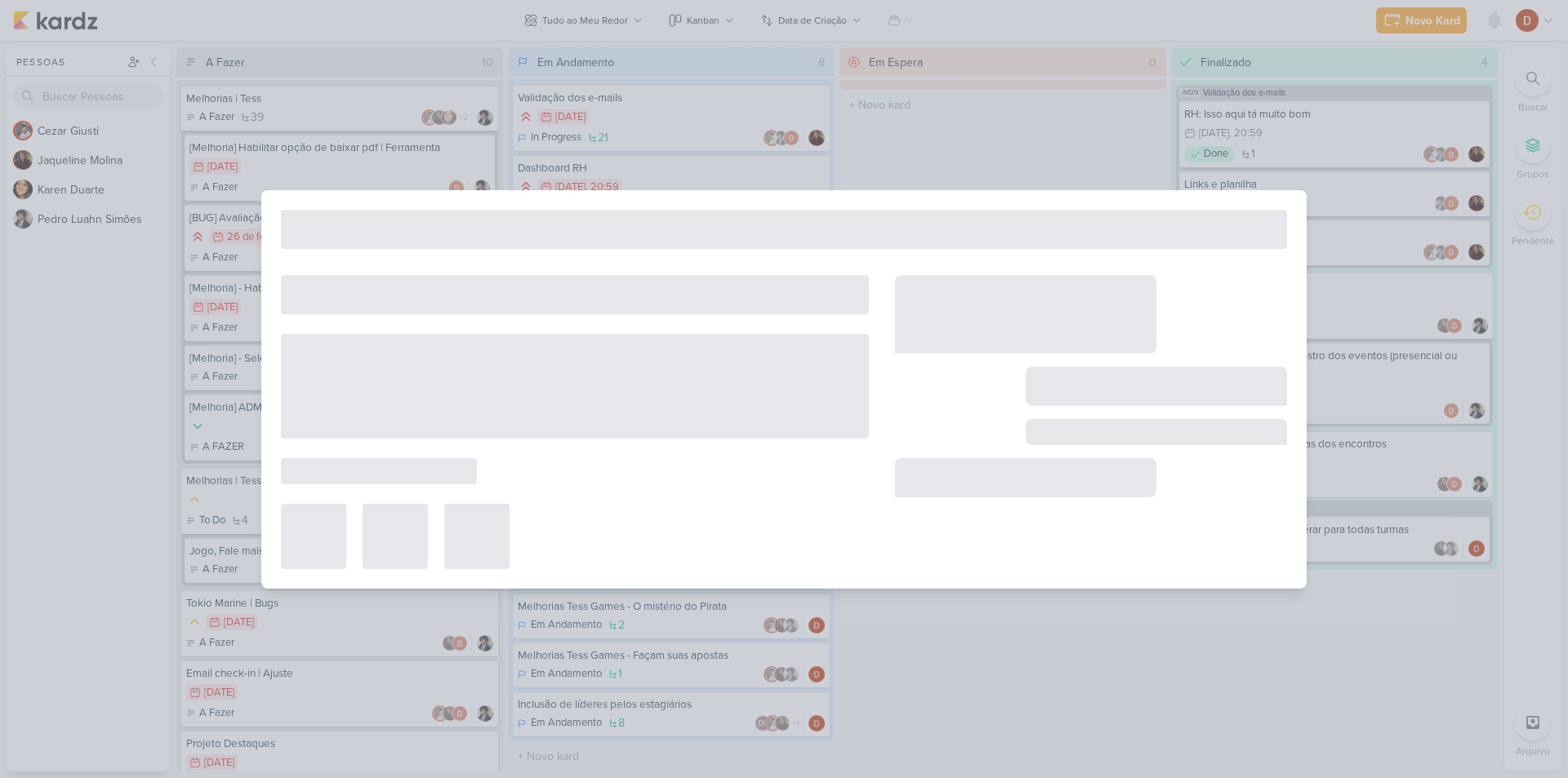
type input "[Melhoria] - [PERSON_NAME] e recuperação de senha"
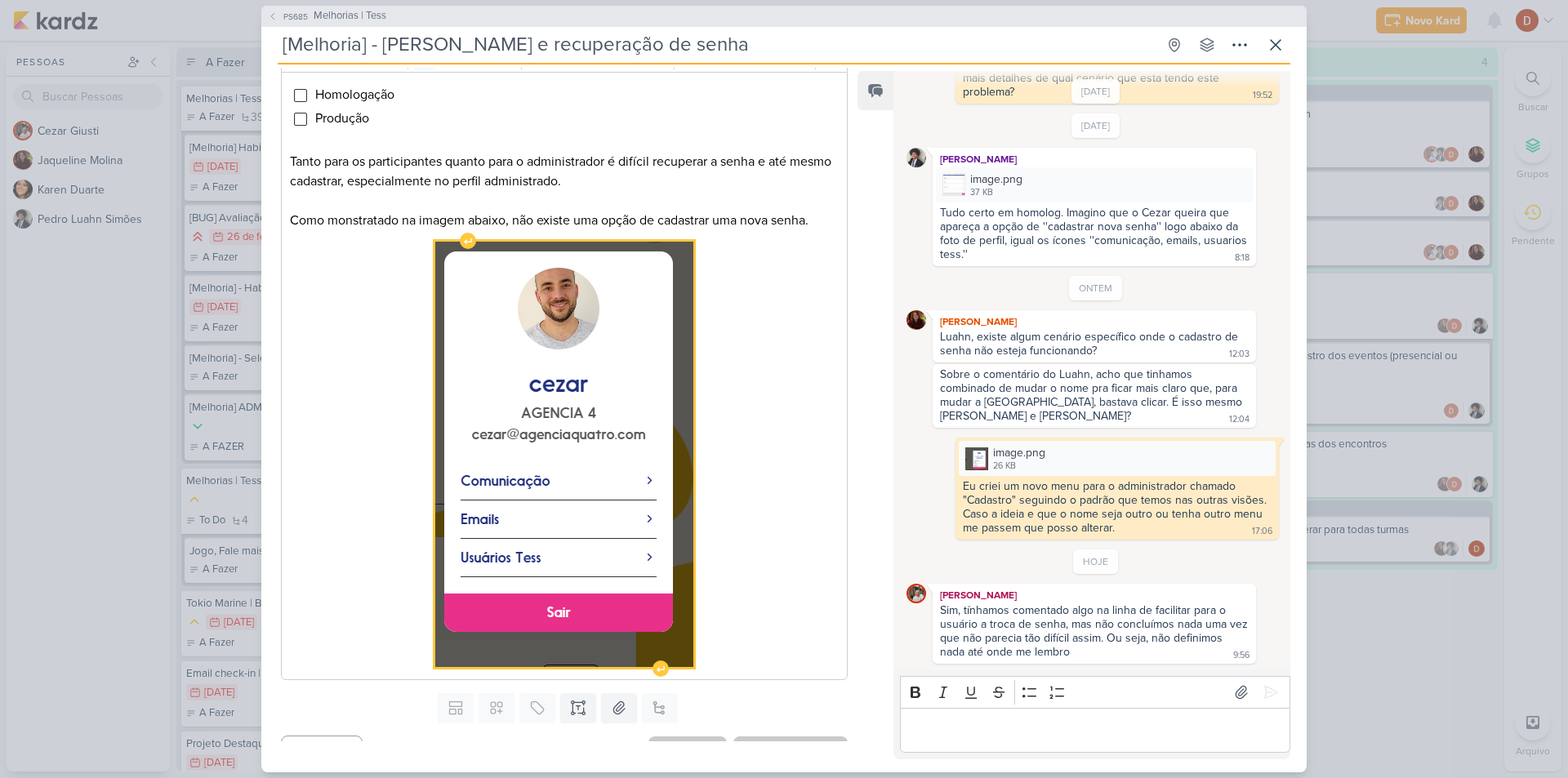
scroll to position [226, 0]
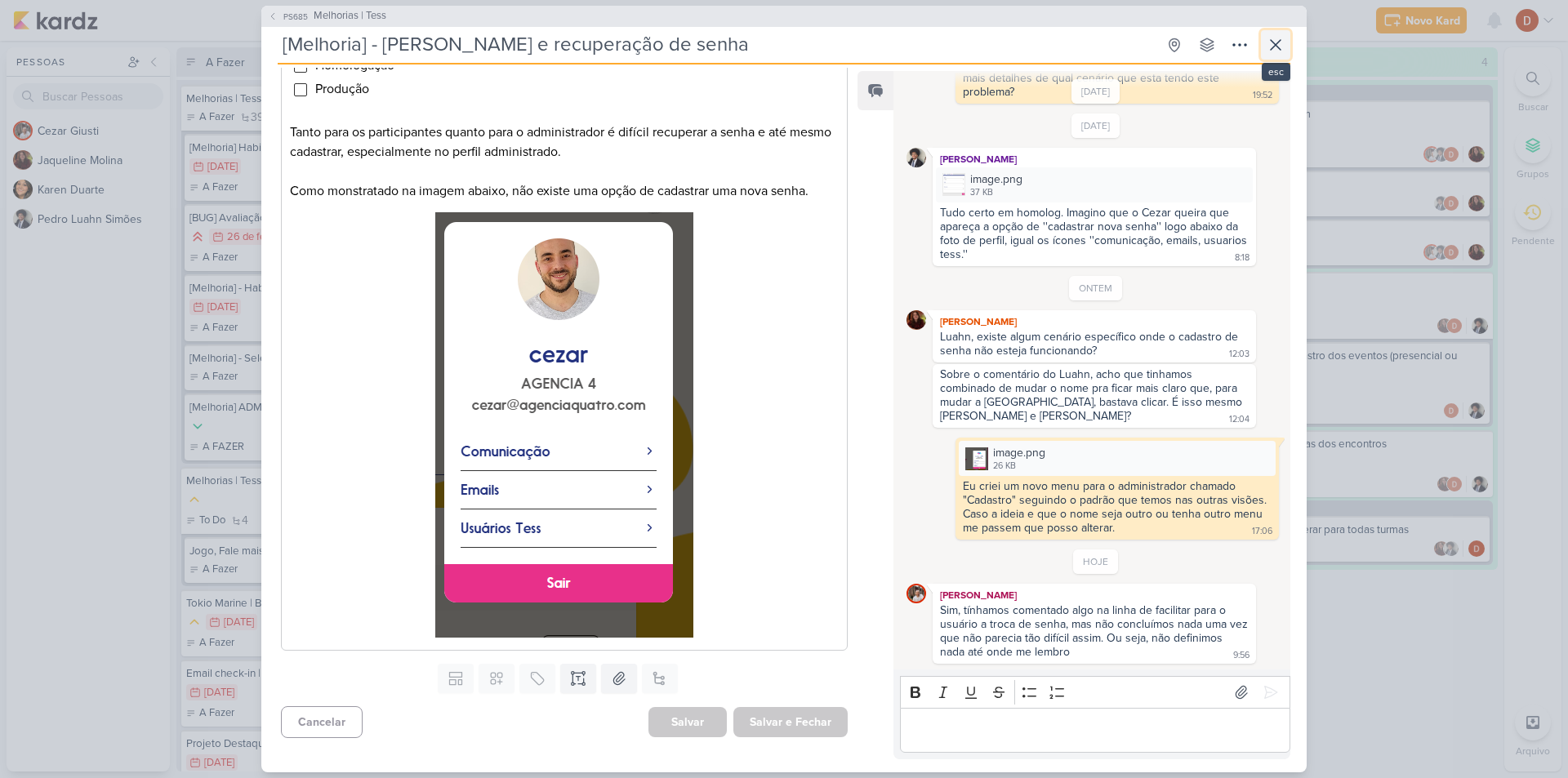
click at [1286, 53] on button at bounding box center [1275, 45] width 30 height 30
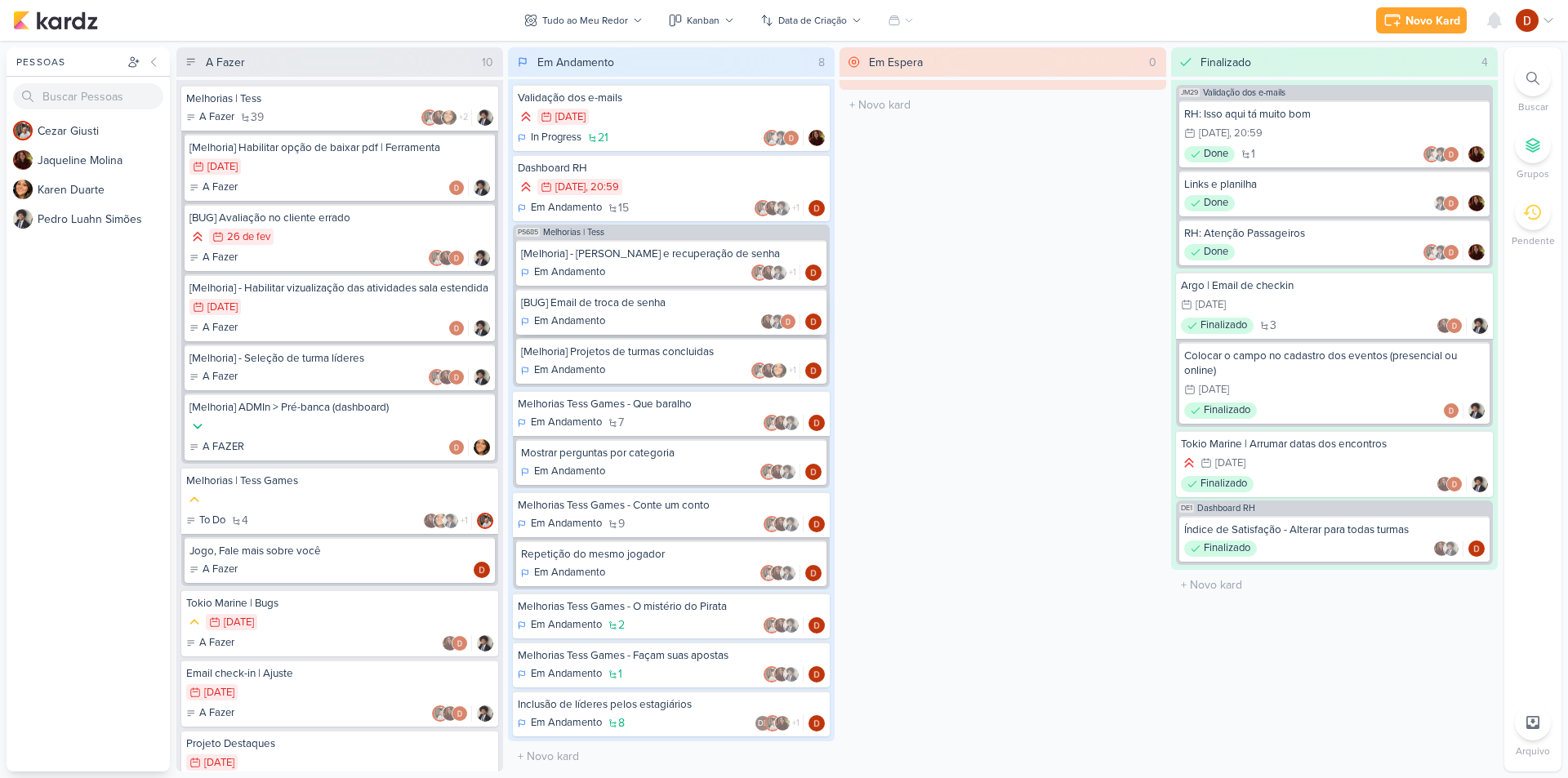
click at [681, 314] on div "Em Andamento" at bounding box center [671, 321] width 301 height 16
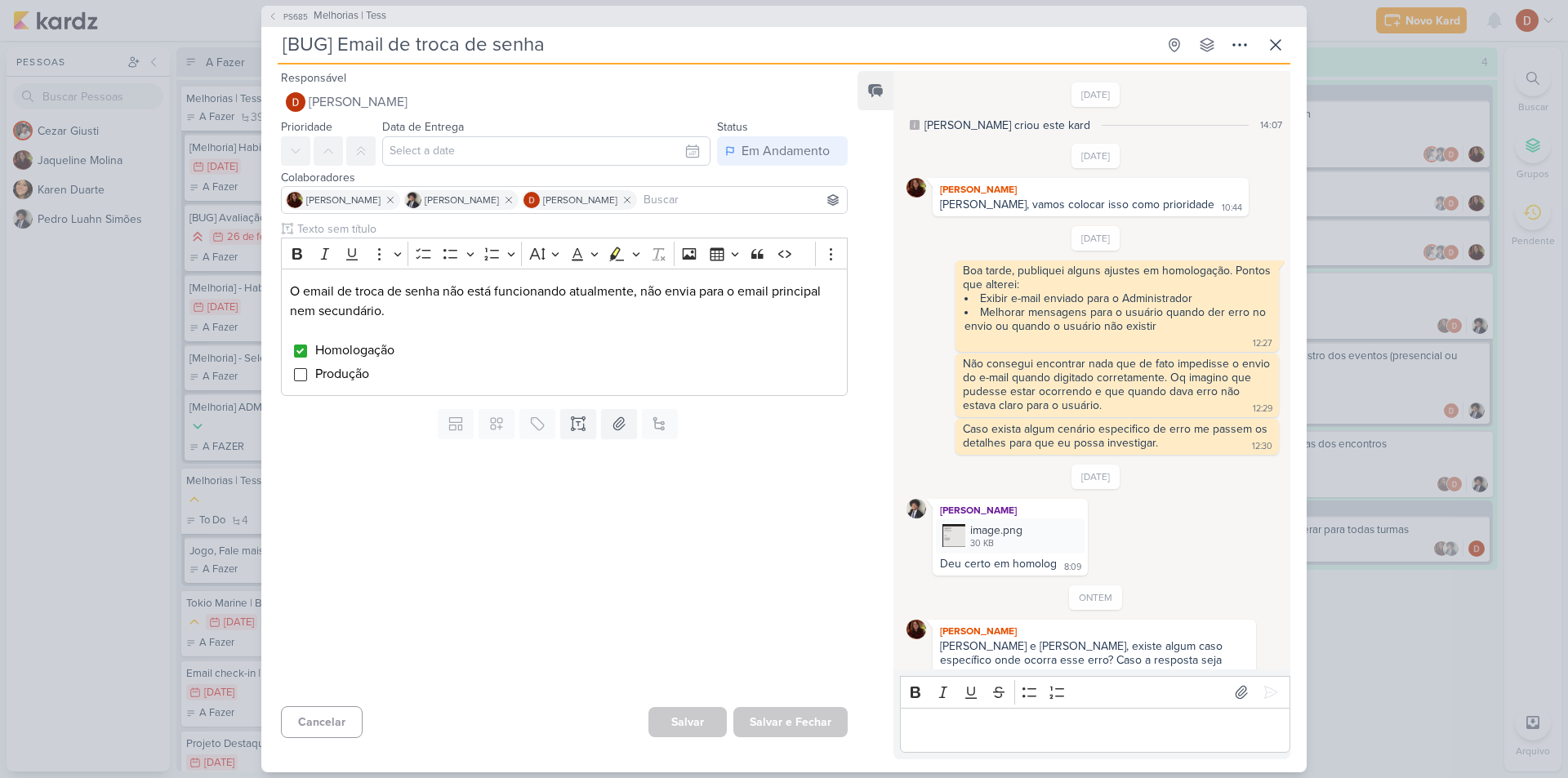
scroll to position [50, 0]
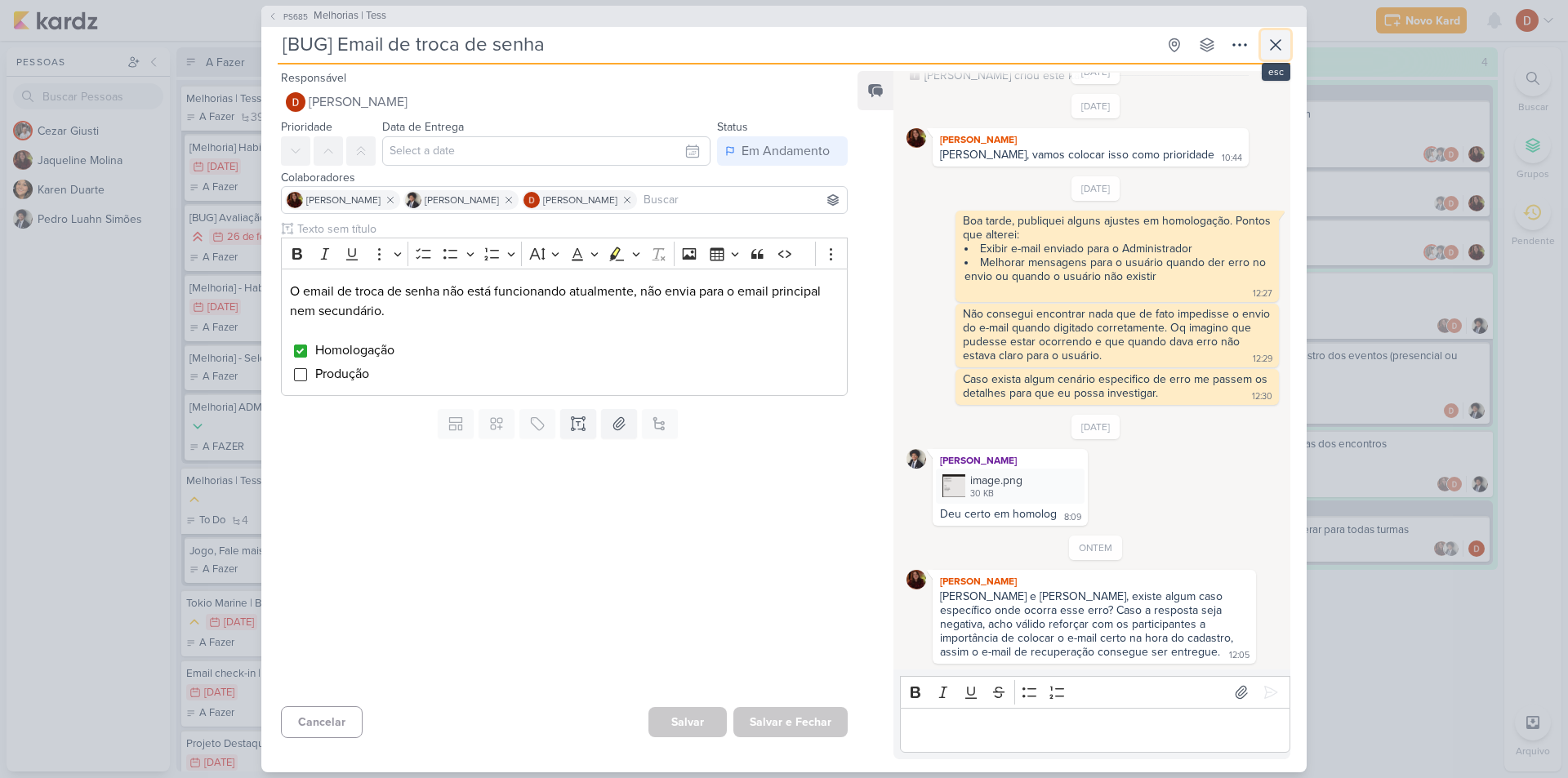
click at [1273, 41] on icon at bounding box center [1275, 44] width 19 height 19
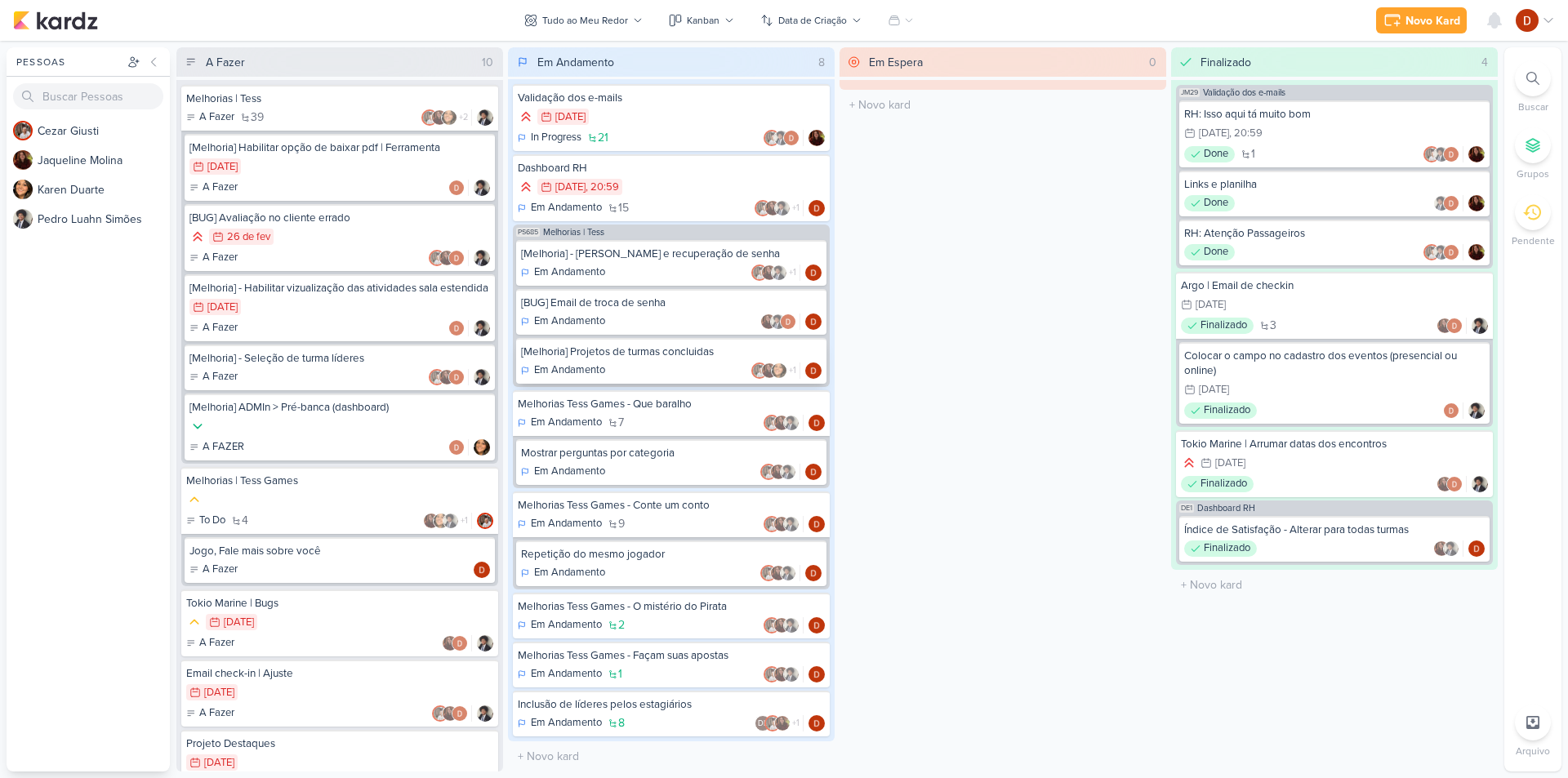
click at [591, 370] on p "Em Andamento" at bounding box center [570, 370] width 71 height 16
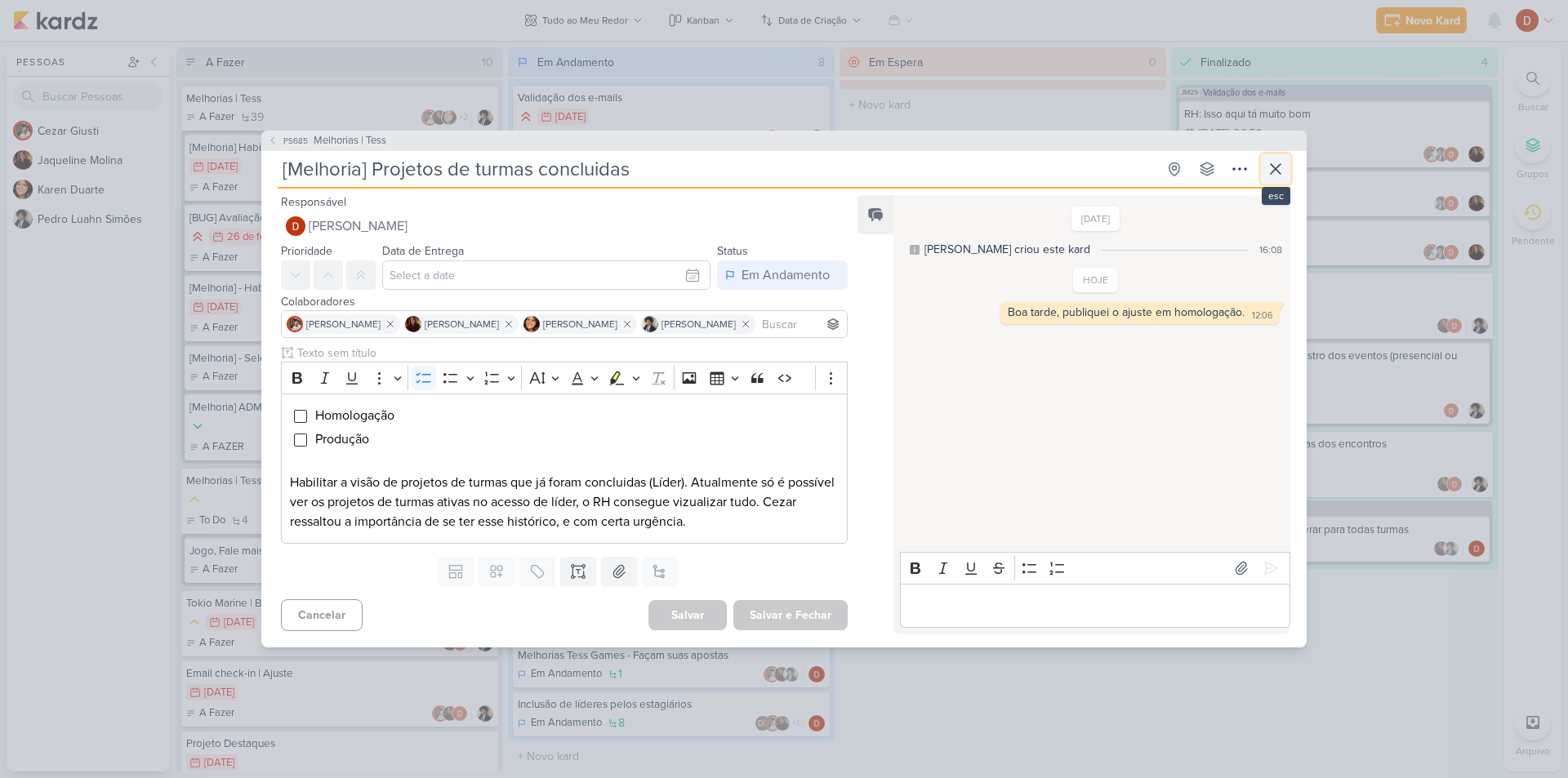
click at [1282, 165] on icon at bounding box center [1275, 169] width 19 height 19
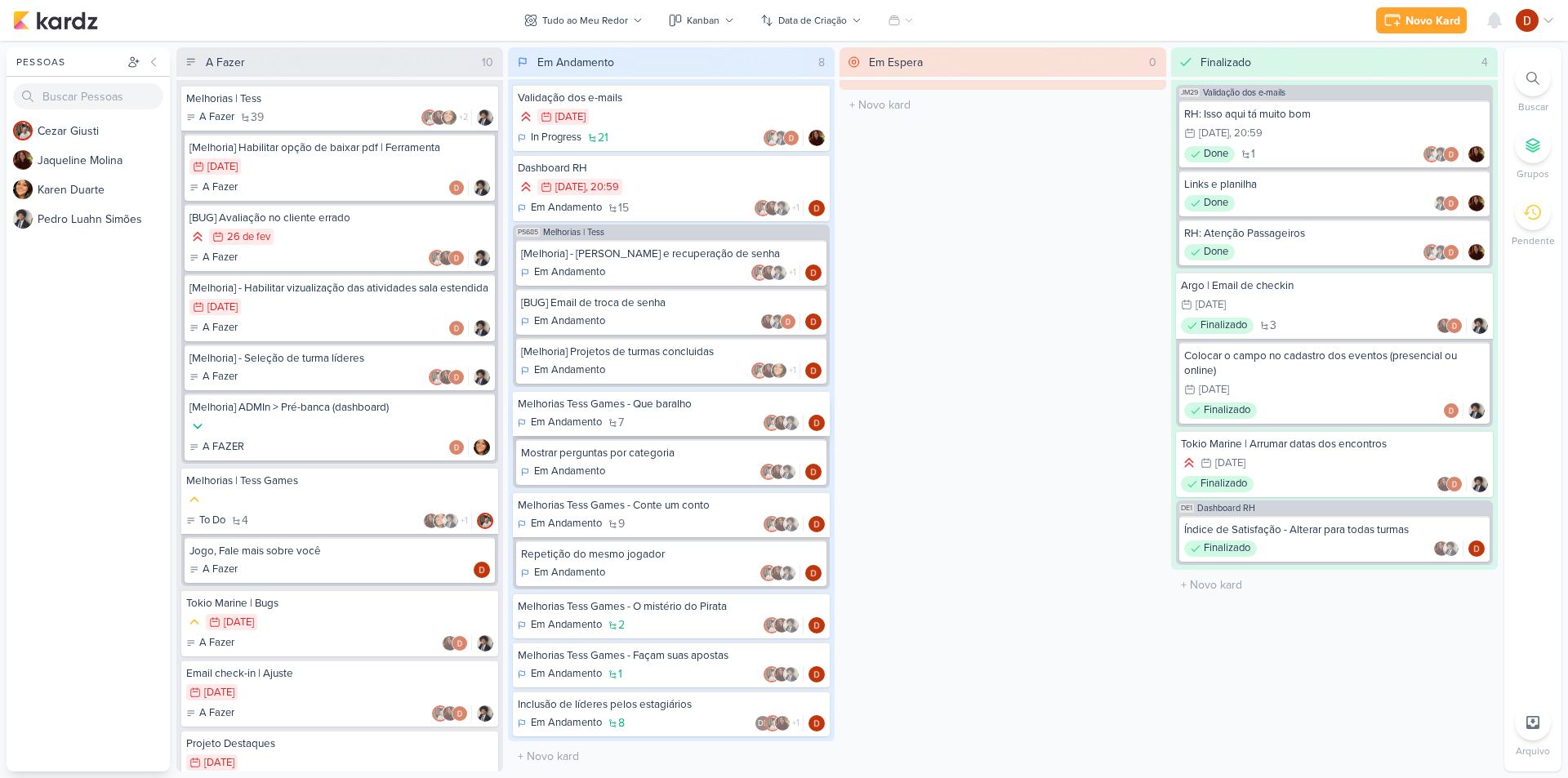
scroll to position [0, 0]
